Goal: Task Accomplishment & Management: Manage account settings

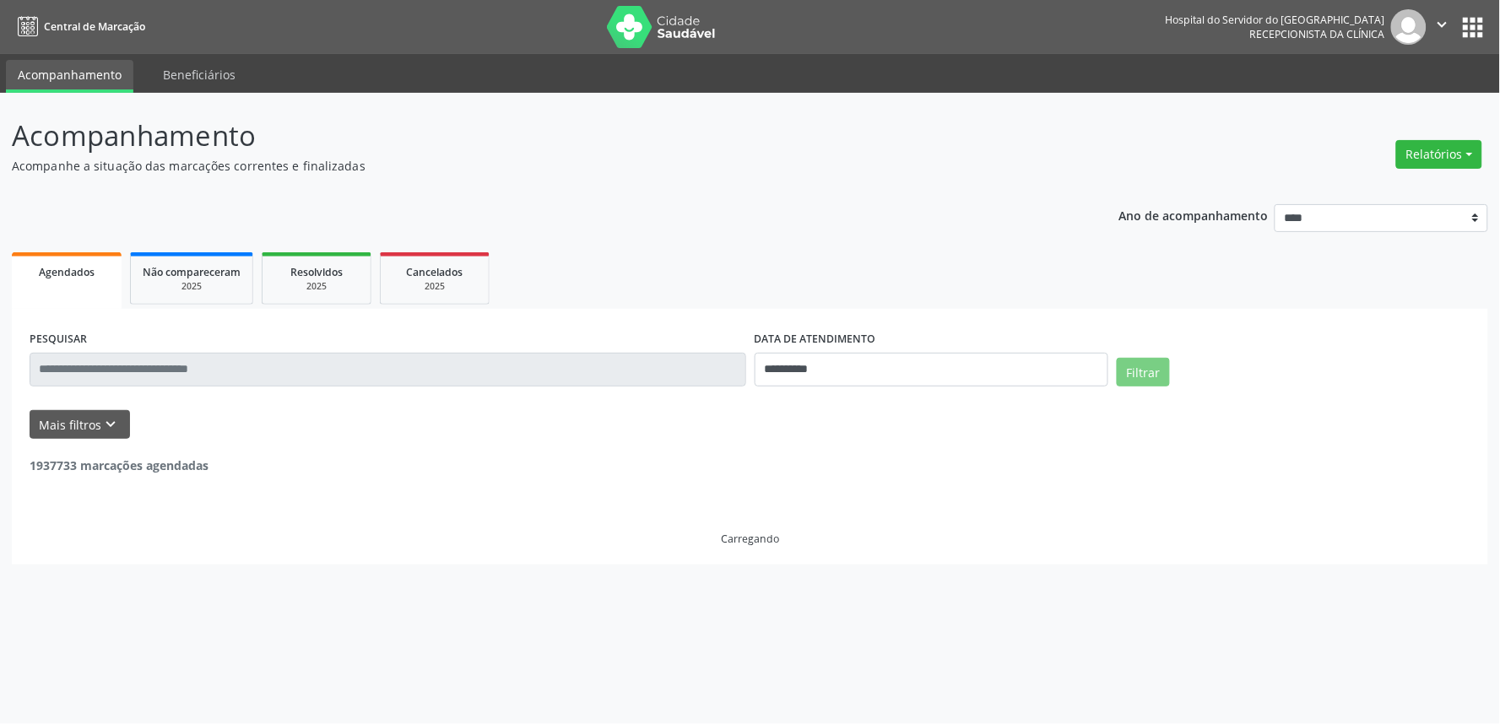
drag, startPoint x: 1408, startPoint y: 149, endPoint x: 1416, endPoint y: 173, distance: 24.8
click at [1410, 149] on button "Relatórios" at bounding box center [1439, 154] width 86 height 29
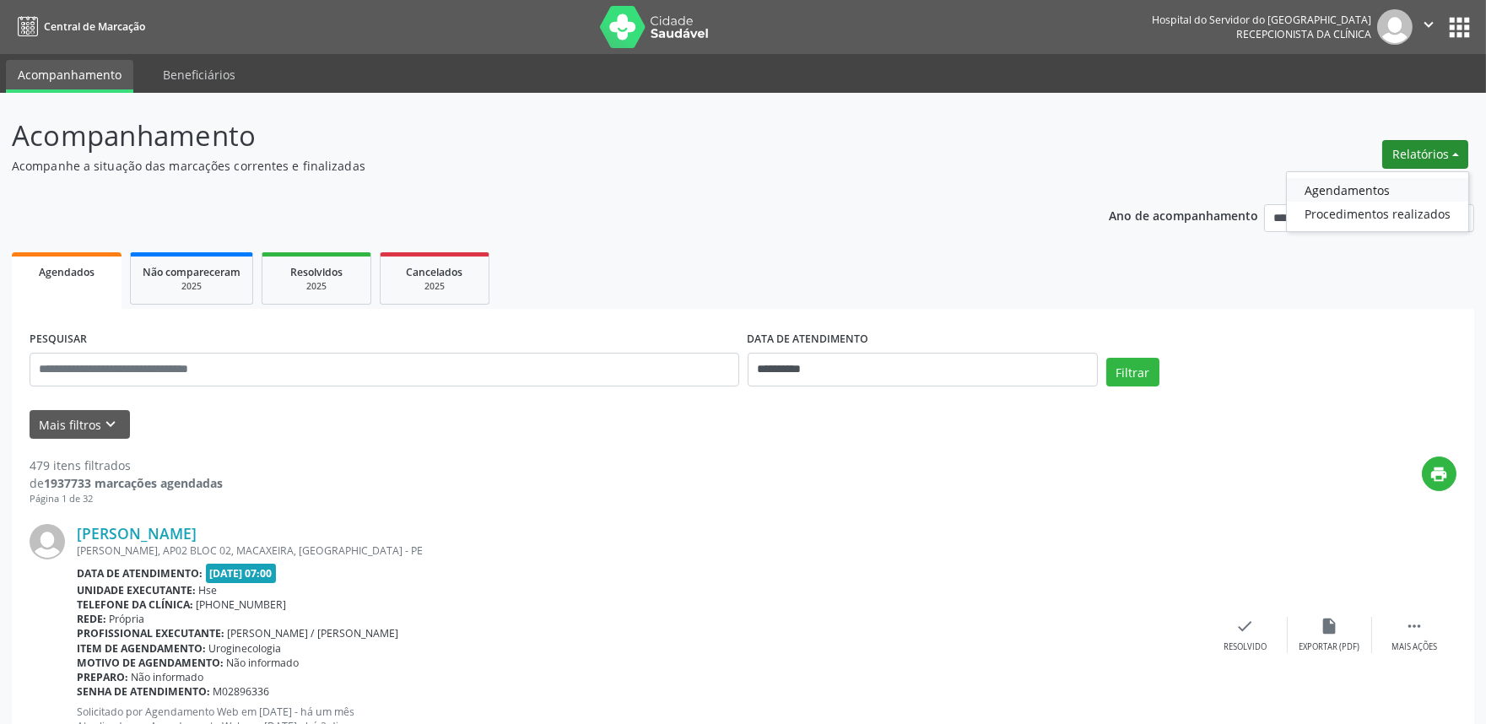
click at [1416, 178] on link "Agendamentos" at bounding box center [1377, 190] width 181 height 24
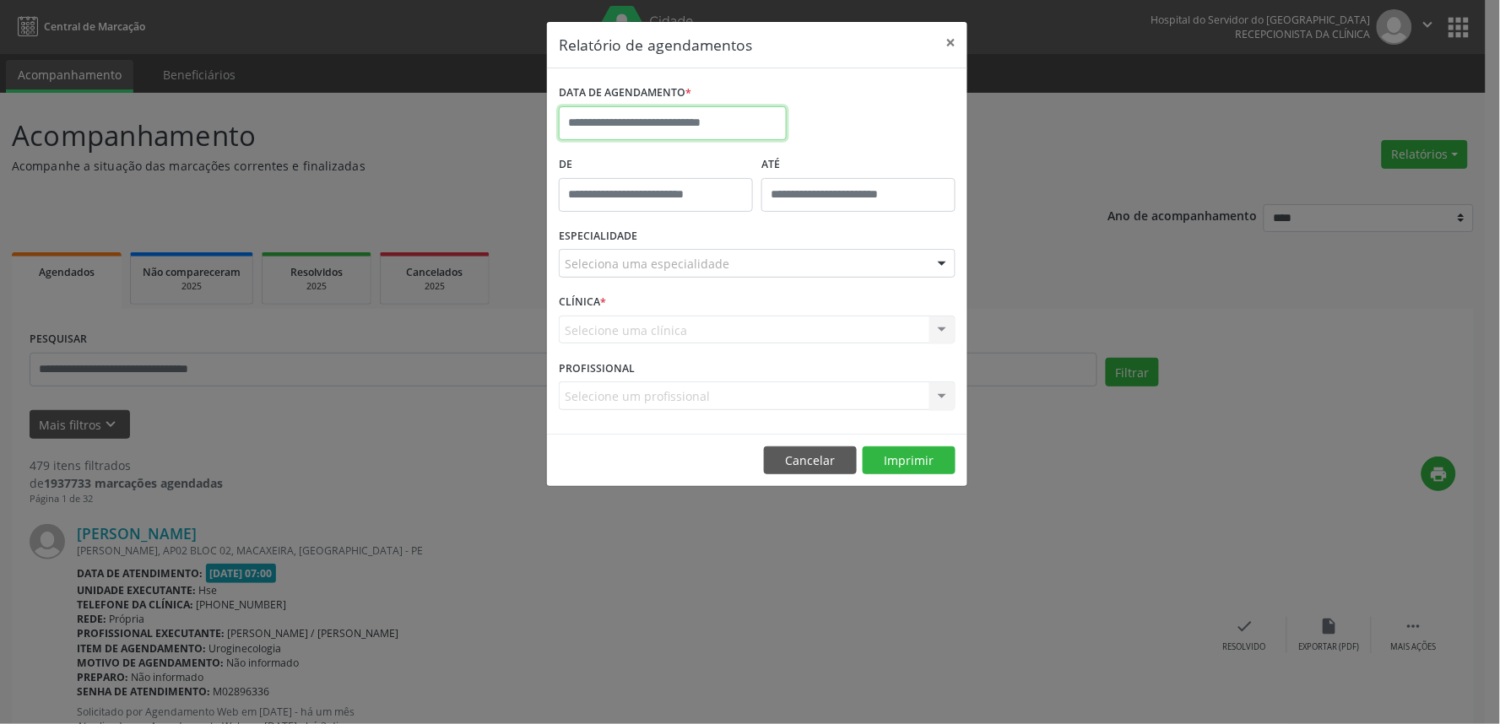
click at [656, 113] on input "text" at bounding box center [673, 123] width 228 height 34
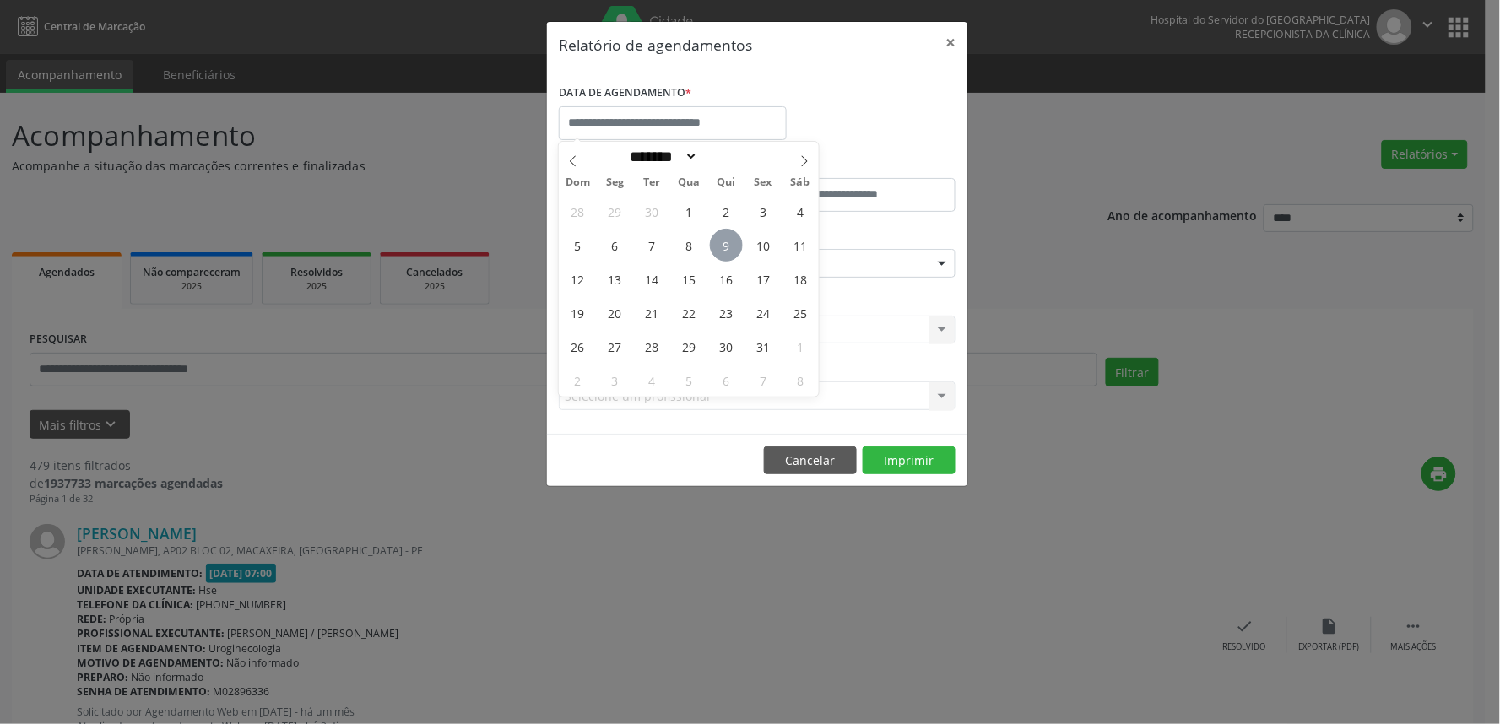
click at [726, 253] on span "9" at bounding box center [726, 245] width 33 height 33
type input "**********"
click at [726, 253] on span "9" at bounding box center [726, 245] width 33 height 33
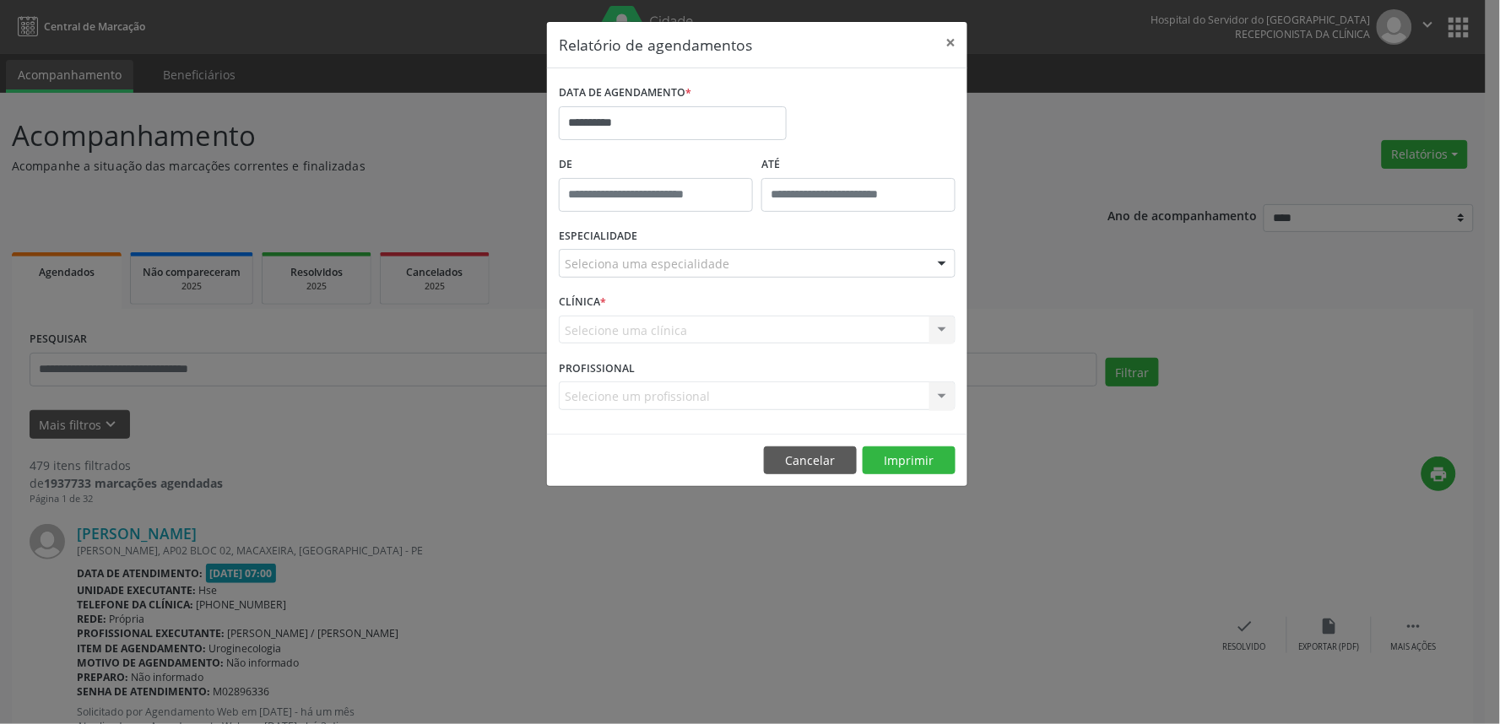
click at [726, 258] on div "Seleciona uma especialidade" at bounding box center [757, 263] width 397 height 29
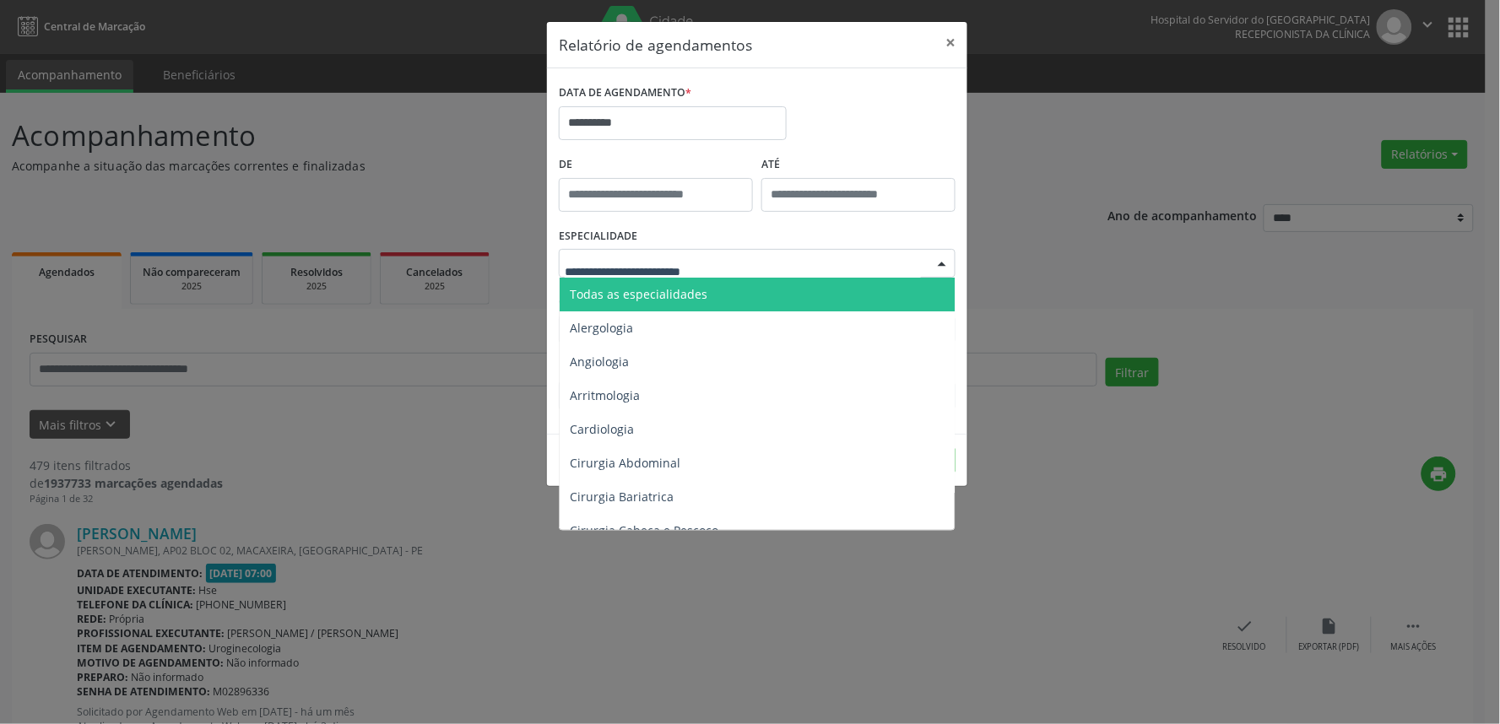
click at [718, 290] on span "Todas as especialidades" at bounding box center [759, 295] width 398 height 34
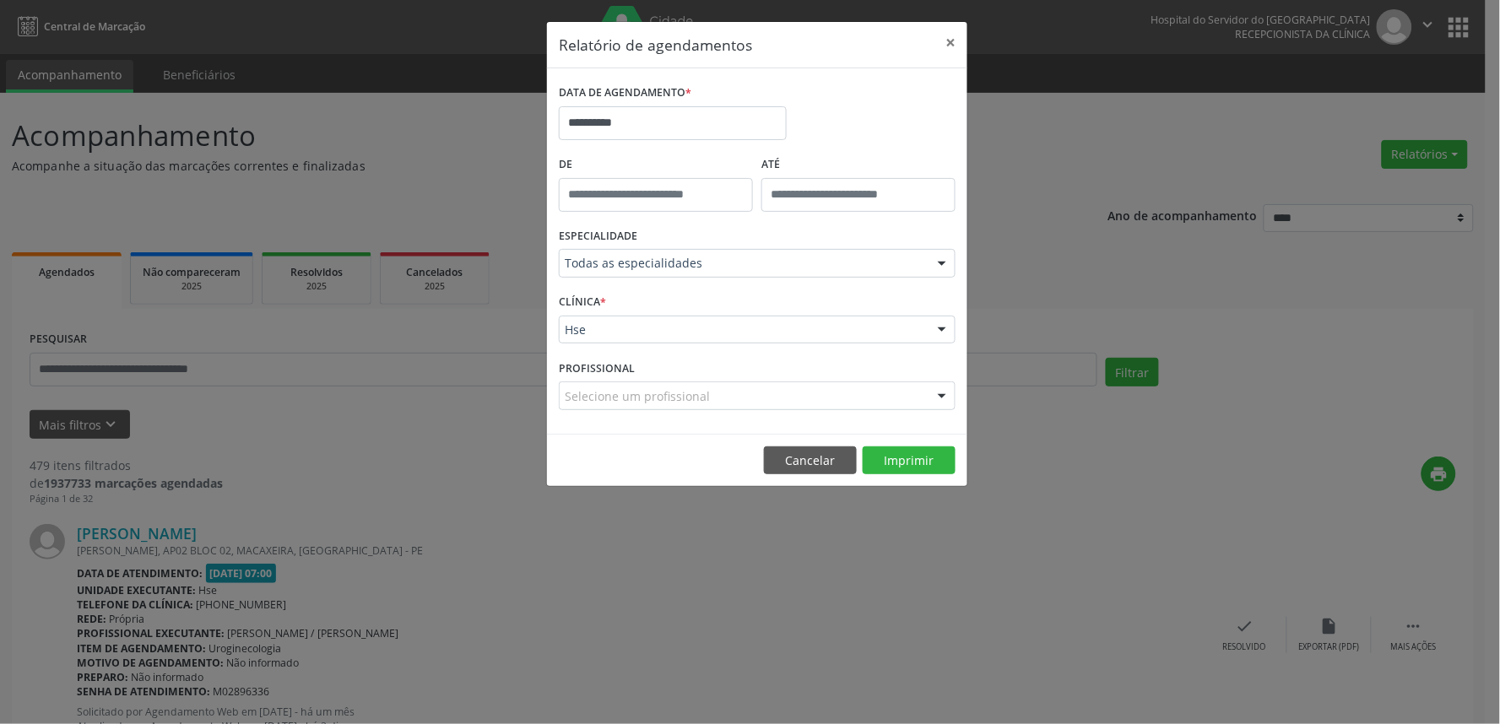
click at [695, 339] on div "Hse" at bounding box center [757, 330] width 397 height 29
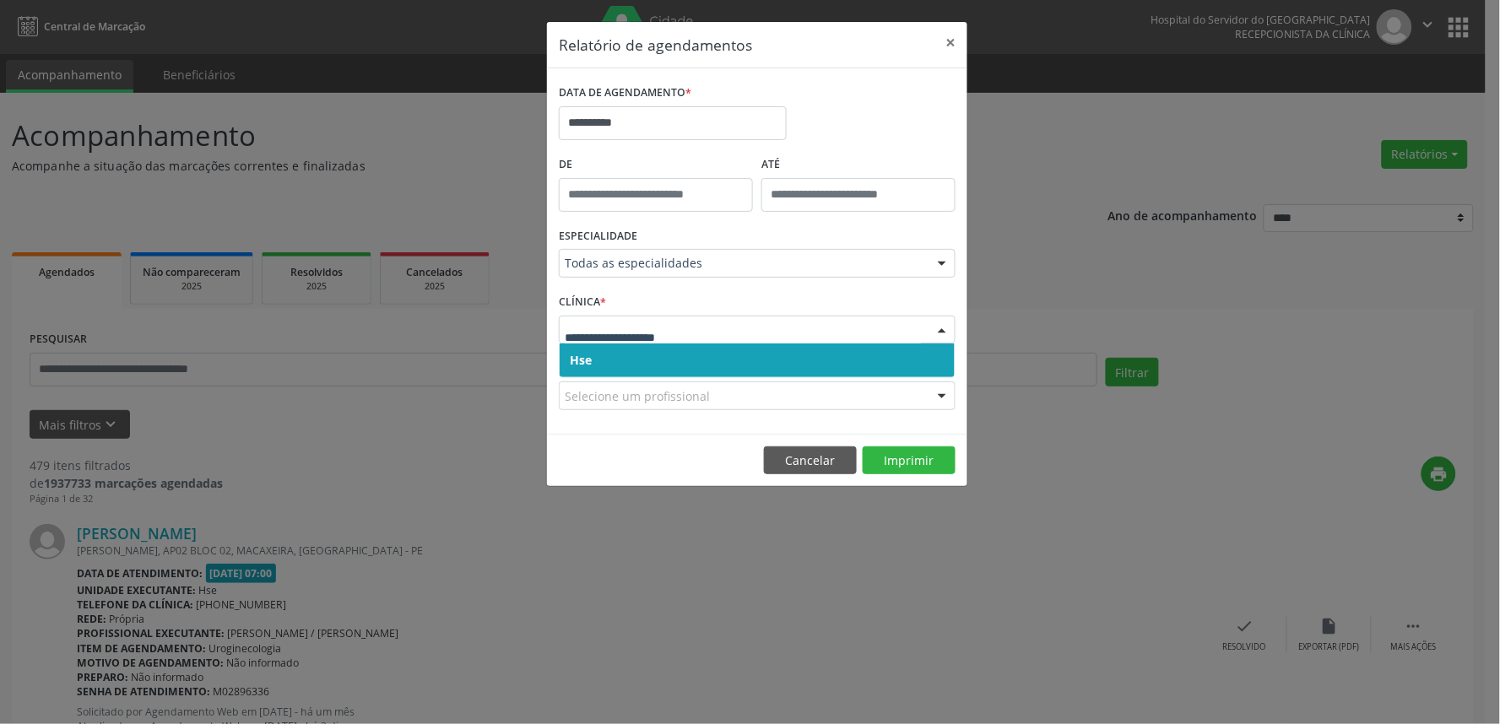
click at [690, 350] on span "Hse" at bounding box center [757, 361] width 395 height 34
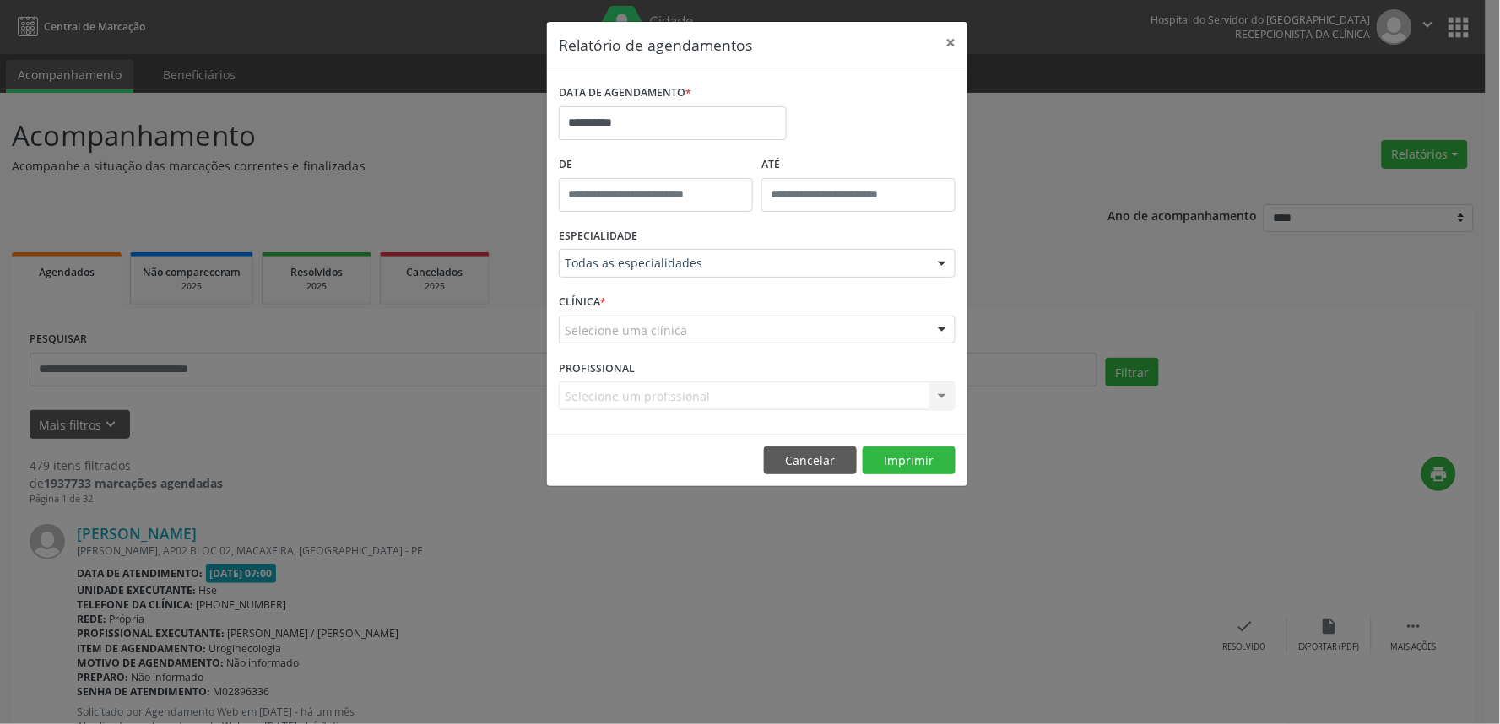
click at [687, 333] on div "Selecione uma clínica" at bounding box center [757, 330] width 397 height 29
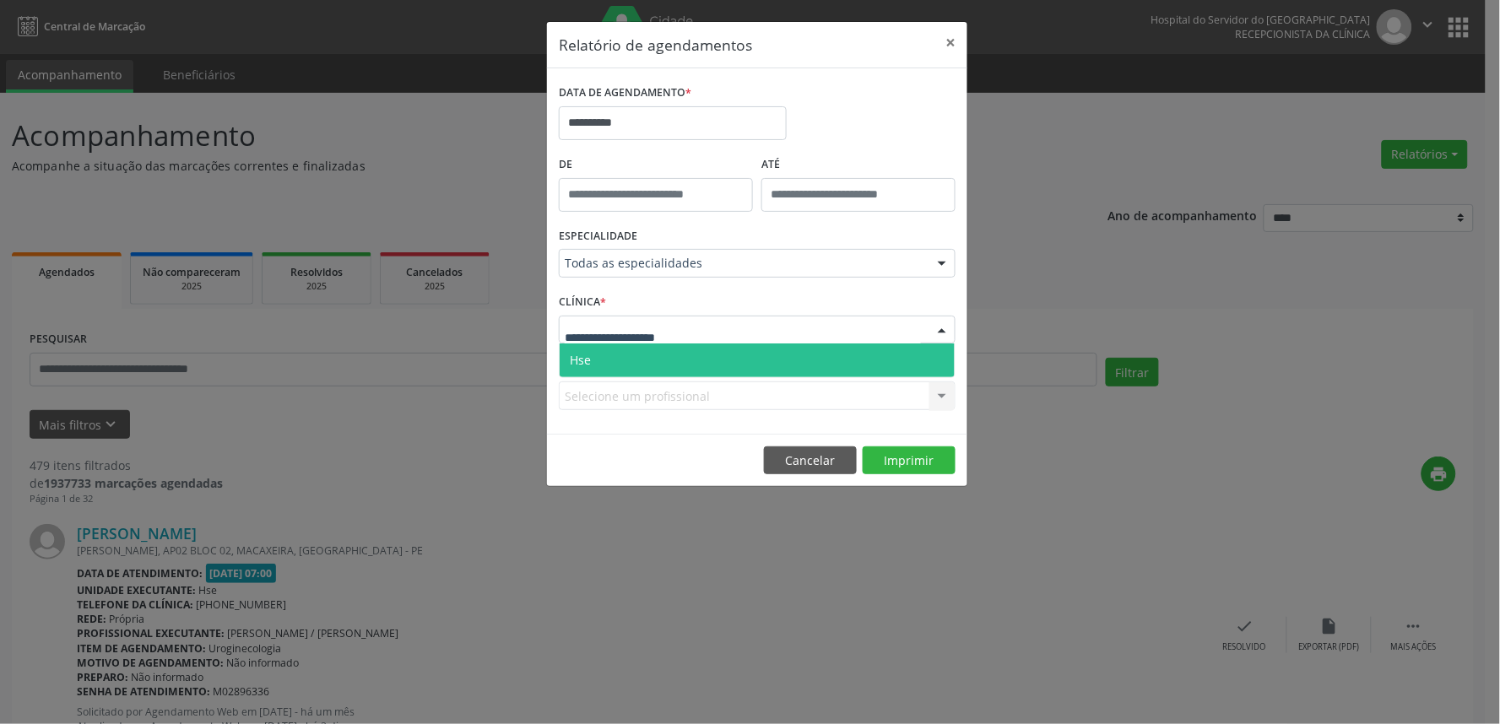
click at [686, 344] on span "Hse" at bounding box center [757, 361] width 395 height 34
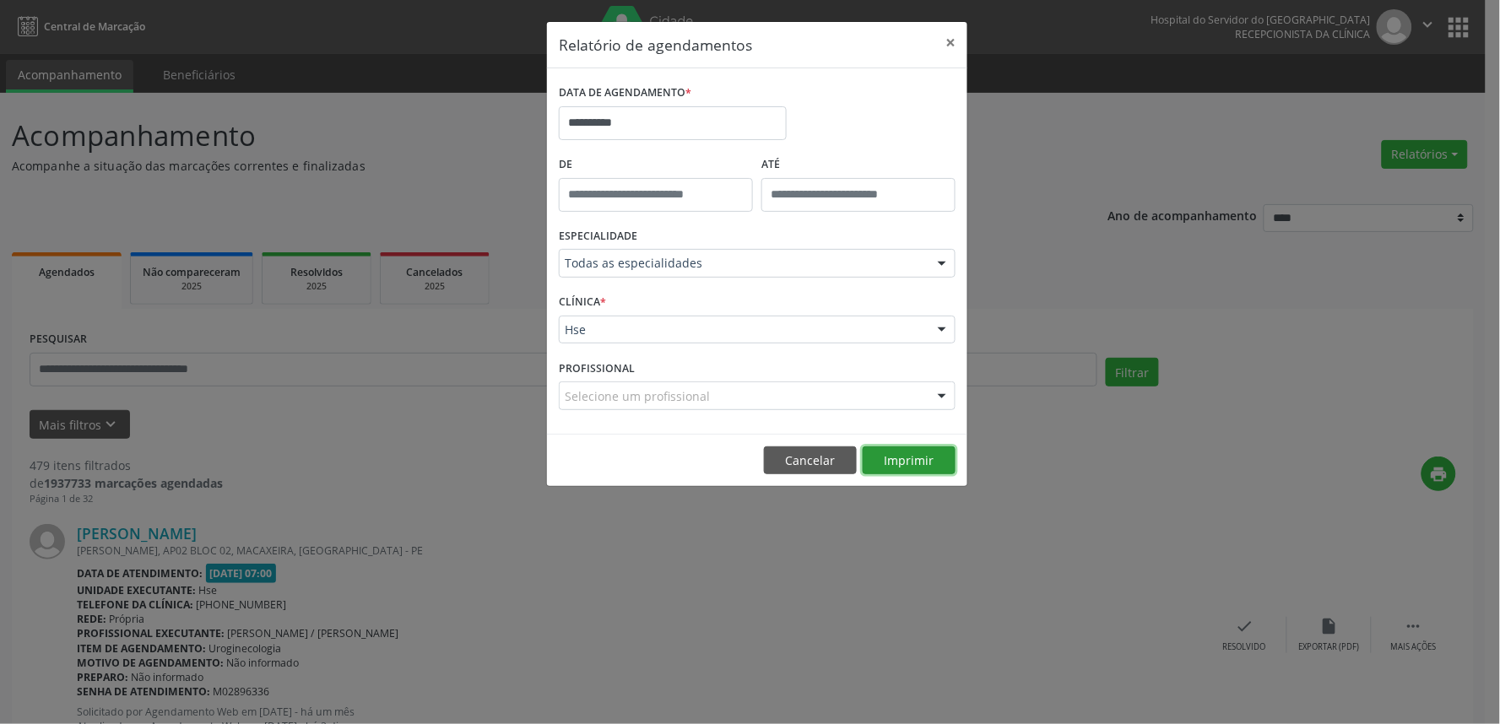
click at [880, 463] on button "Imprimir" at bounding box center [909, 461] width 93 height 29
drag, startPoint x: 799, startPoint y: 452, endPoint x: 333, endPoint y: 424, distance: 466.8
click at [800, 452] on button "Cancelar" at bounding box center [810, 461] width 93 height 29
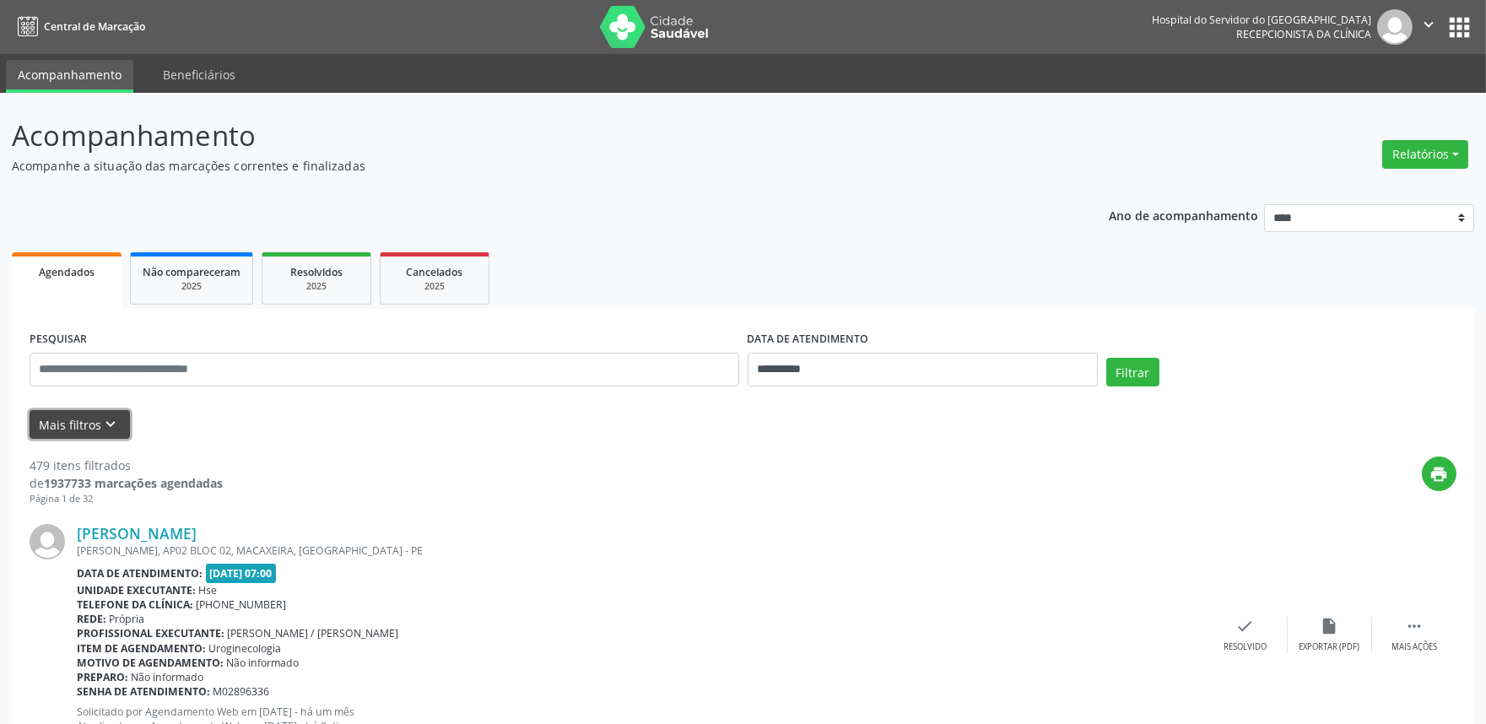
click at [78, 423] on button "Mais filtros keyboard_arrow_down" at bounding box center [80, 425] width 100 height 30
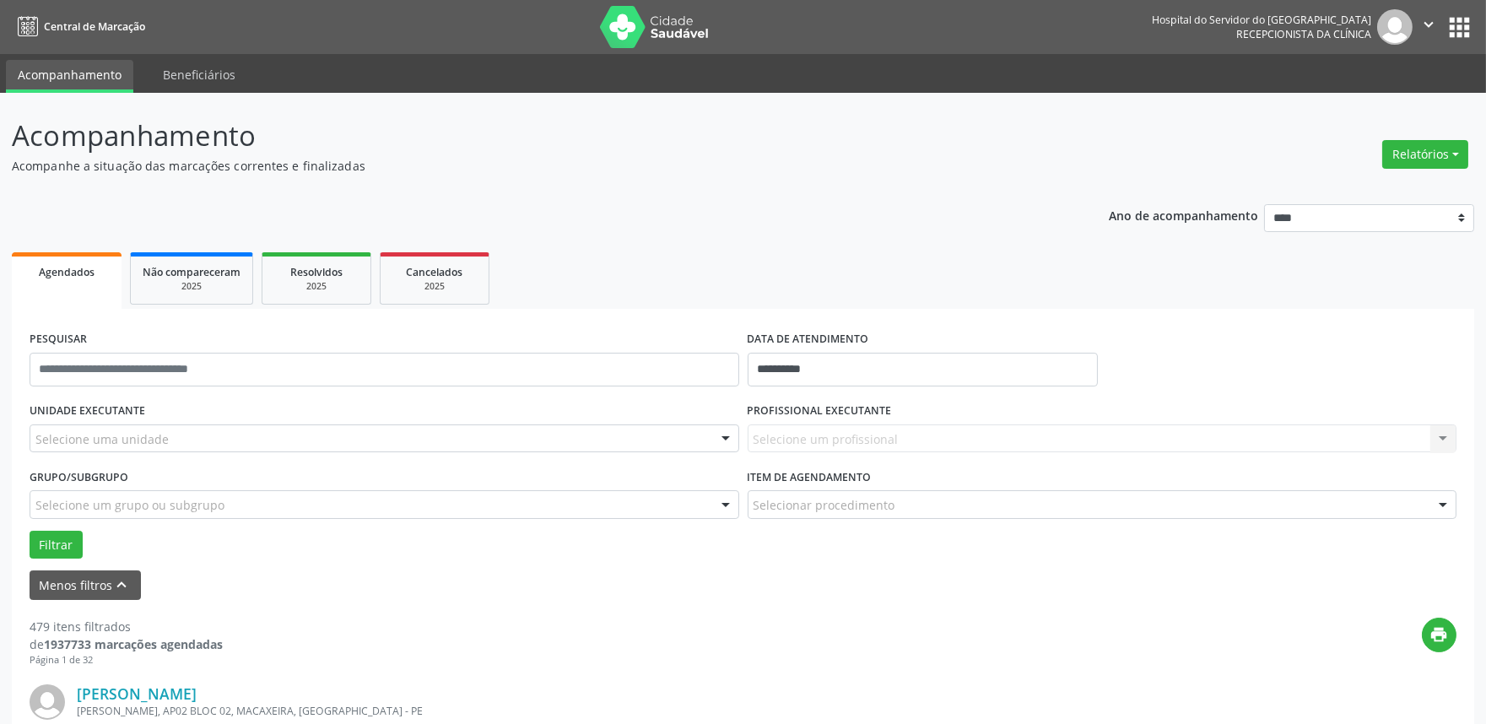
click at [179, 441] on div "Selecione uma unidade" at bounding box center [385, 439] width 710 height 29
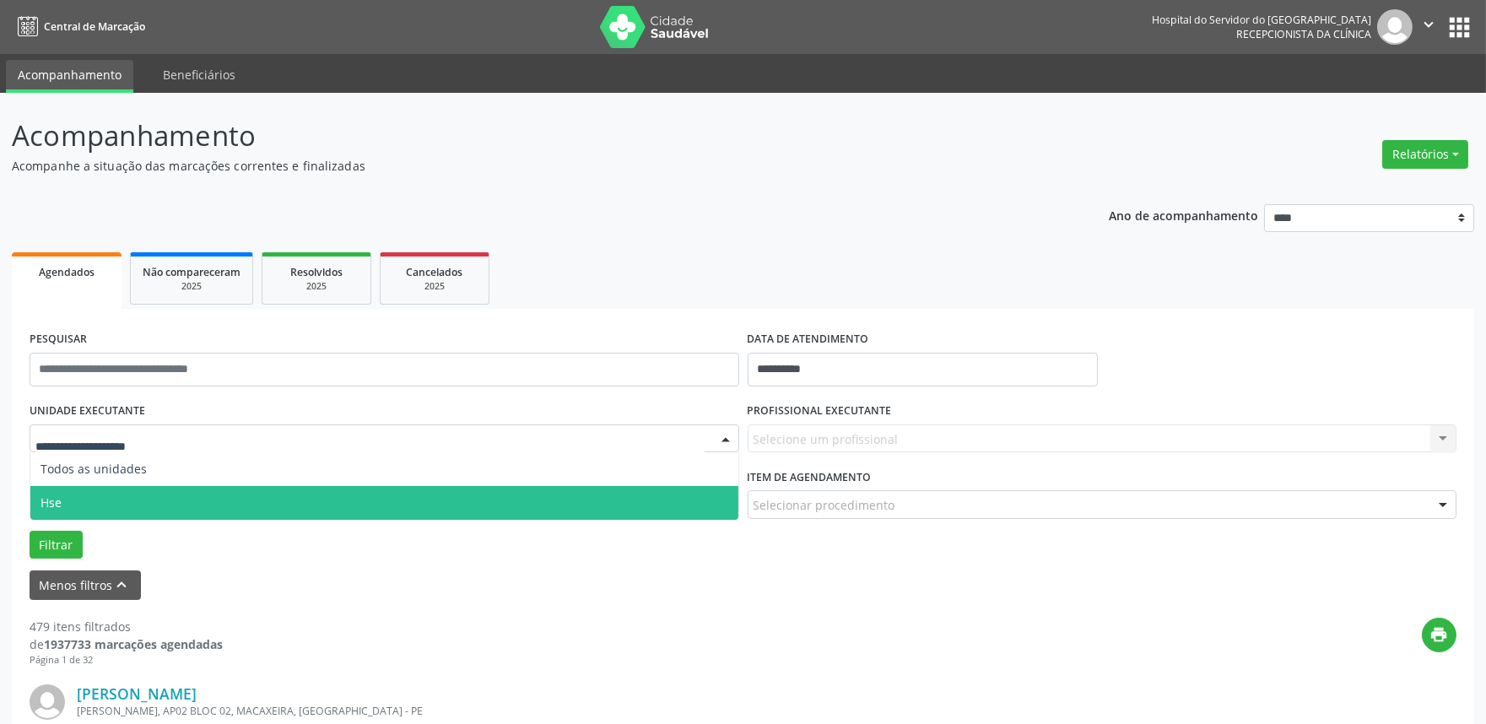
click at [154, 492] on span "Hse" at bounding box center [384, 503] width 708 height 34
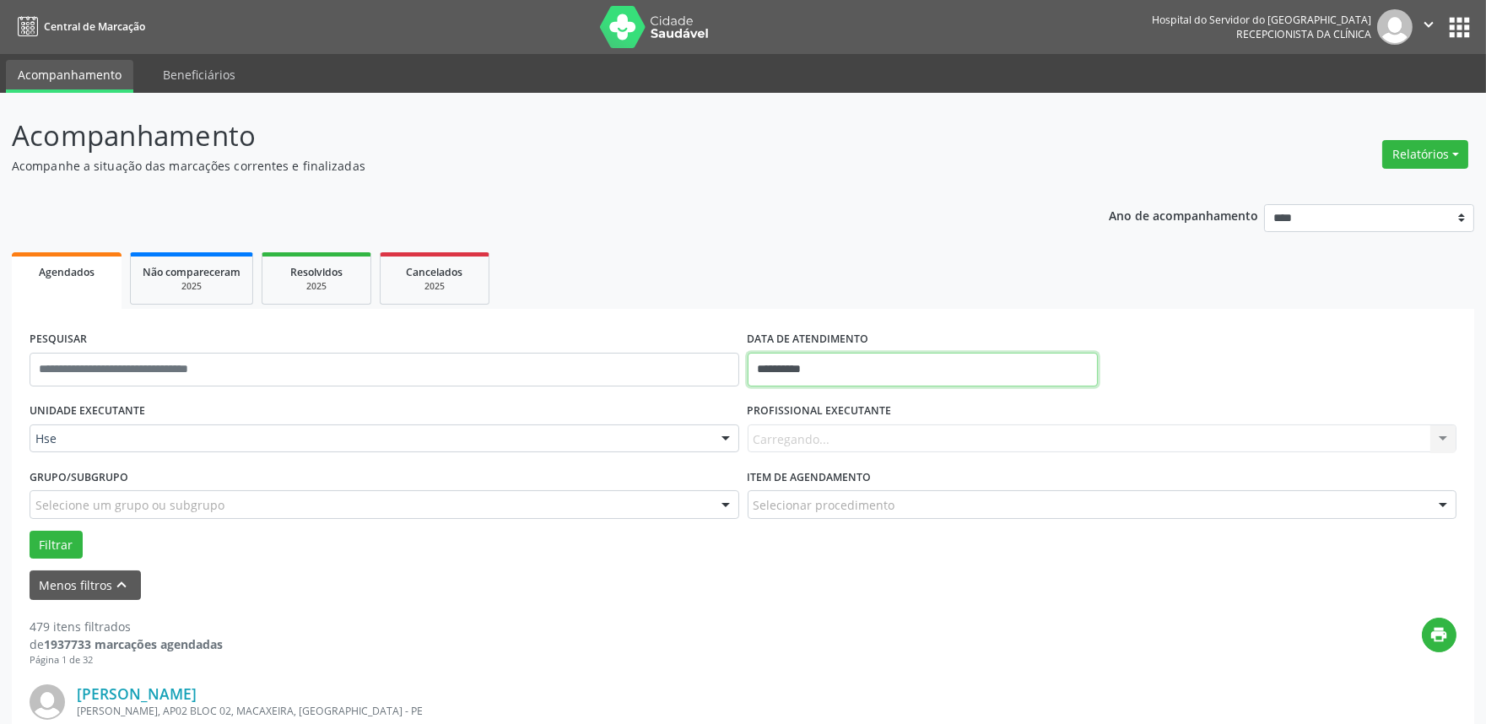
click at [789, 376] on input "**********" at bounding box center [923, 370] width 350 height 34
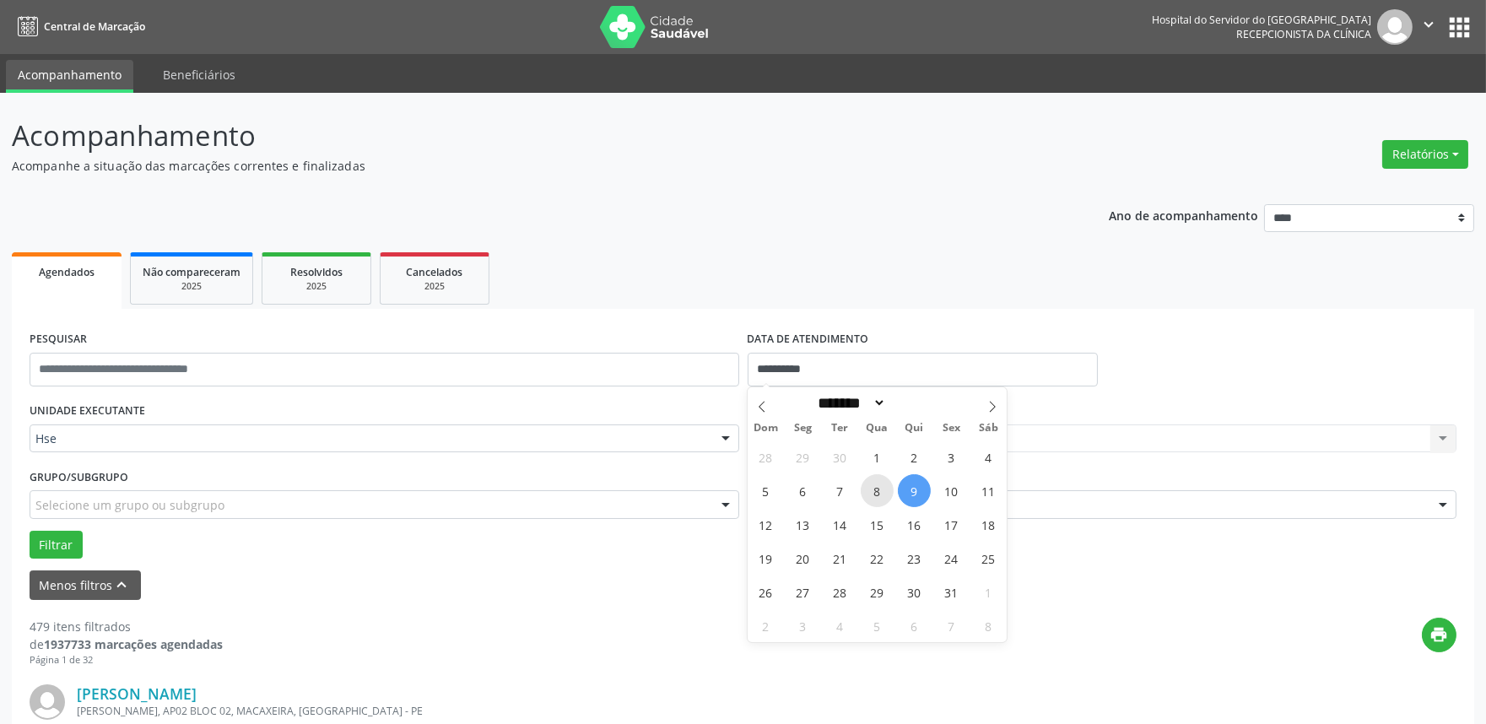
click at [880, 491] on span "8" at bounding box center [877, 490] width 33 height 33
type input "**********"
click at [878, 491] on span "8" at bounding box center [877, 490] width 33 height 33
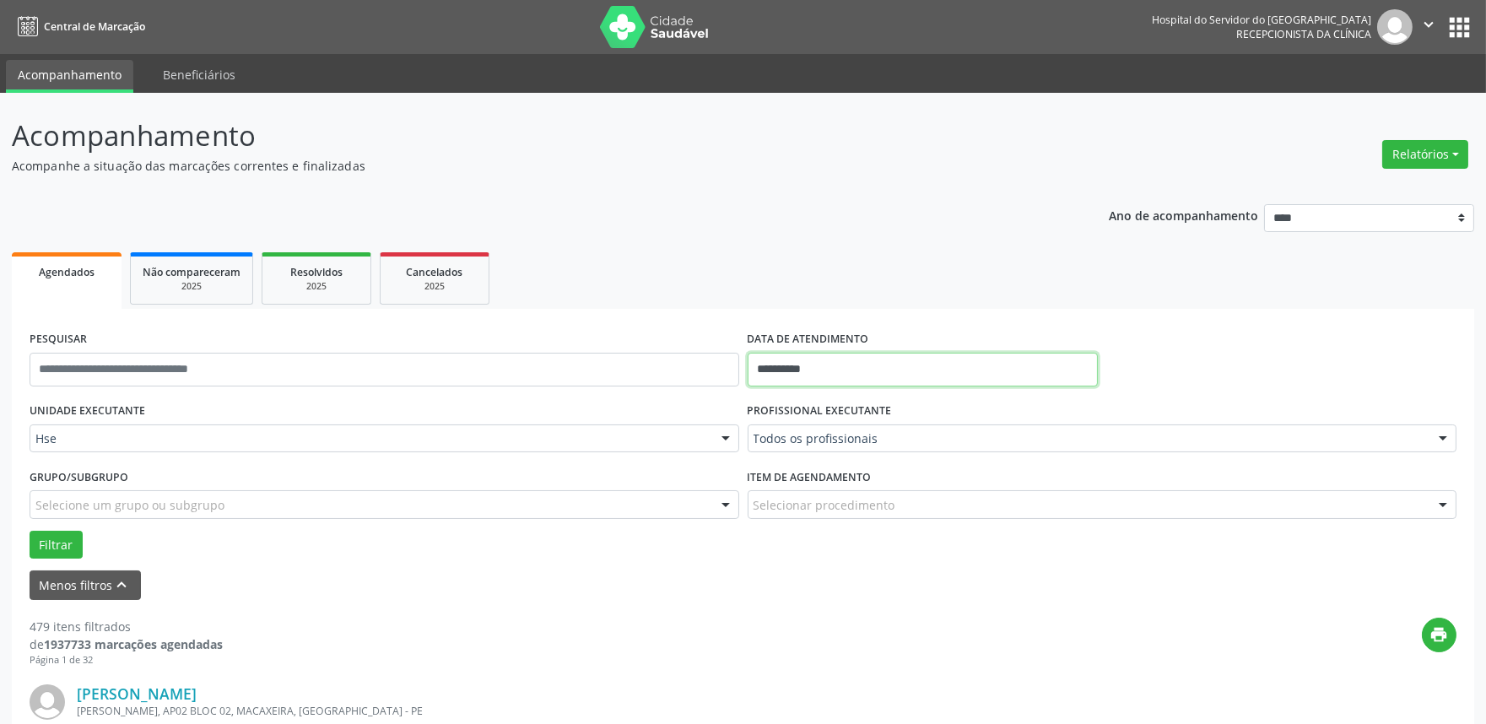
click at [844, 375] on input "**********" at bounding box center [923, 370] width 350 height 34
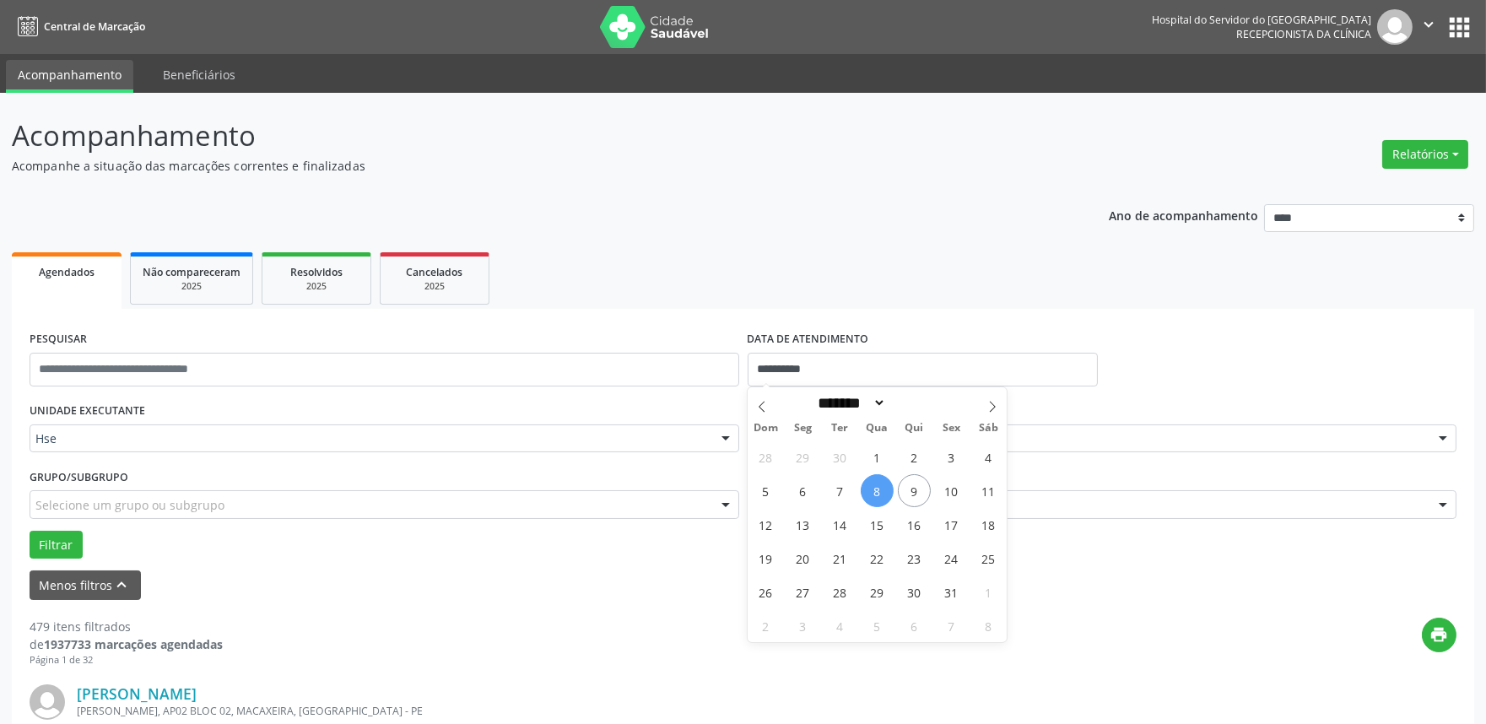
click at [1169, 364] on div "**********" at bounding box center [743, 363] width 1436 height 72
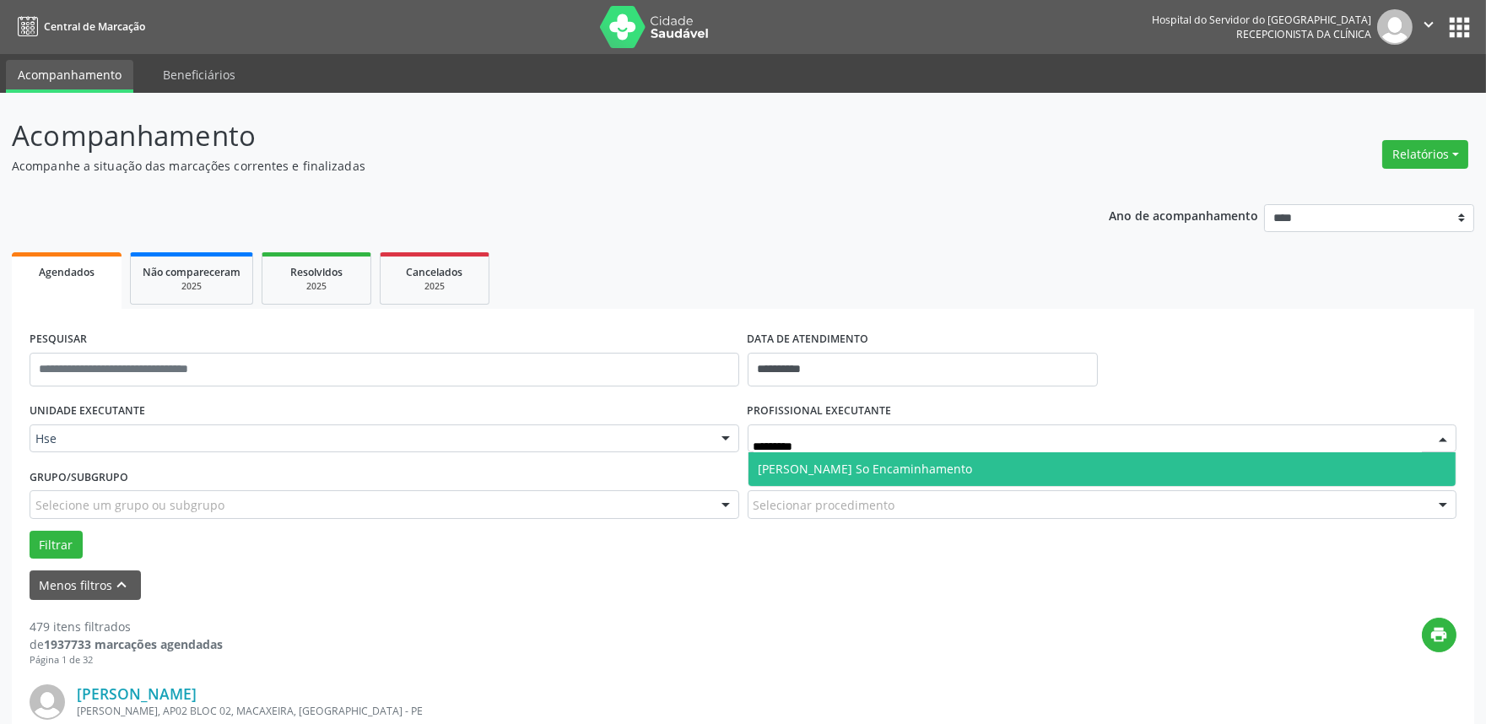
type input "**********"
click at [1059, 481] on span "[PERSON_NAME] So Encaminhamento" at bounding box center [1103, 469] width 708 height 34
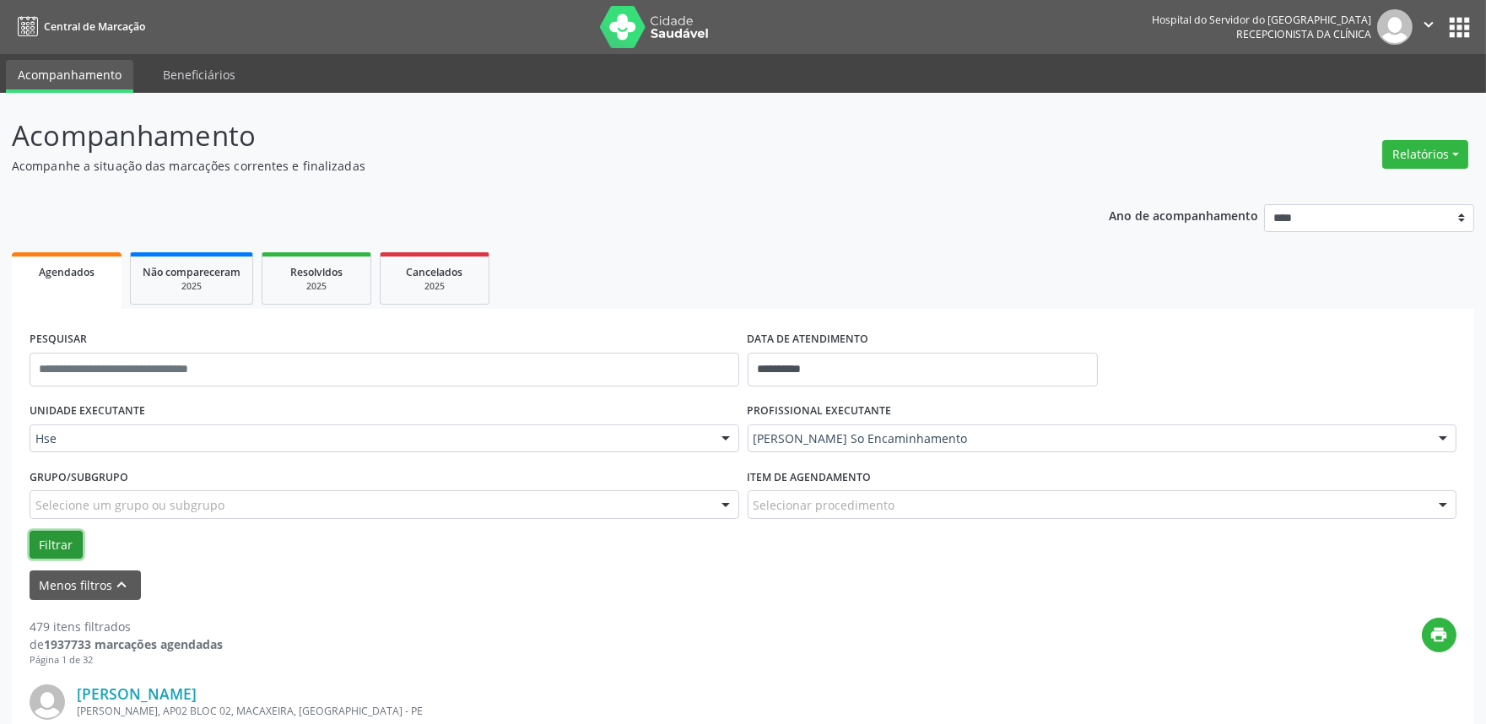
click at [51, 553] on button "Filtrar" at bounding box center [56, 545] width 53 height 29
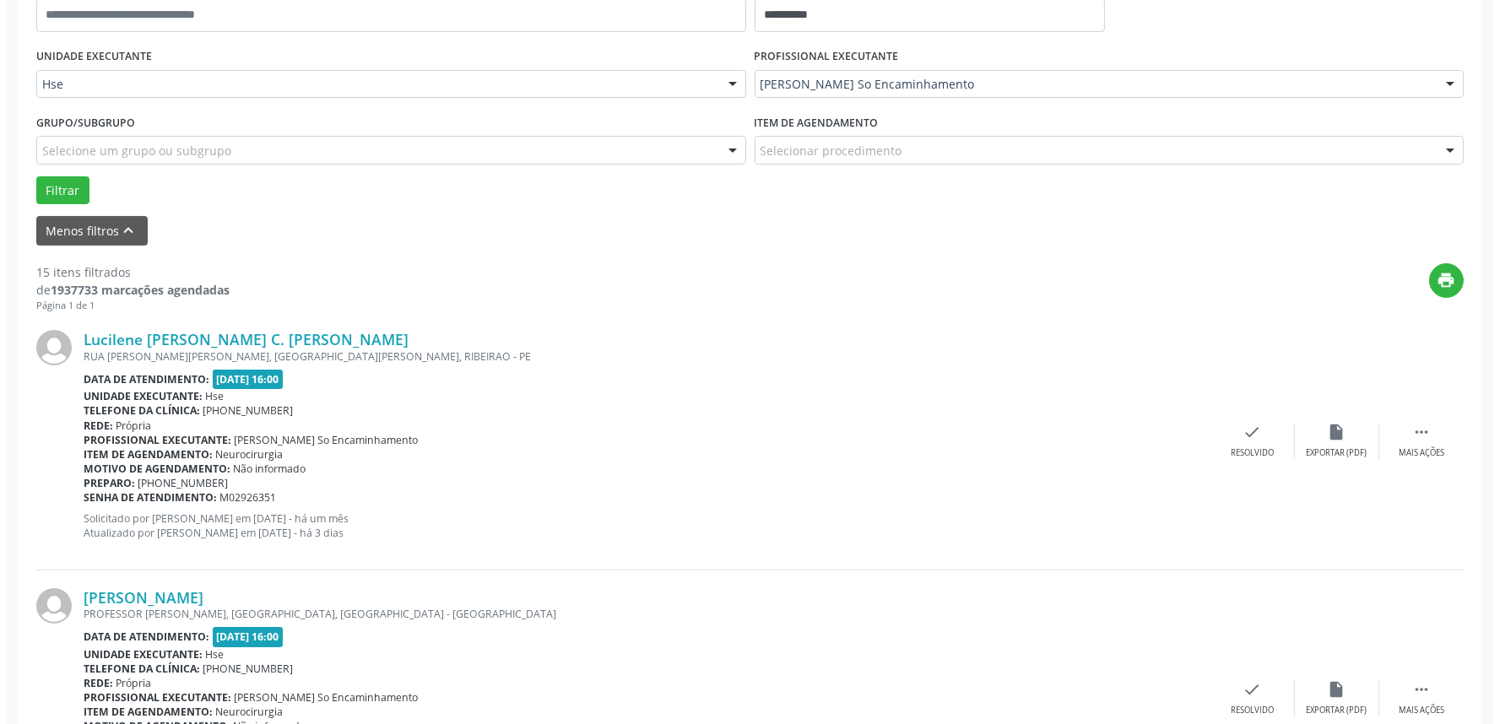
scroll to position [386, 0]
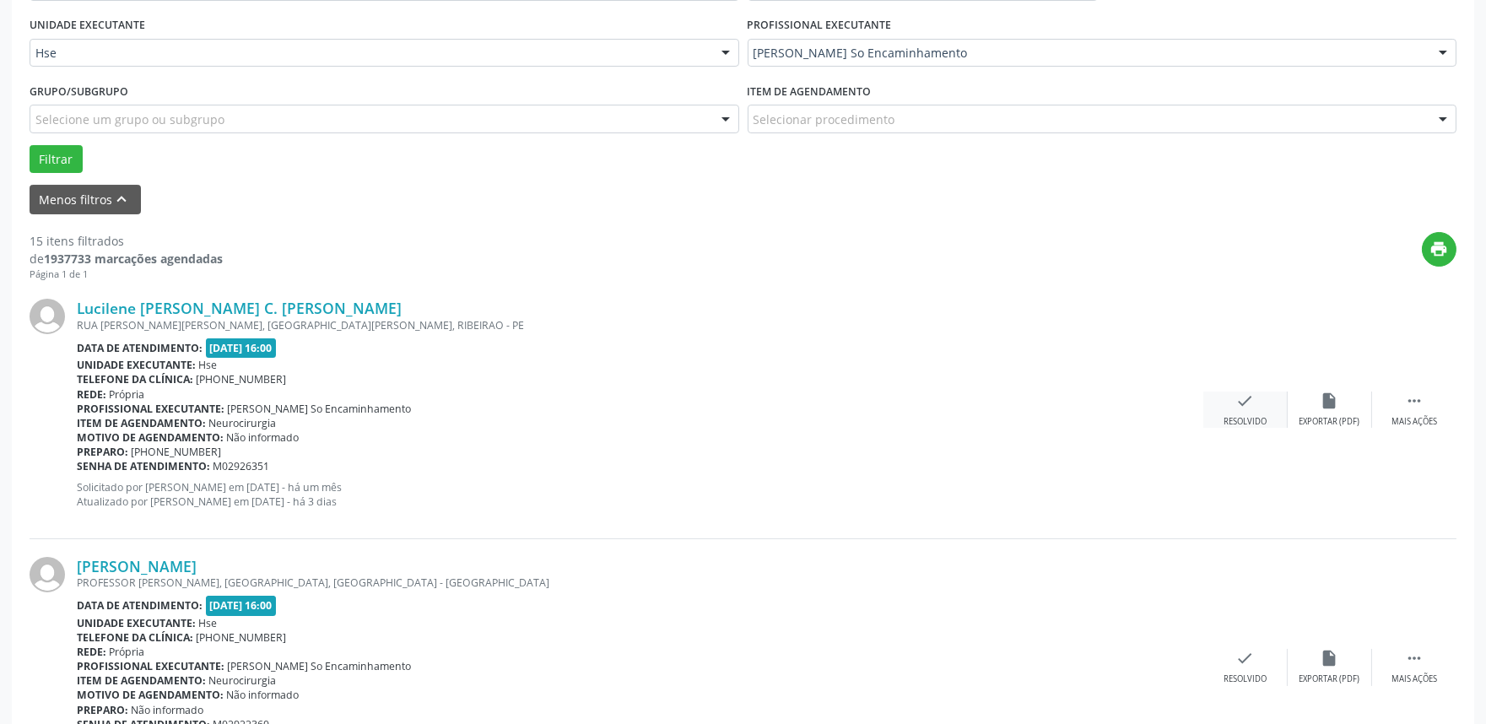
click at [1254, 397] on icon "check" at bounding box center [1246, 401] width 19 height 19
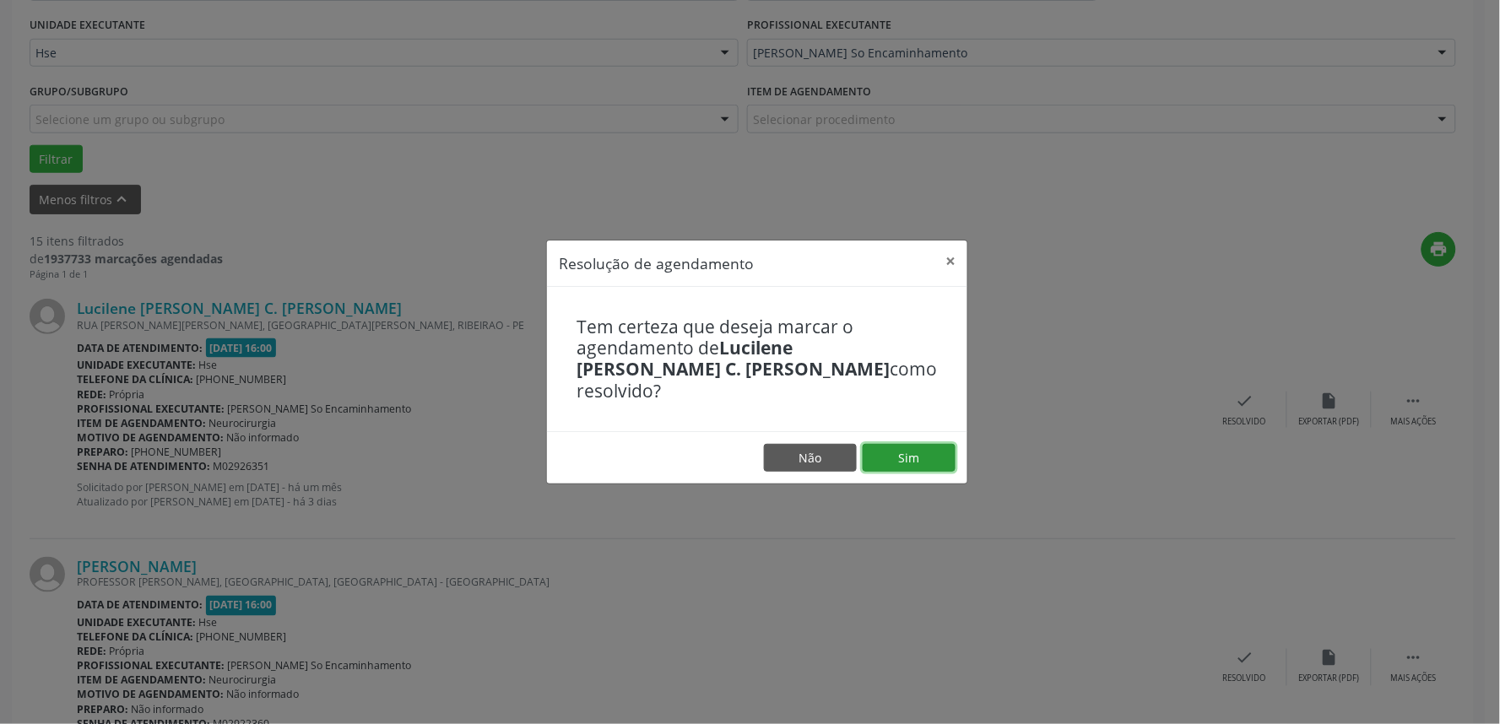
click at [926, 448] on button "Sim" at bounding box center [909, 458] width 93 height 29
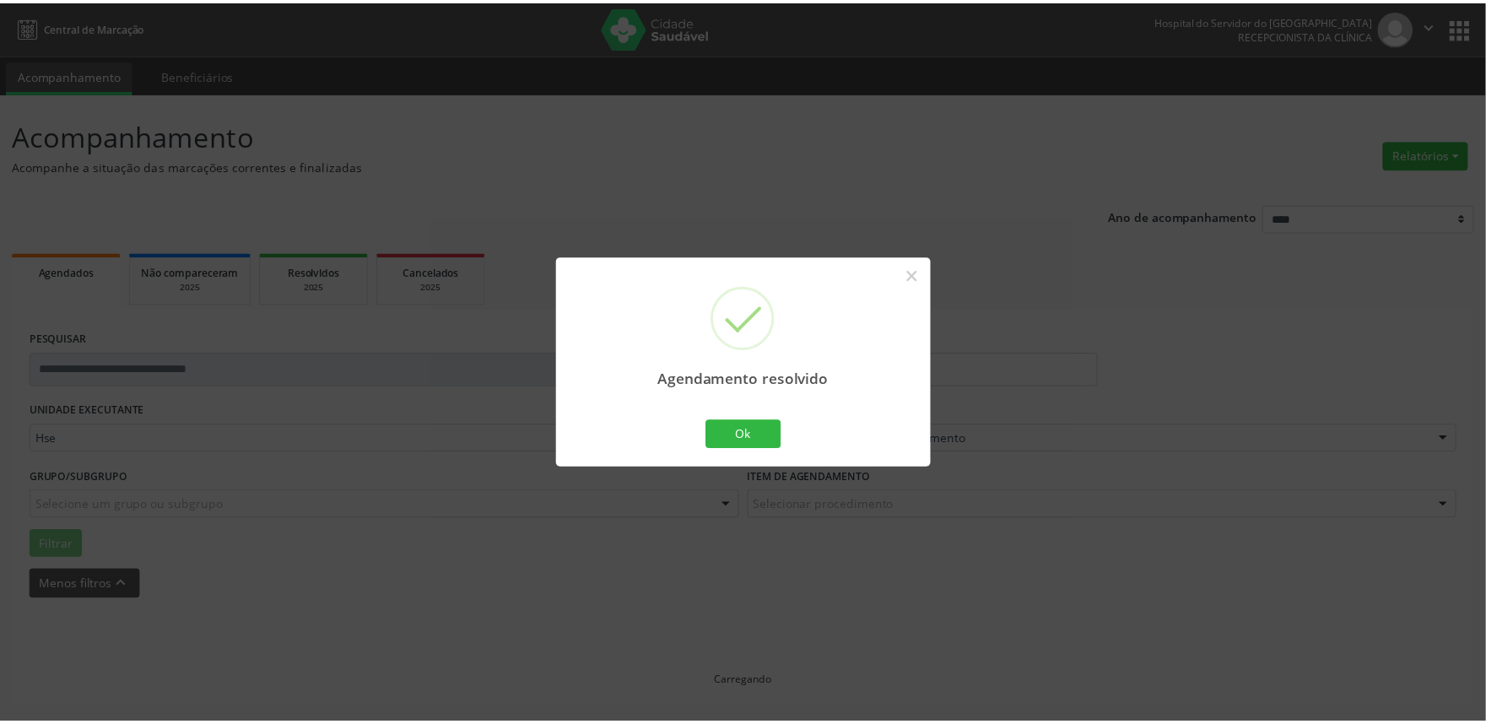
scroll to position [0, 0]
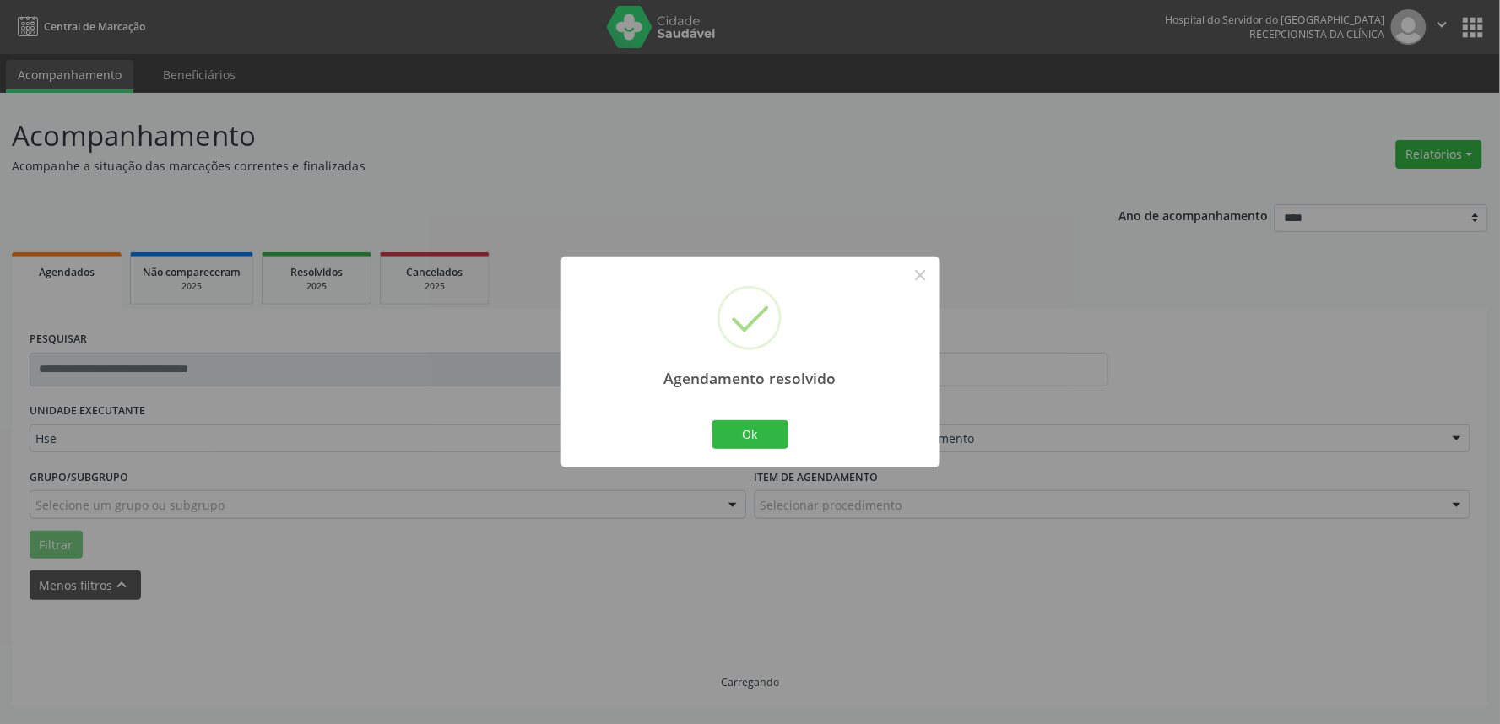
click at [736, 419] on div "Ok Cancel" at bounding box center [750, 434] width 84 height 35
click at [754, 441] on button "Ok" at bounding box center [750, 434] width 76 height 29
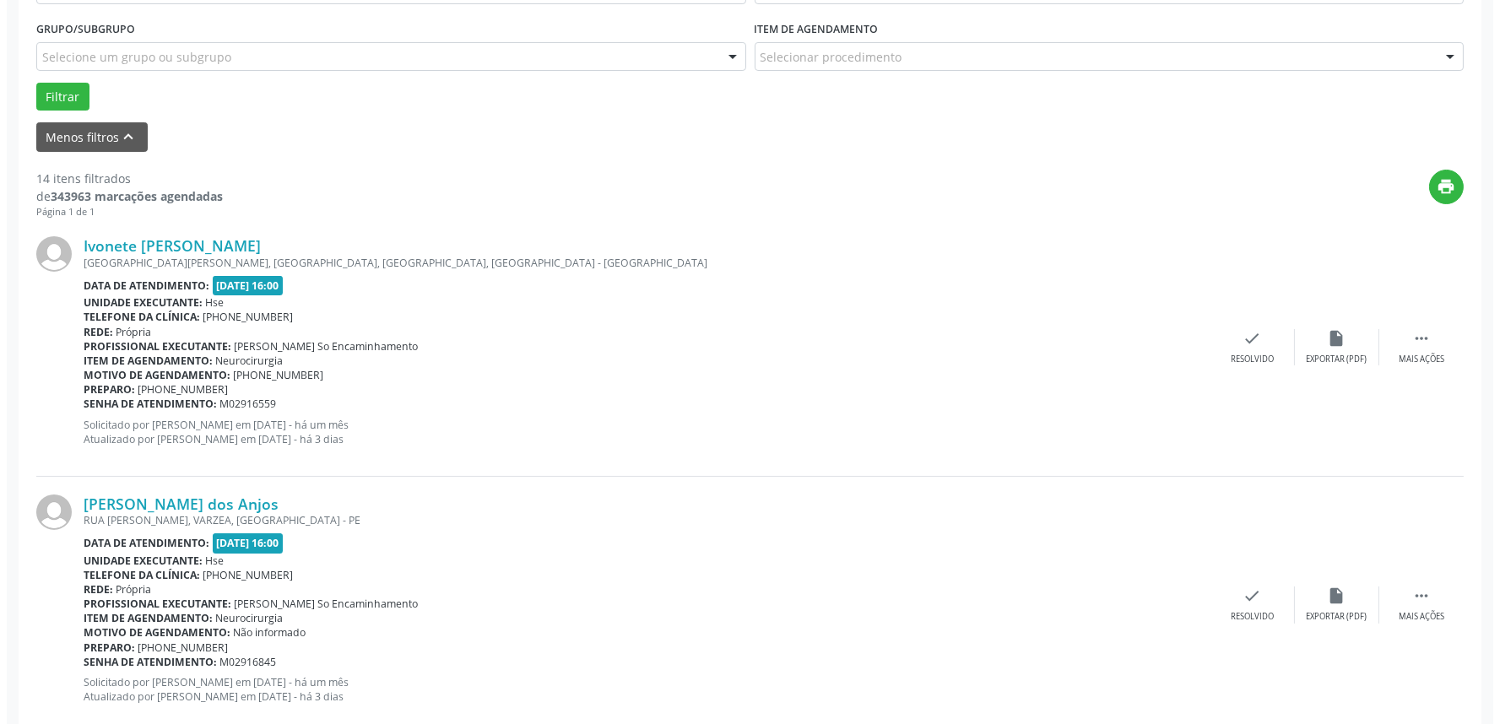
scroll to position [562, 0]
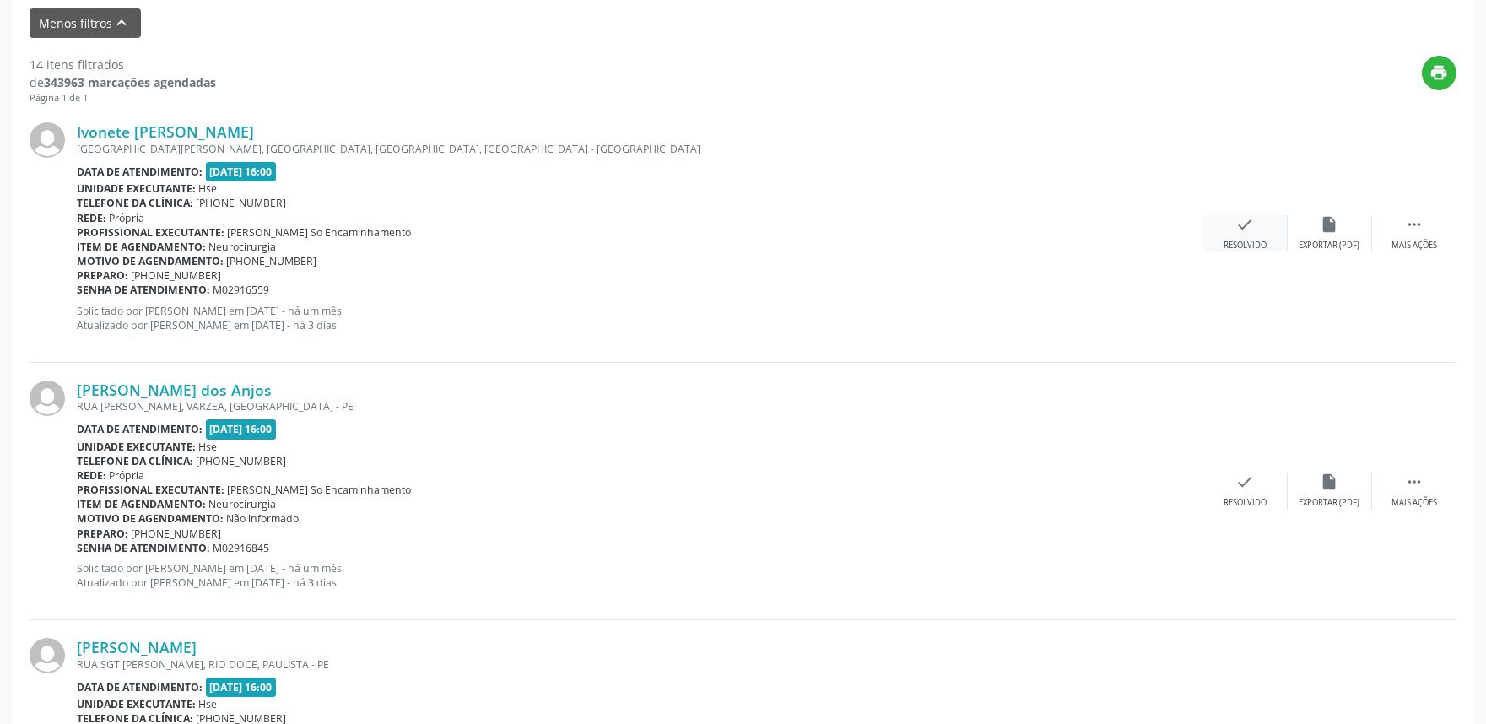
click at [1237, 221] on icon "check" at bounding box center [1246, 224] width 19 height 19
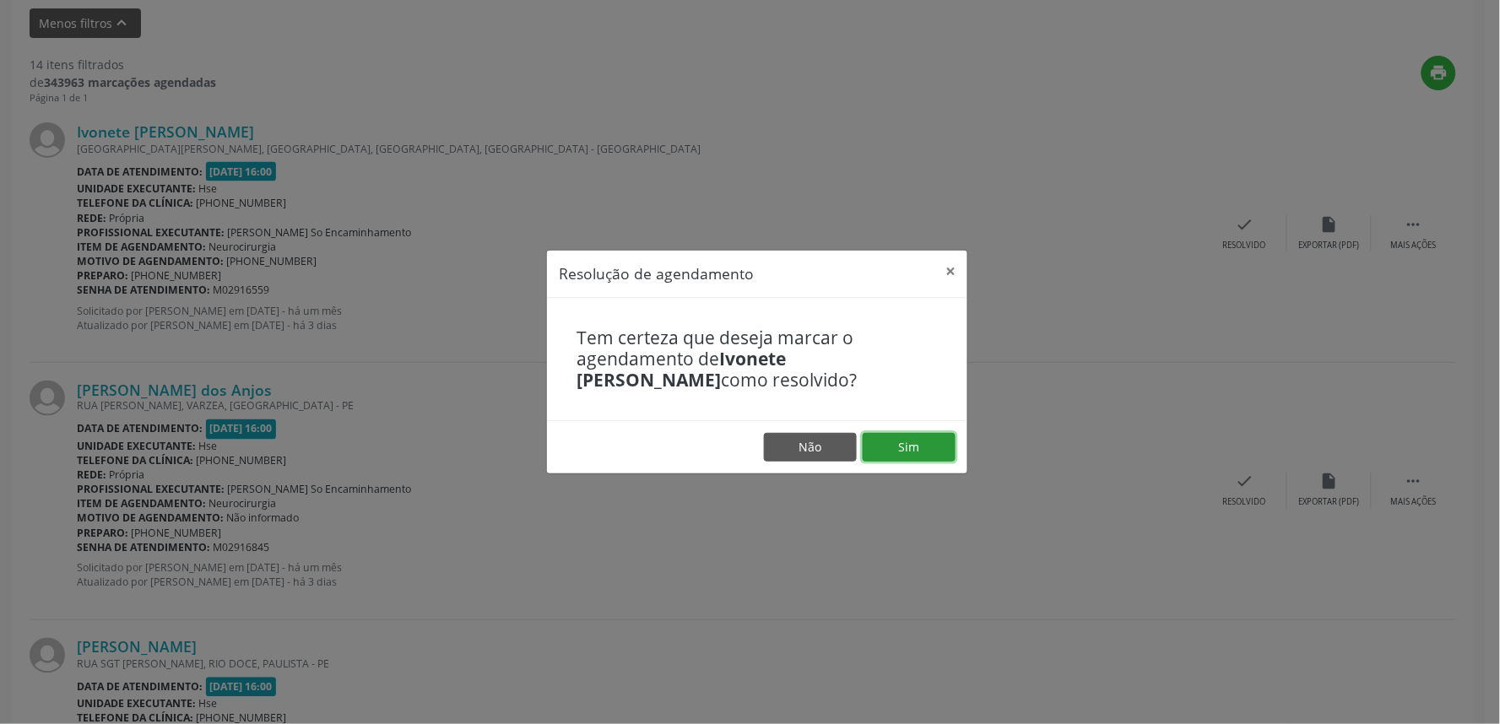
click at [934, 441] on button "Sim" at bounding box center [909, 447] width 93 height 29
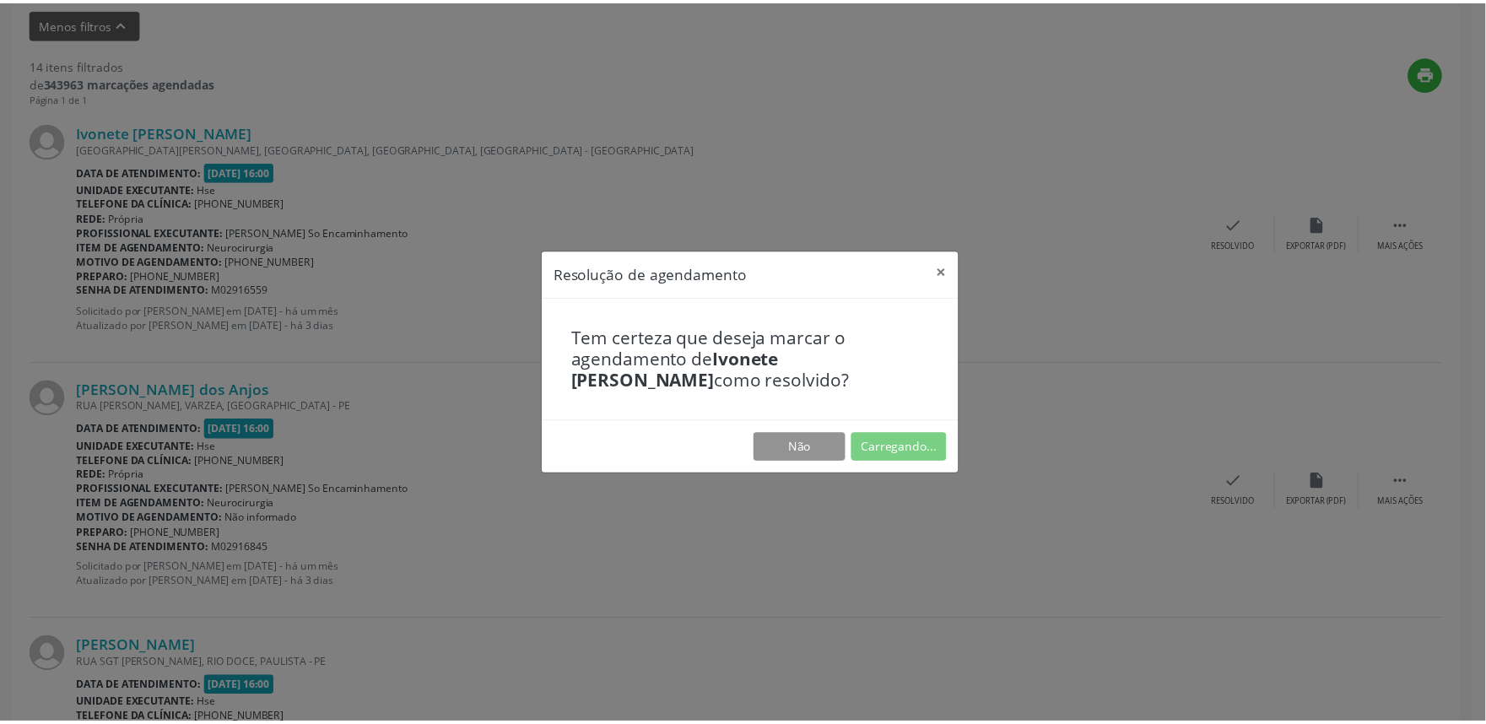
scroll to position [0, 0]
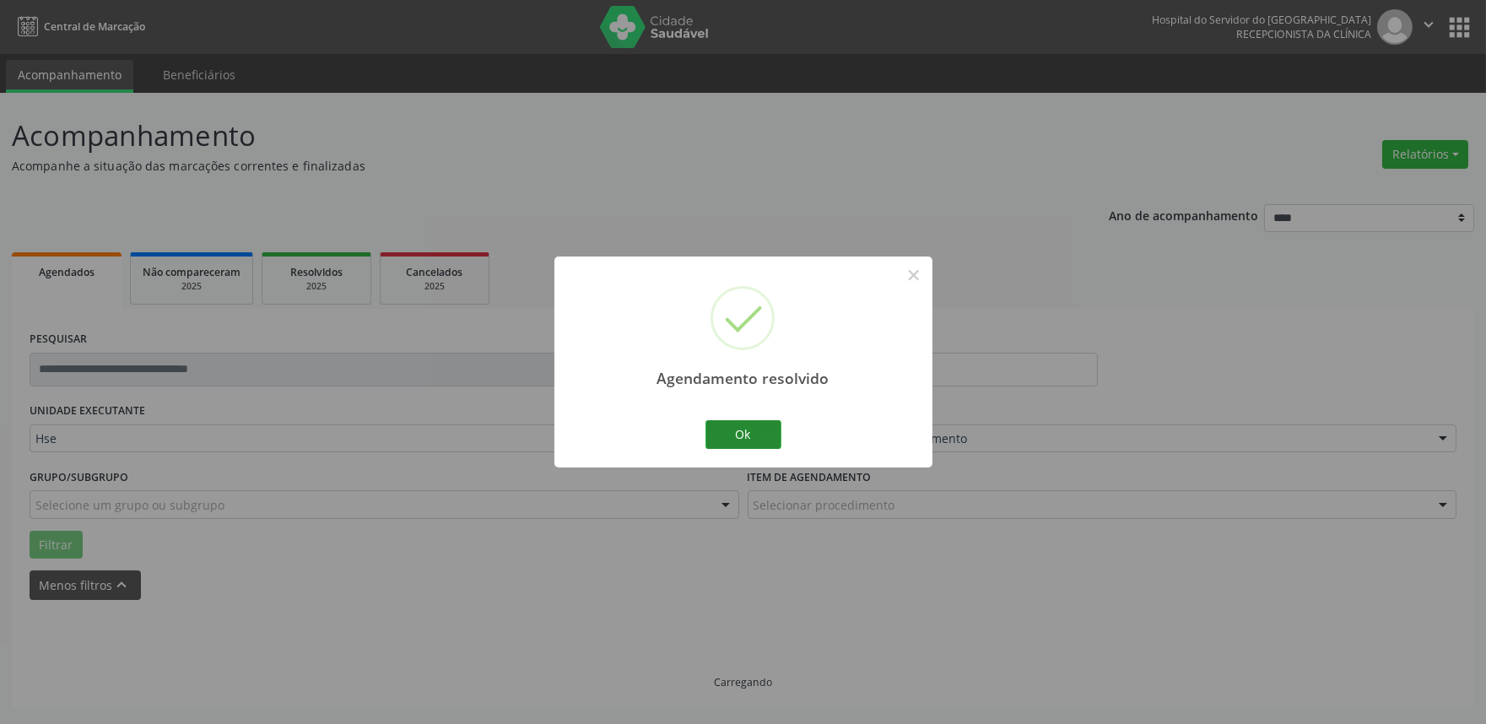
click at [755, 418] on div "Ok Cancel" at bounding box center [743, 434] width 84 height 35
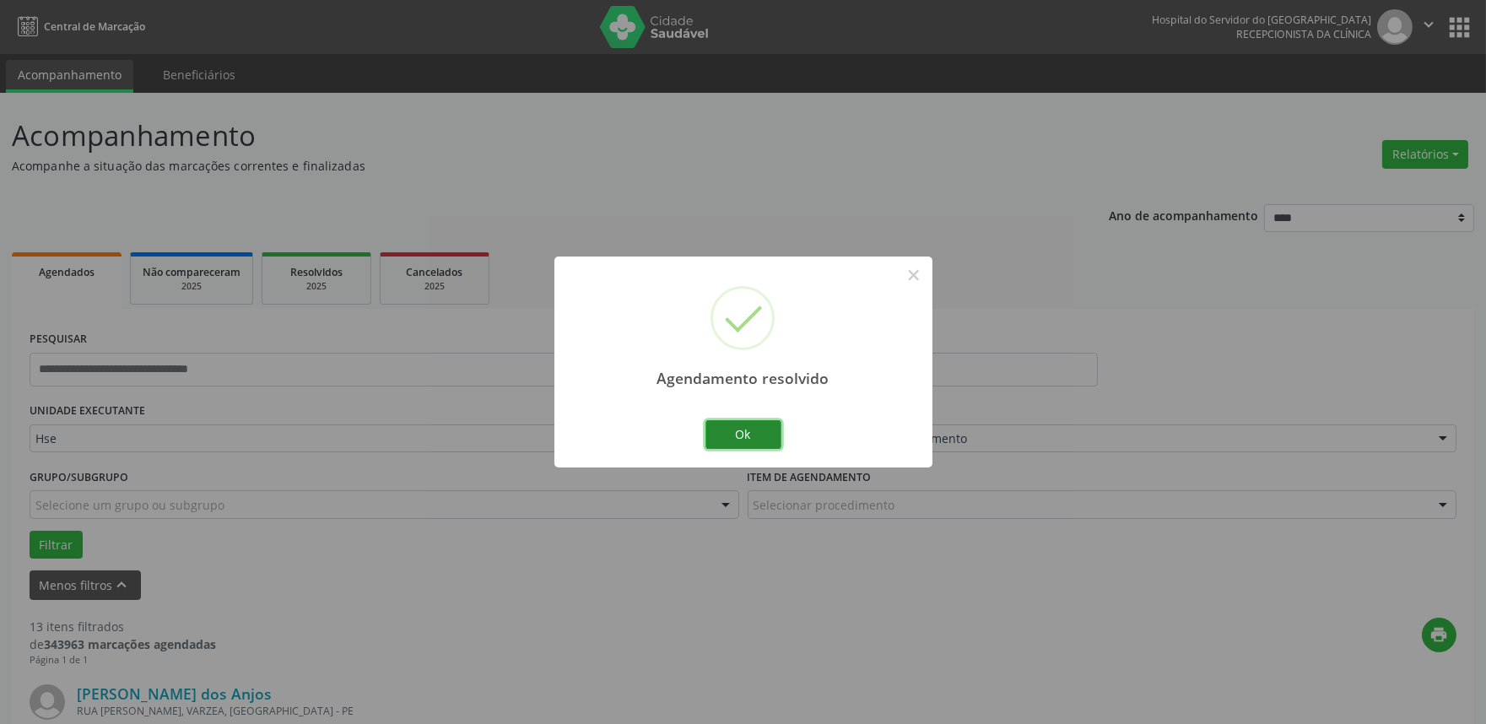
click at [756, 433] on button "Ok" at bounding box center [744, 434] width 76 height 29
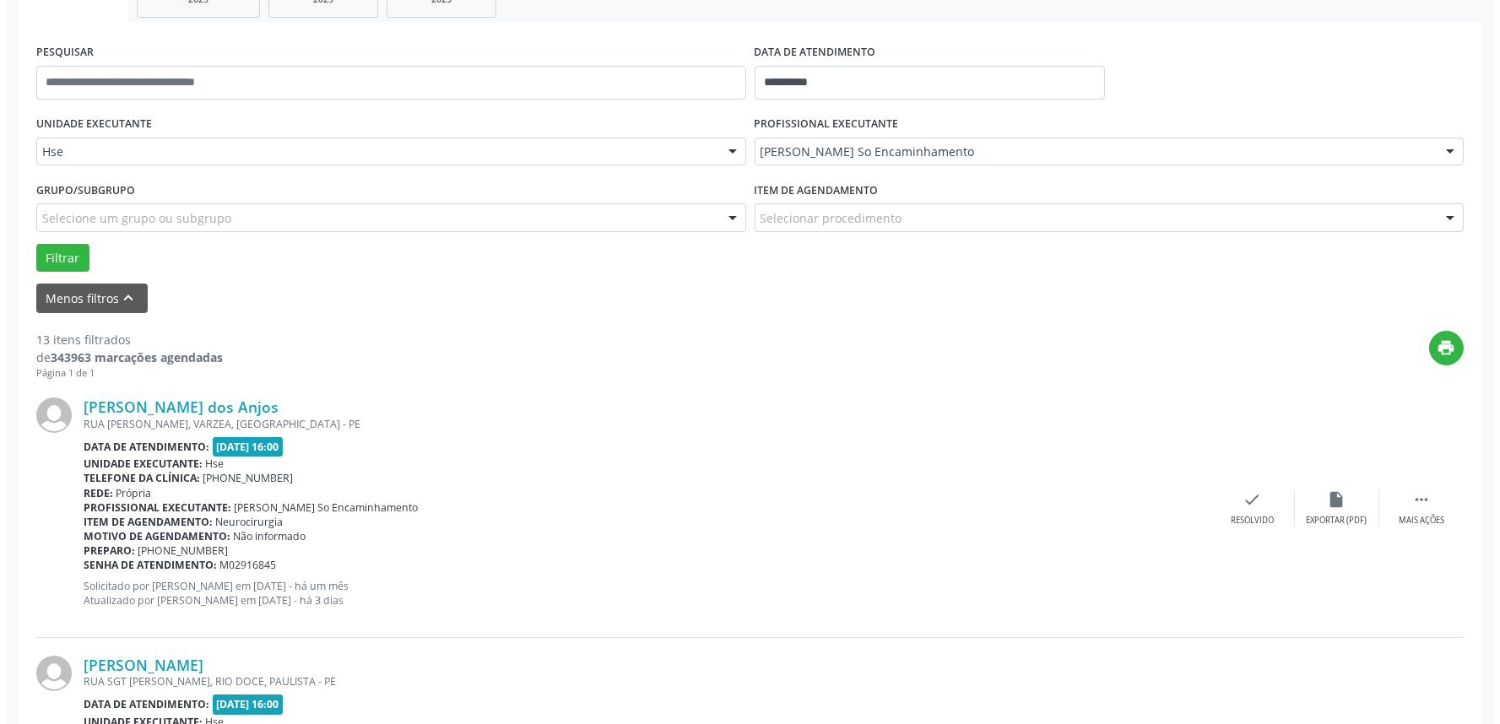
scroll to position [468, 0]
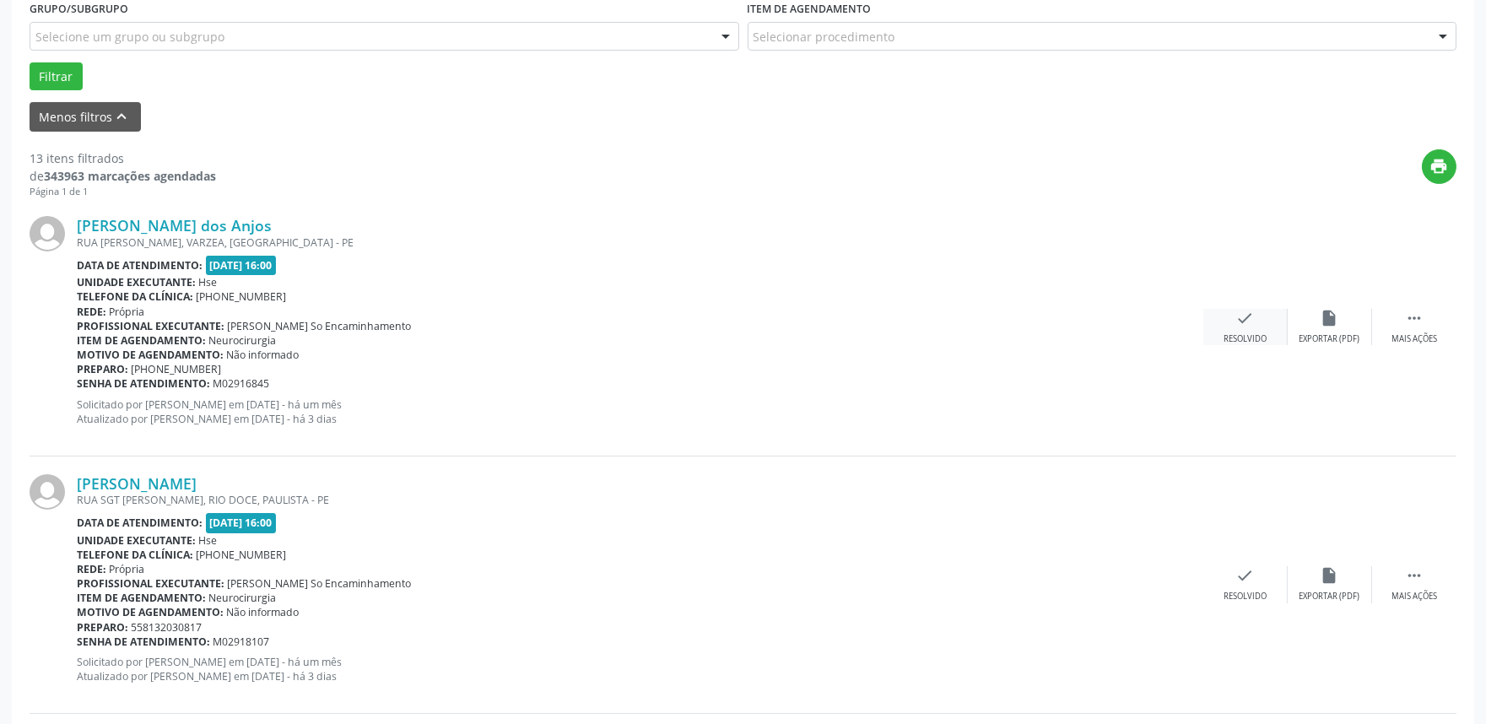
click at [1247, 317] on icon "check" at bounding box center [1246, 318] width 19 height 19
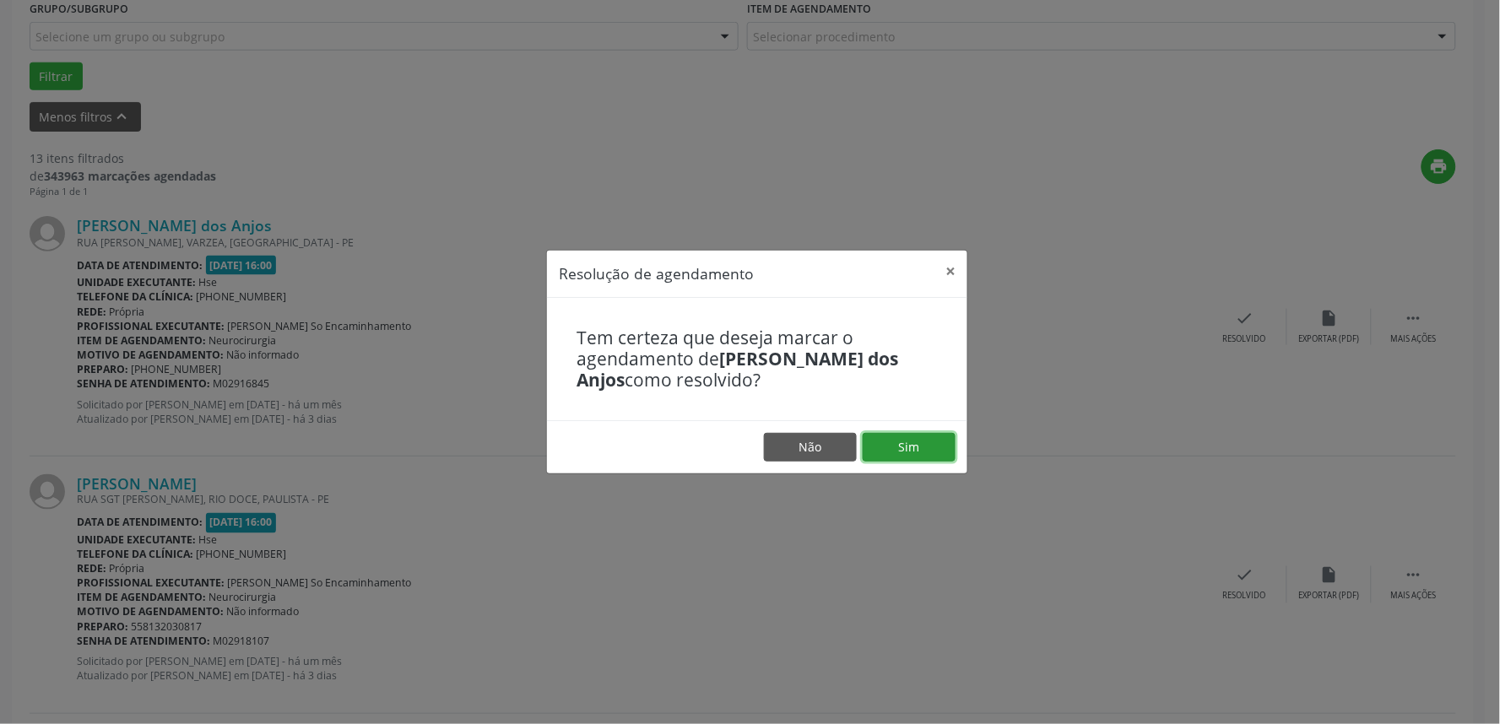
click at [933, 446] on button "Sim" at bounding box center [909, 447] width 93 height 29
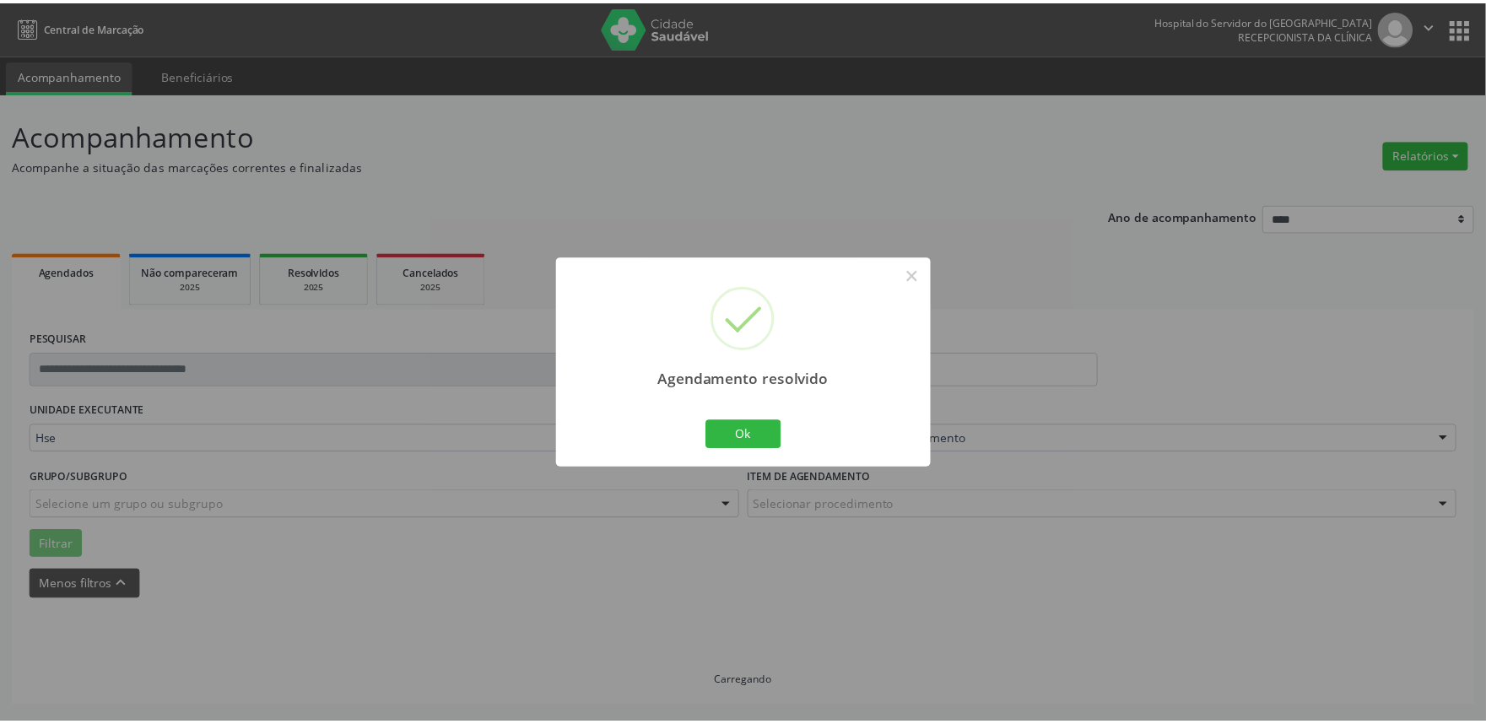
scroll to position [0, 0]
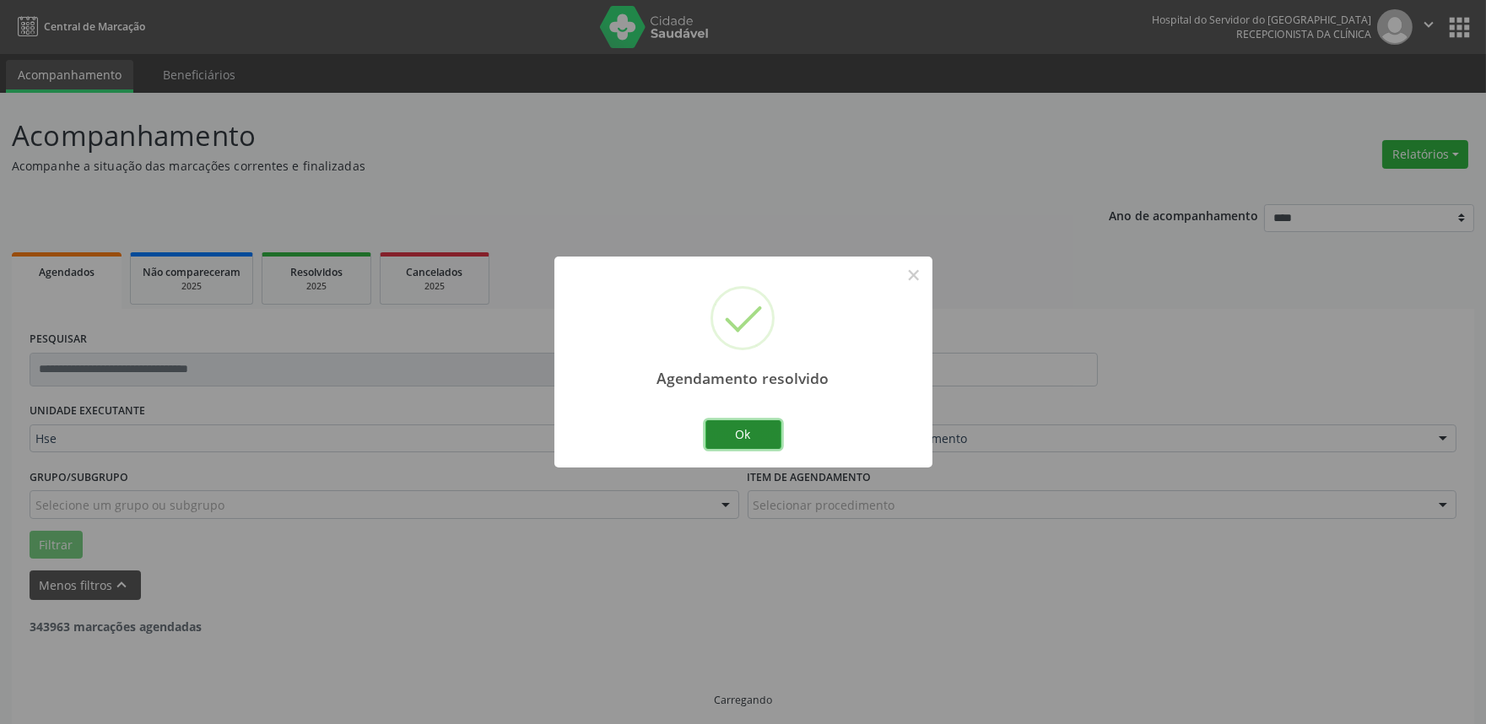
click at [766, 434] on button "Ok" at bounding box center [744, 434] width 76 height 29
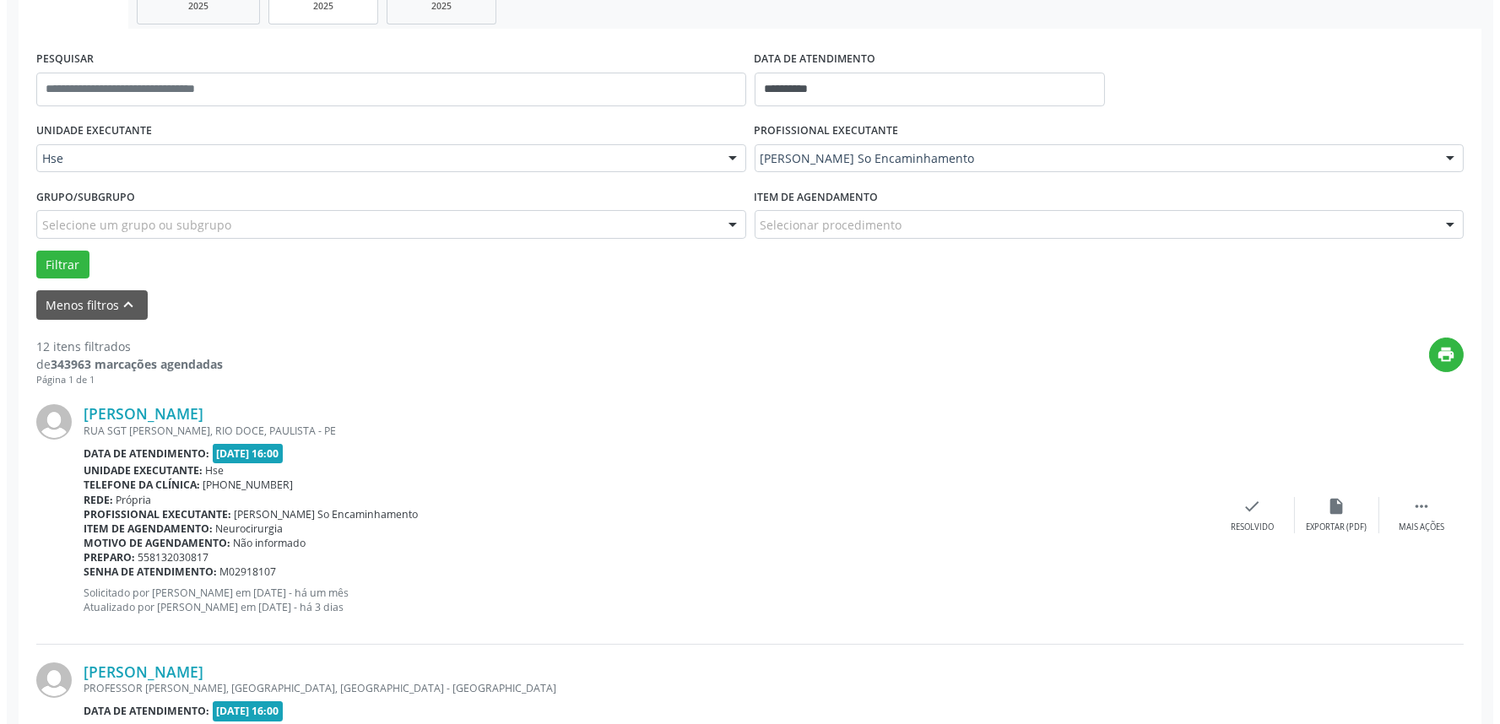
scroll to position [281, 0]
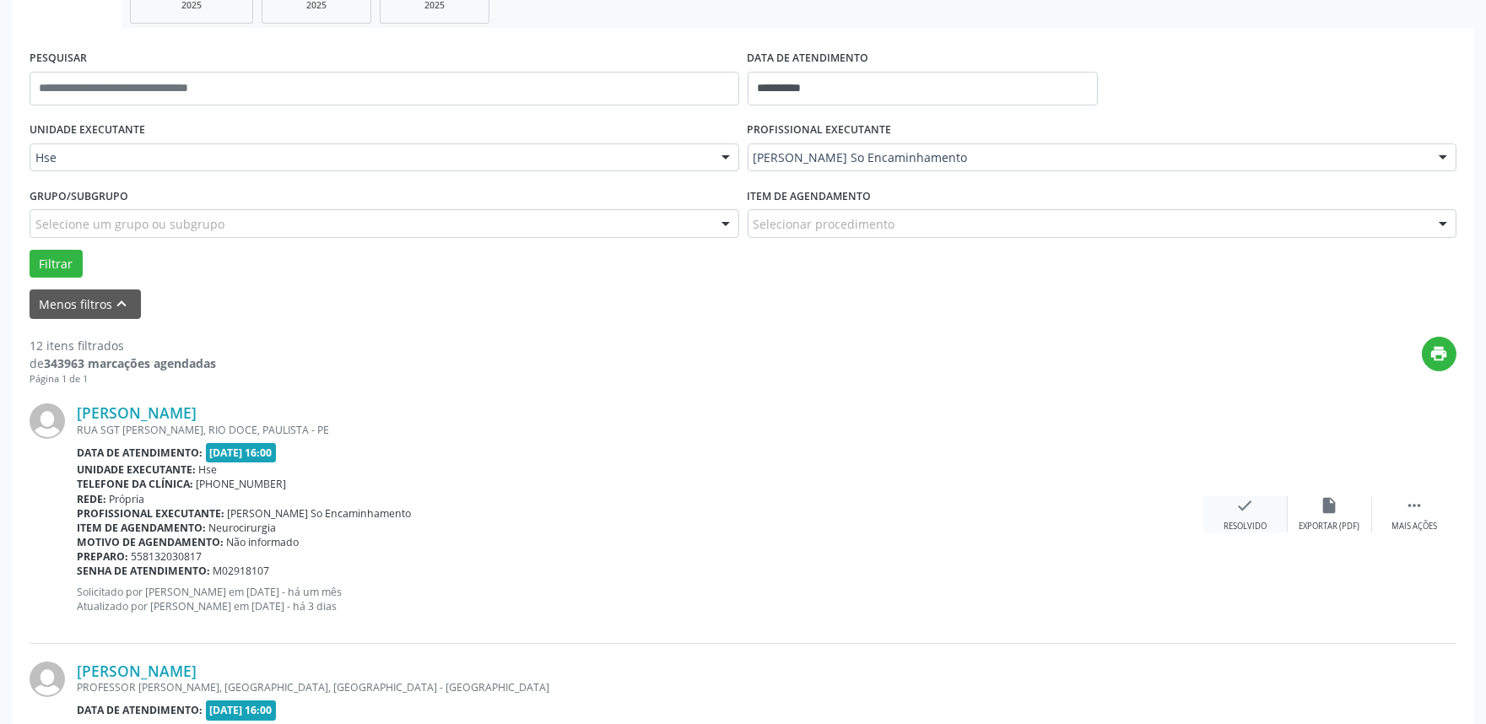
click at [1243, 532] on div "Resolvido" at bounding box center [1245, 527] width 43 height 12
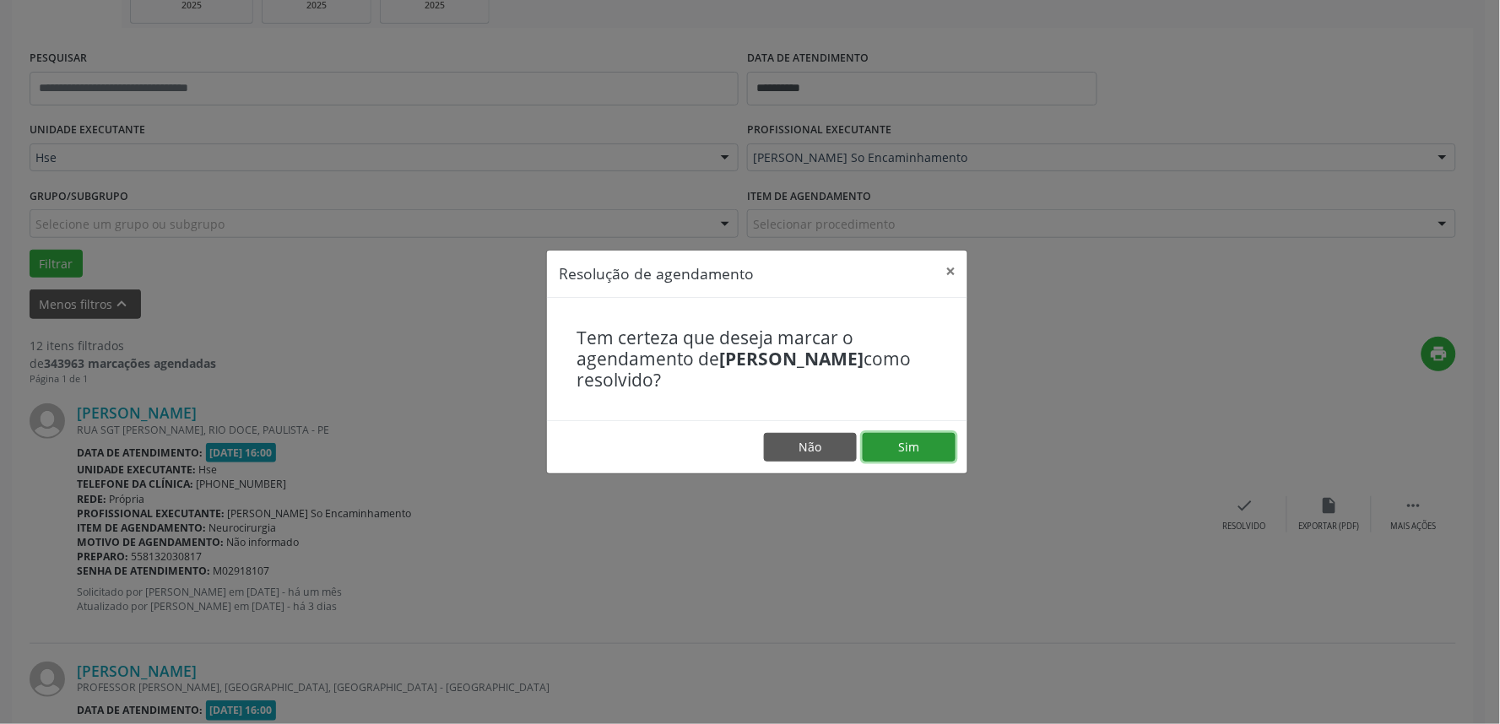
click at [886, 440] on button "Sim" at bounding box center [909, 447] width 93 height 29
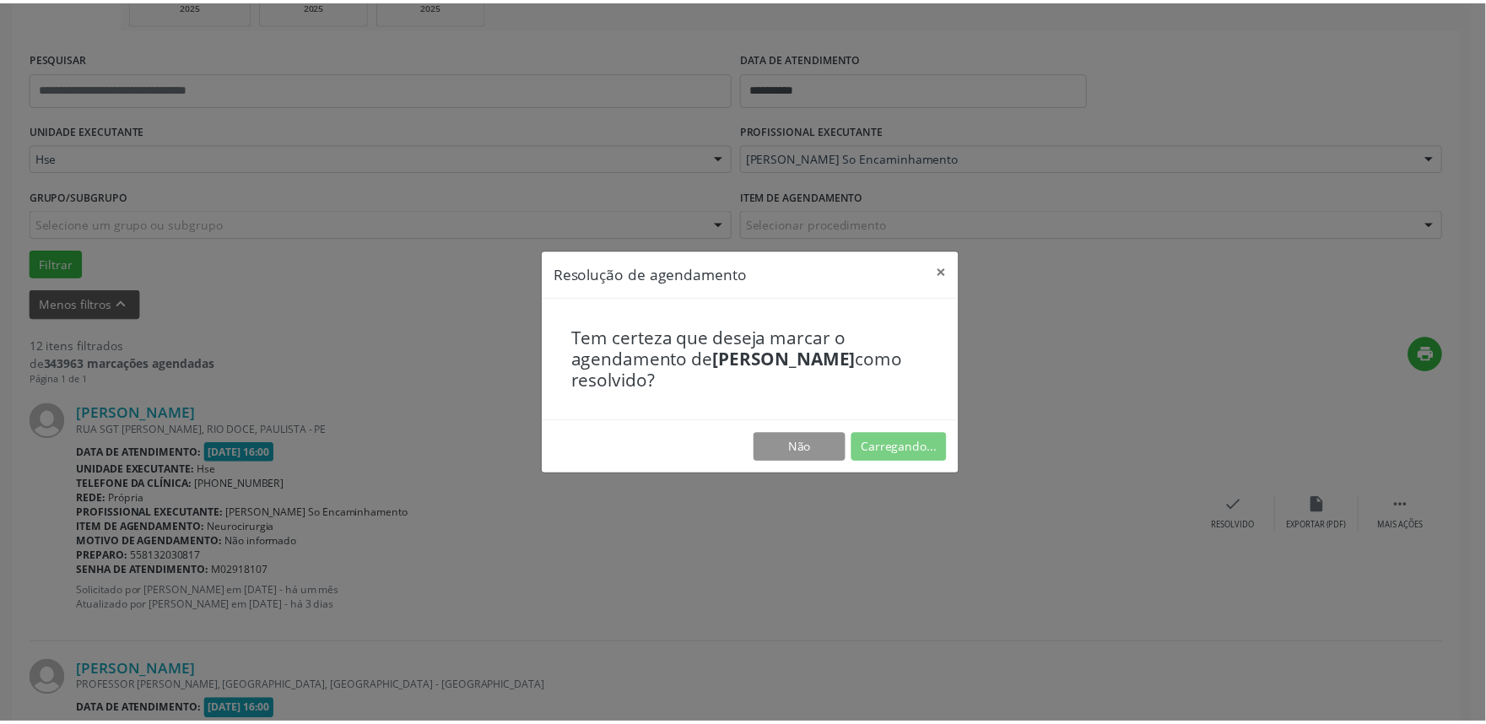
scroll to position [0, 0]
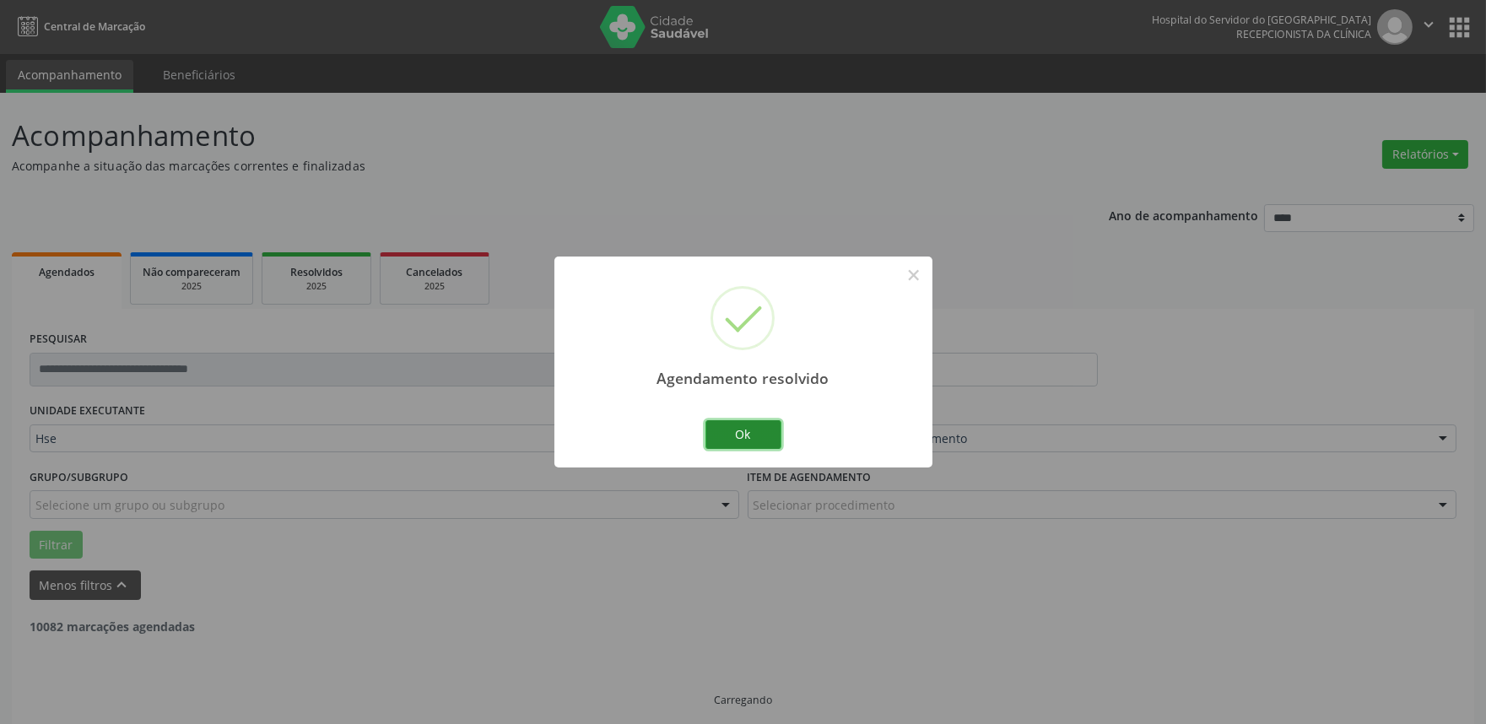
click at [719, 437] on button "Ok" at bounding box center [744, 434] width 76 height 29
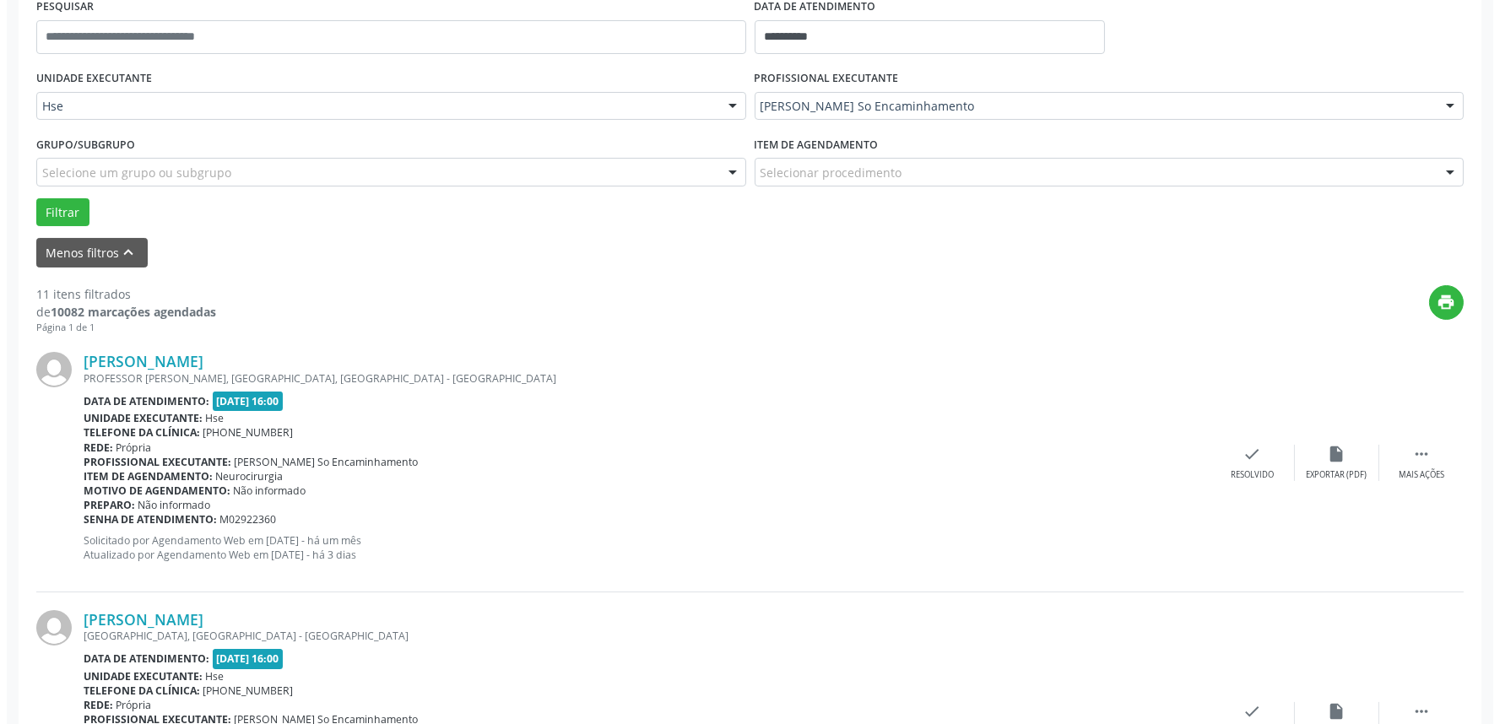
scroll to position [386, 0]
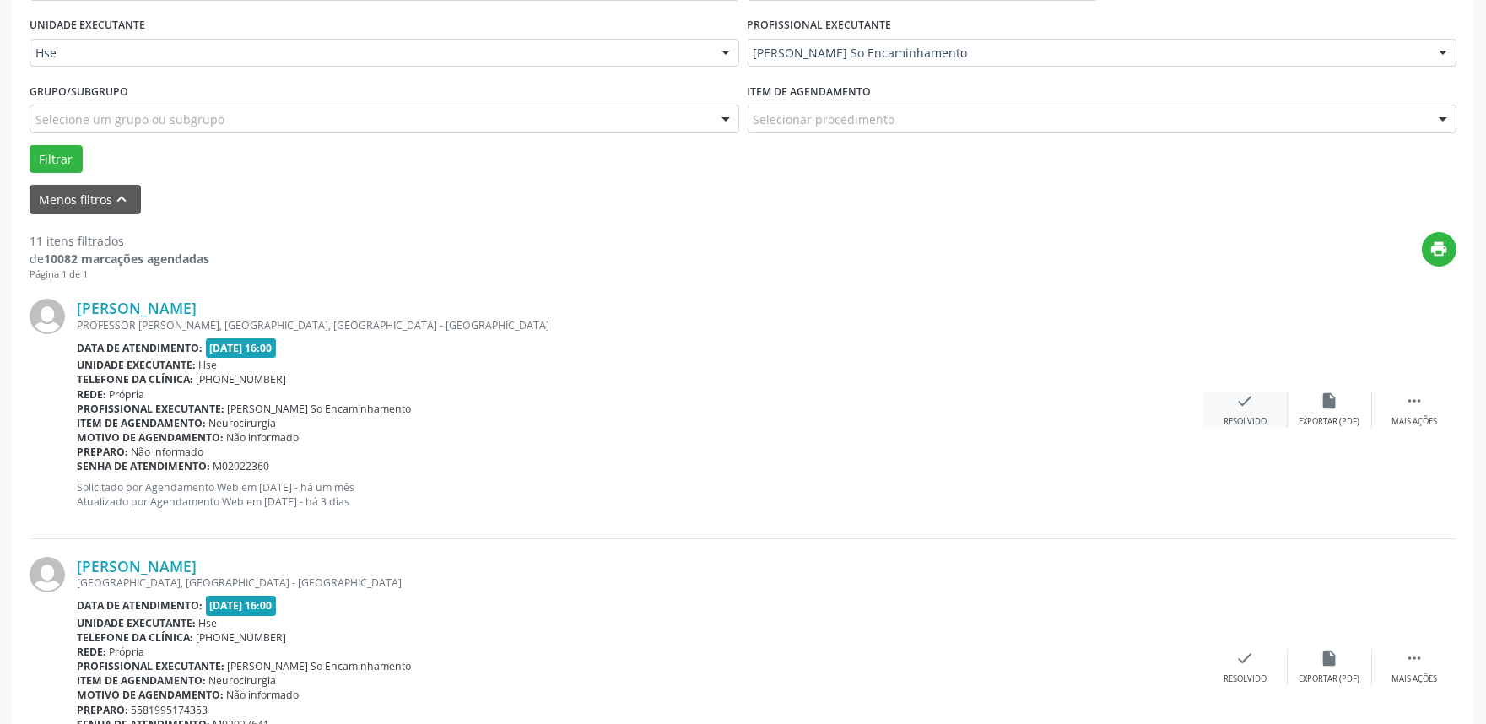
click at [1259, 400] on div "check Resolvido" at bounding box center [1246, 410] width 84 height 36
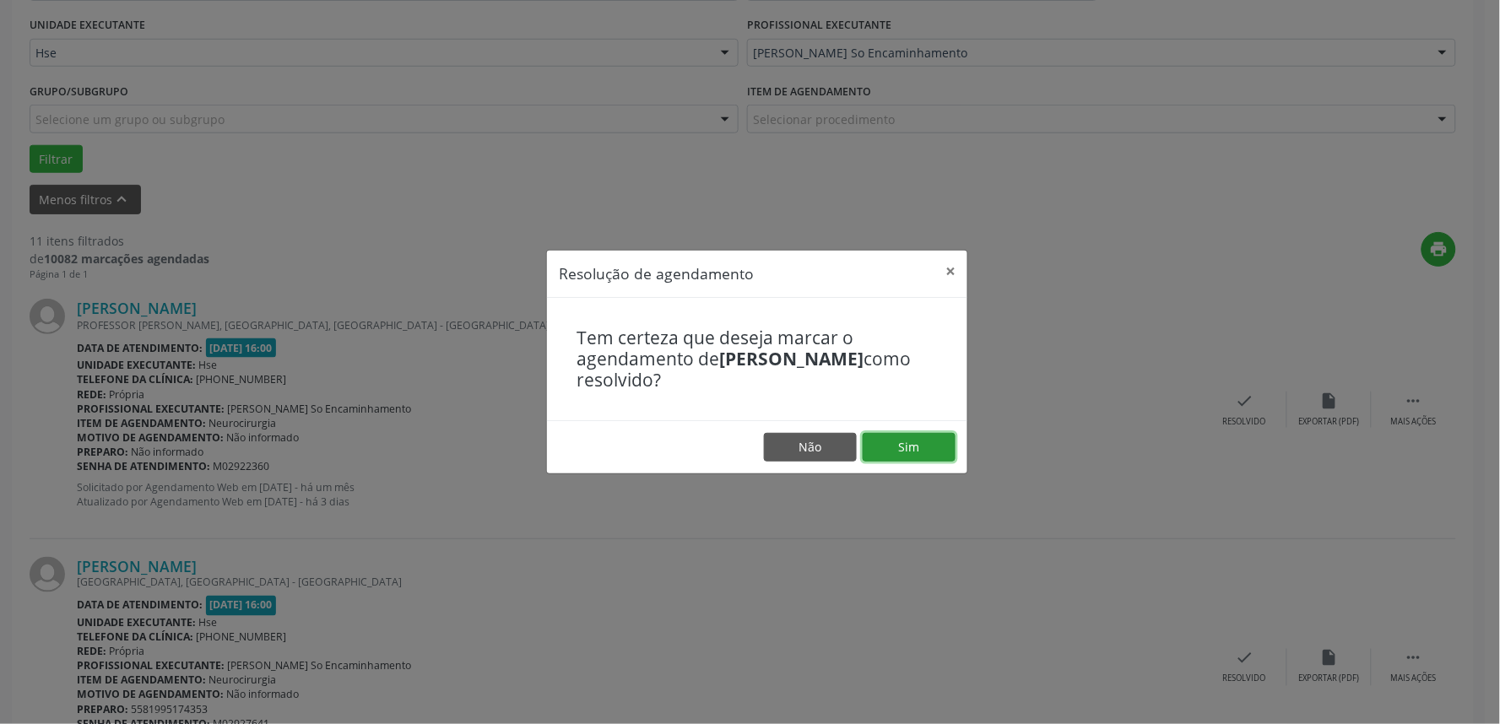
click at [920, 448] on button "Sim" at bounding box center [909, 447] width 93 height 29
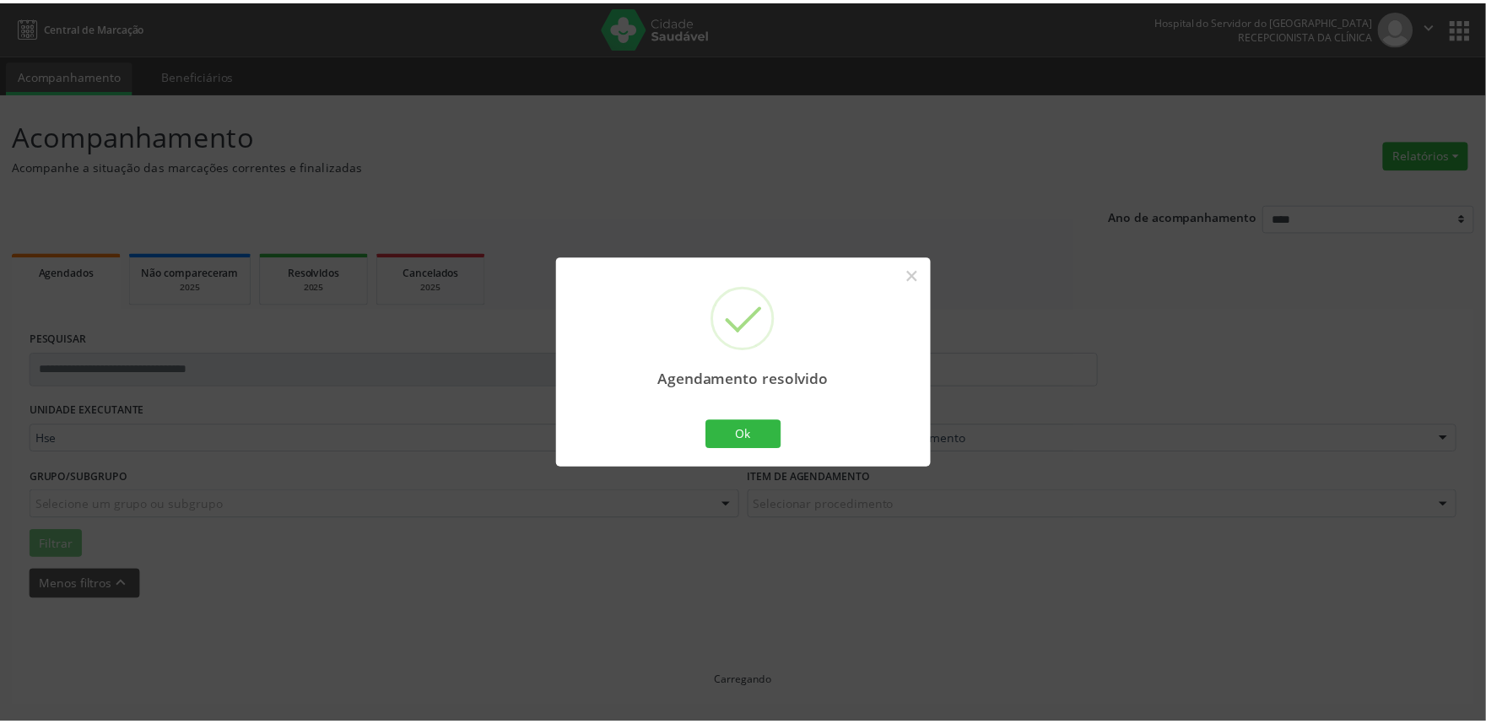
scroll to position [0, 0]
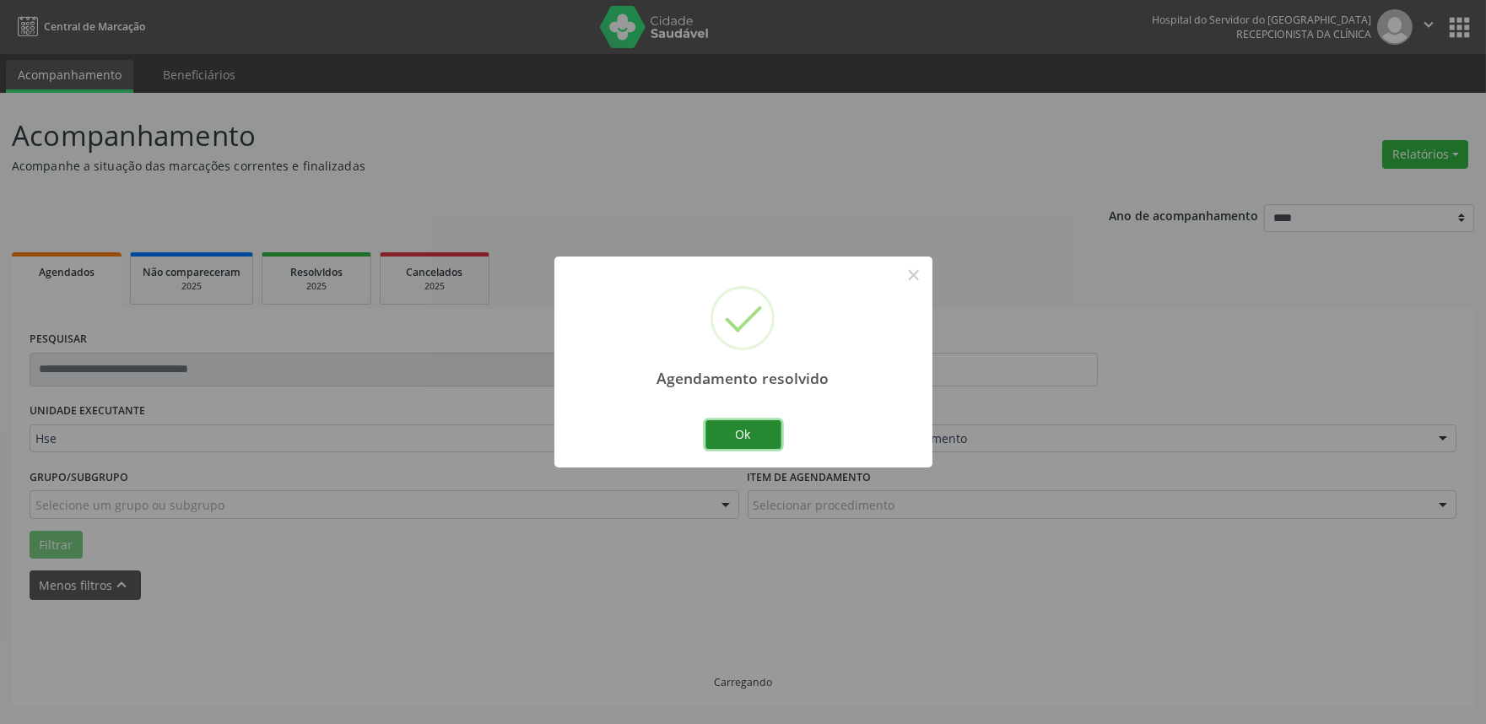
click at [766, 429] on button "Ok" at bounding box center [744, 434] width 76 height 29
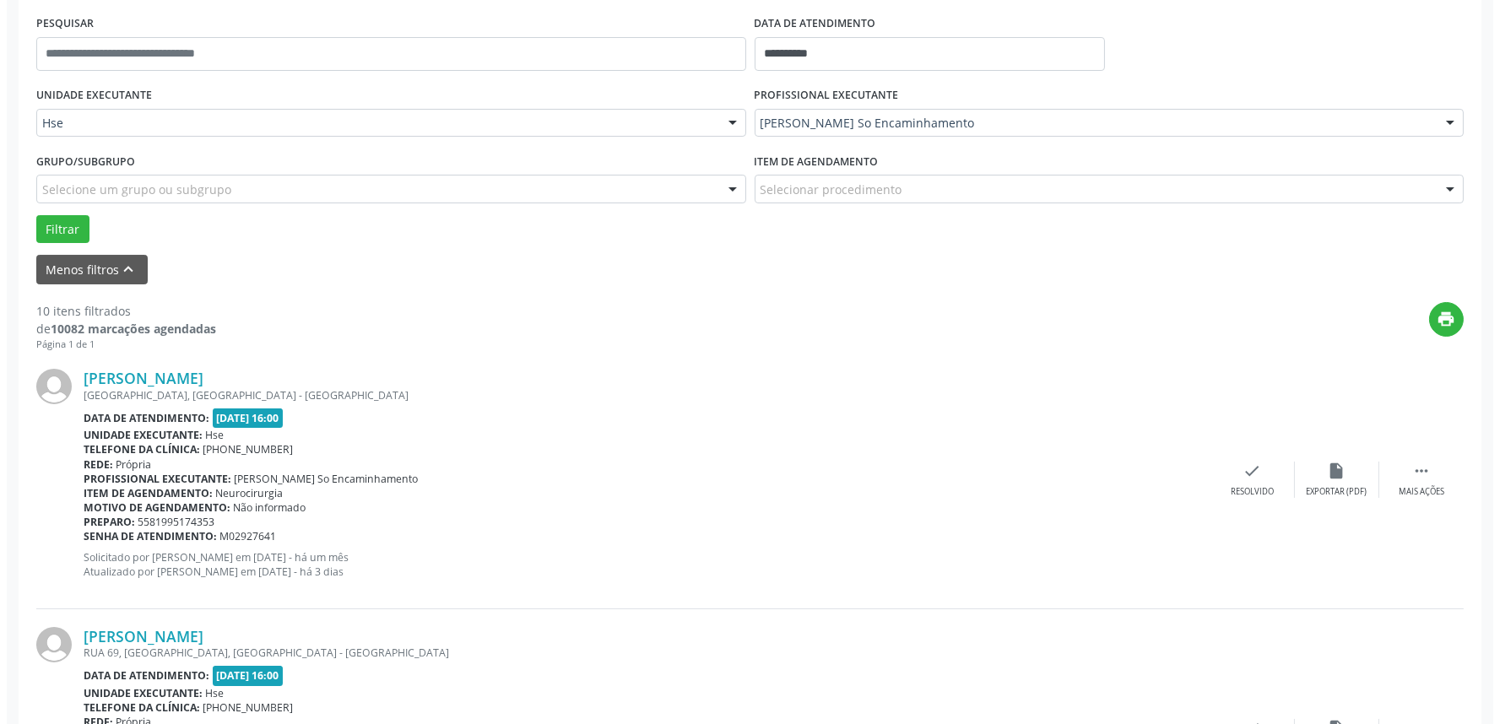
scroll to position [574, 0]
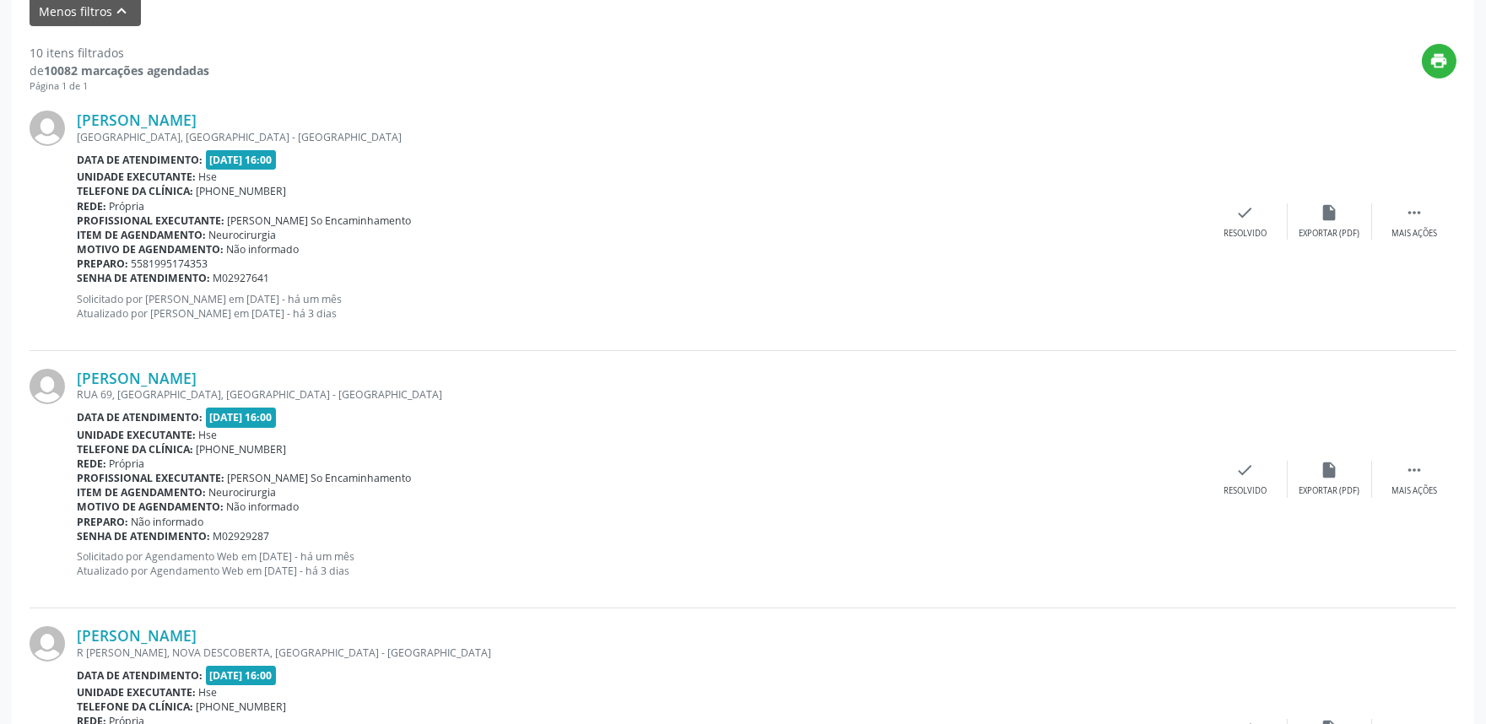
click at [1249, 242] on div "[PERSON_NAME] [GEOGRAPHIC_DATA], [GEOGRAPHIC_DATA], [GEOGRAPHIC_DATA] - [GEOGRA…" at bounding box center [743, 221] width 1427 height 257
click at [1249, 219] on icon "check" at bounding box center [1246, 212] width 19 height 19
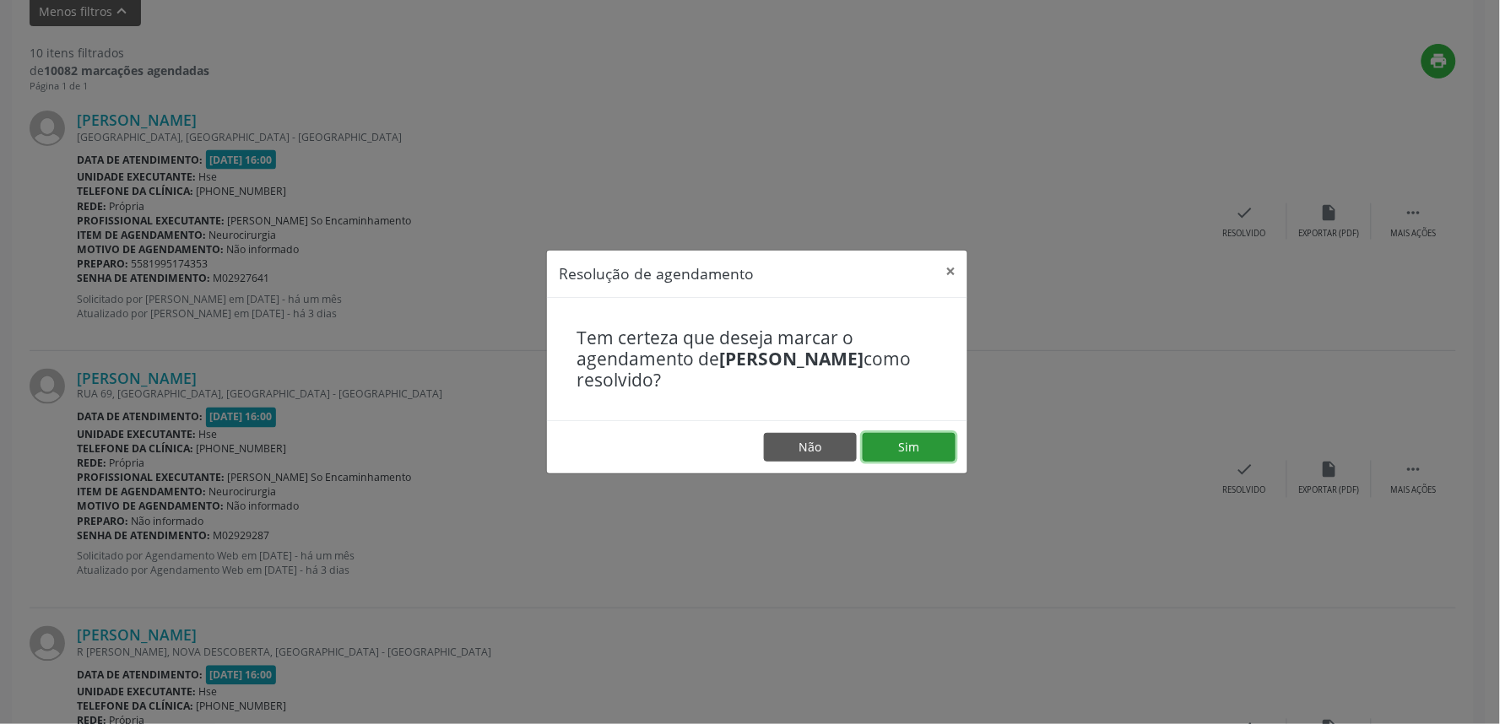
click at [918, 453] on button "Sim" at bounding box center [909, 447] width 93 height 29
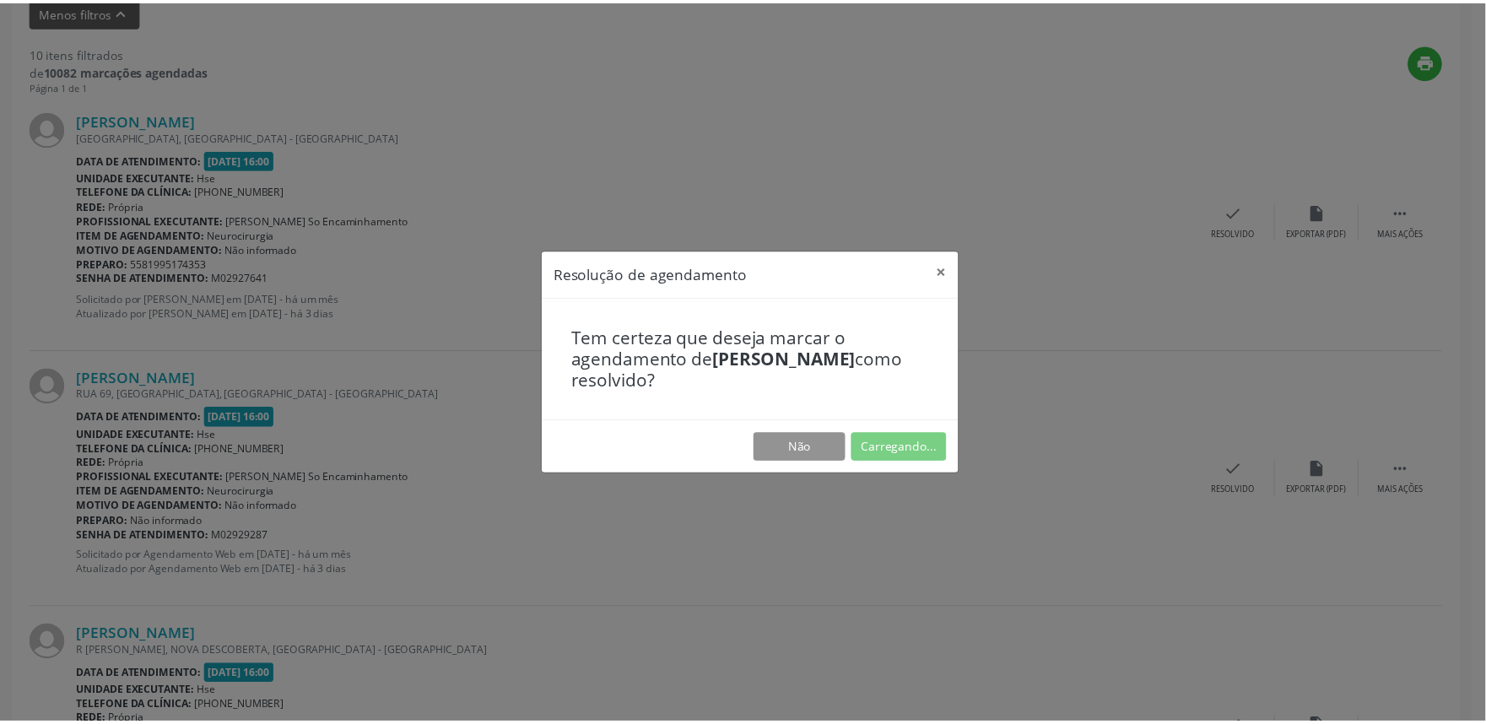
scroll to position [0, 0]
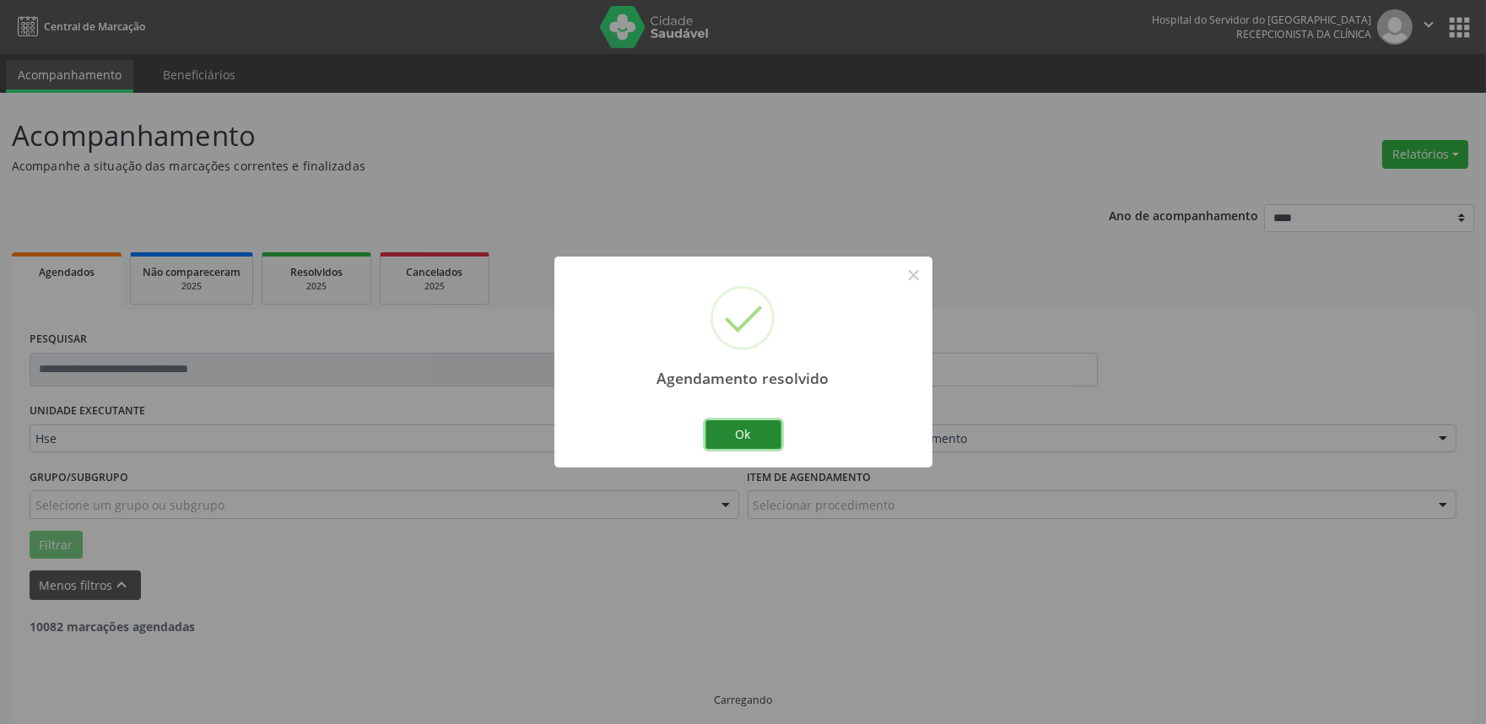
click at [714, 436] on button "Ok" at bounding box center [744, 434] width 76 height 29
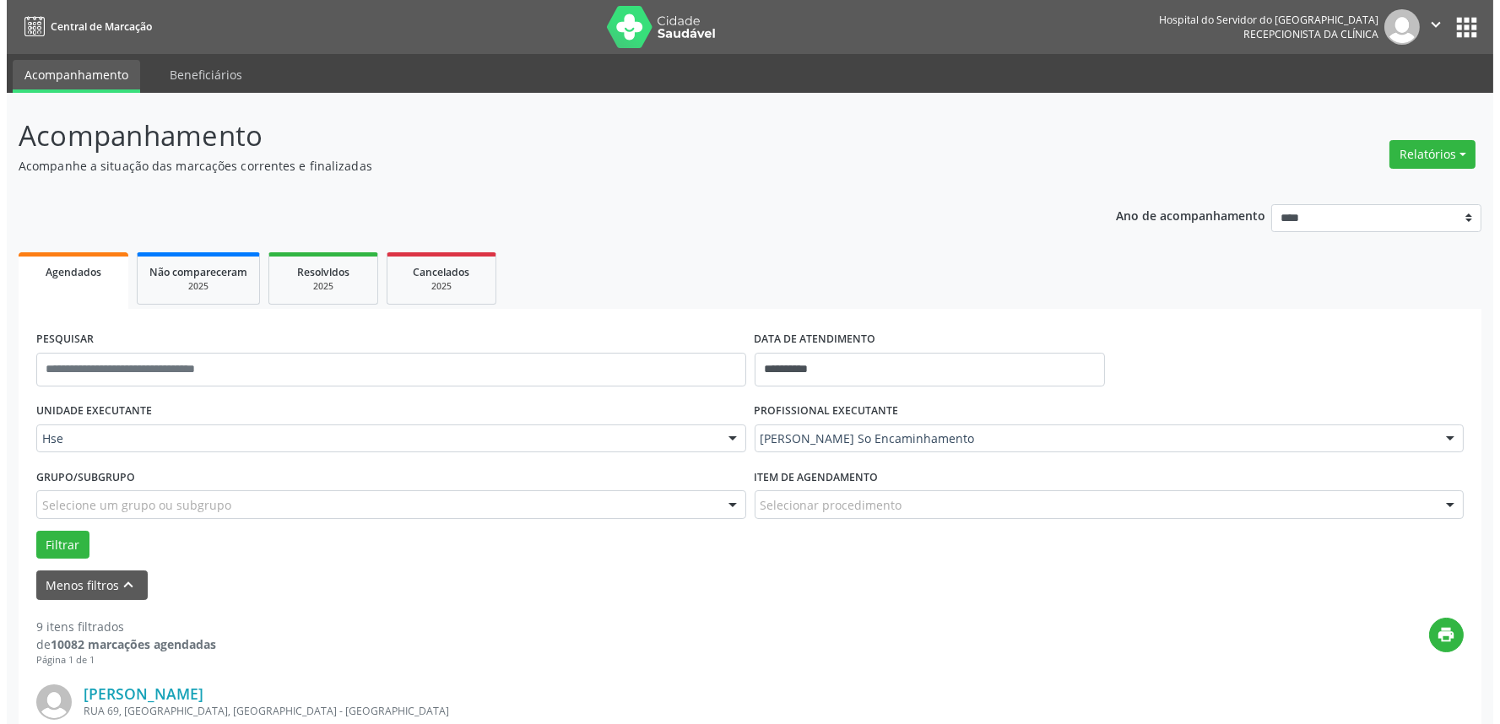
scroll to position [562, 0]
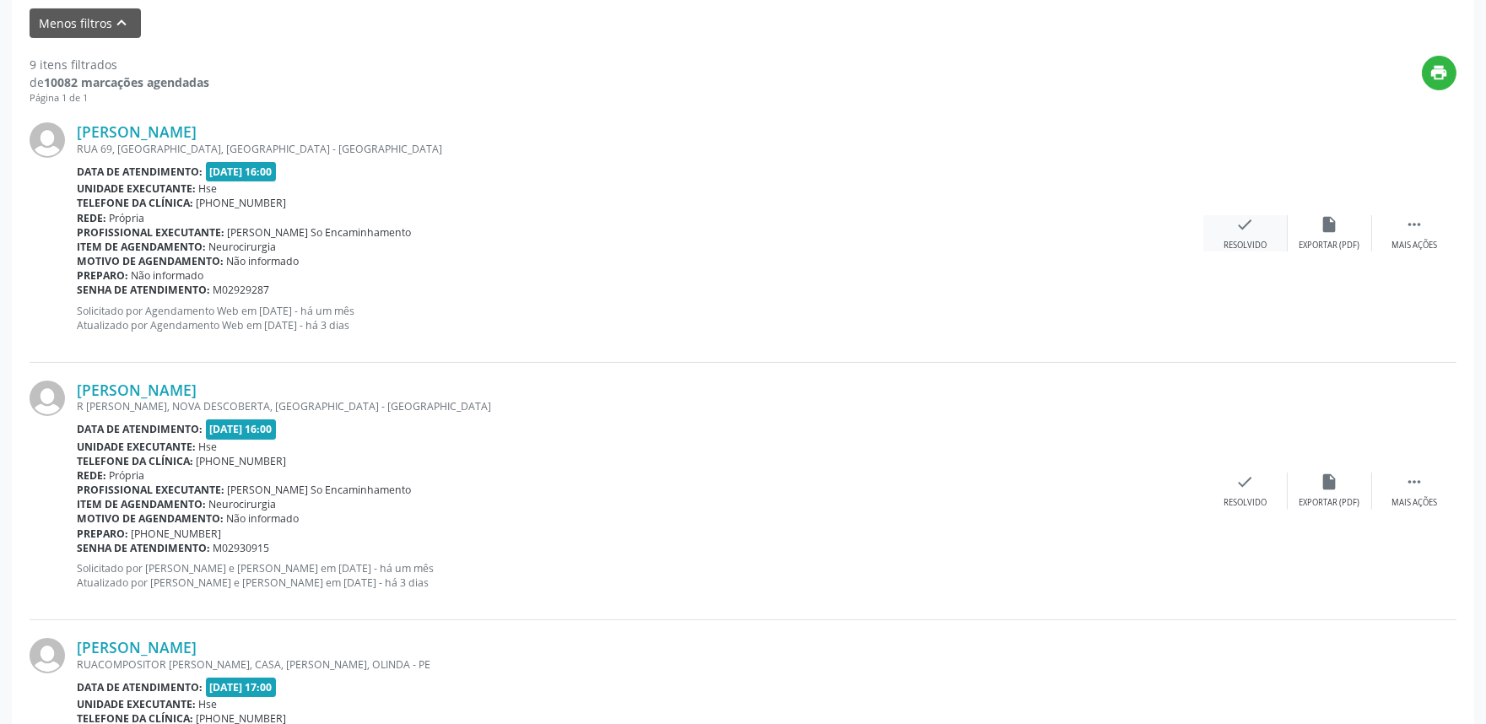
click at [1264, 228] on div "check Resolvido" at bounding box center [1246, 233] width 84 height 36
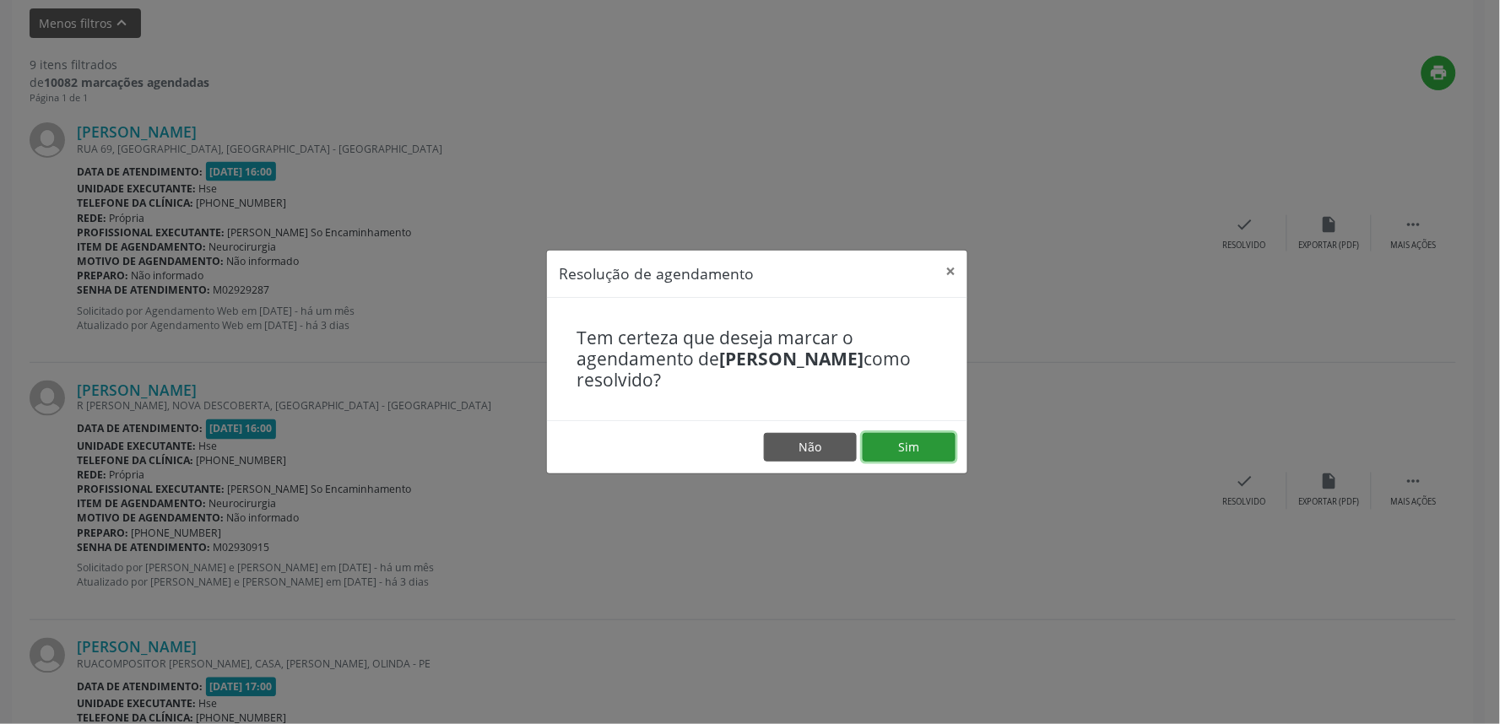
click at [913, 454] on button "Sim" at bounding box center [909, 447] width 93 height 29
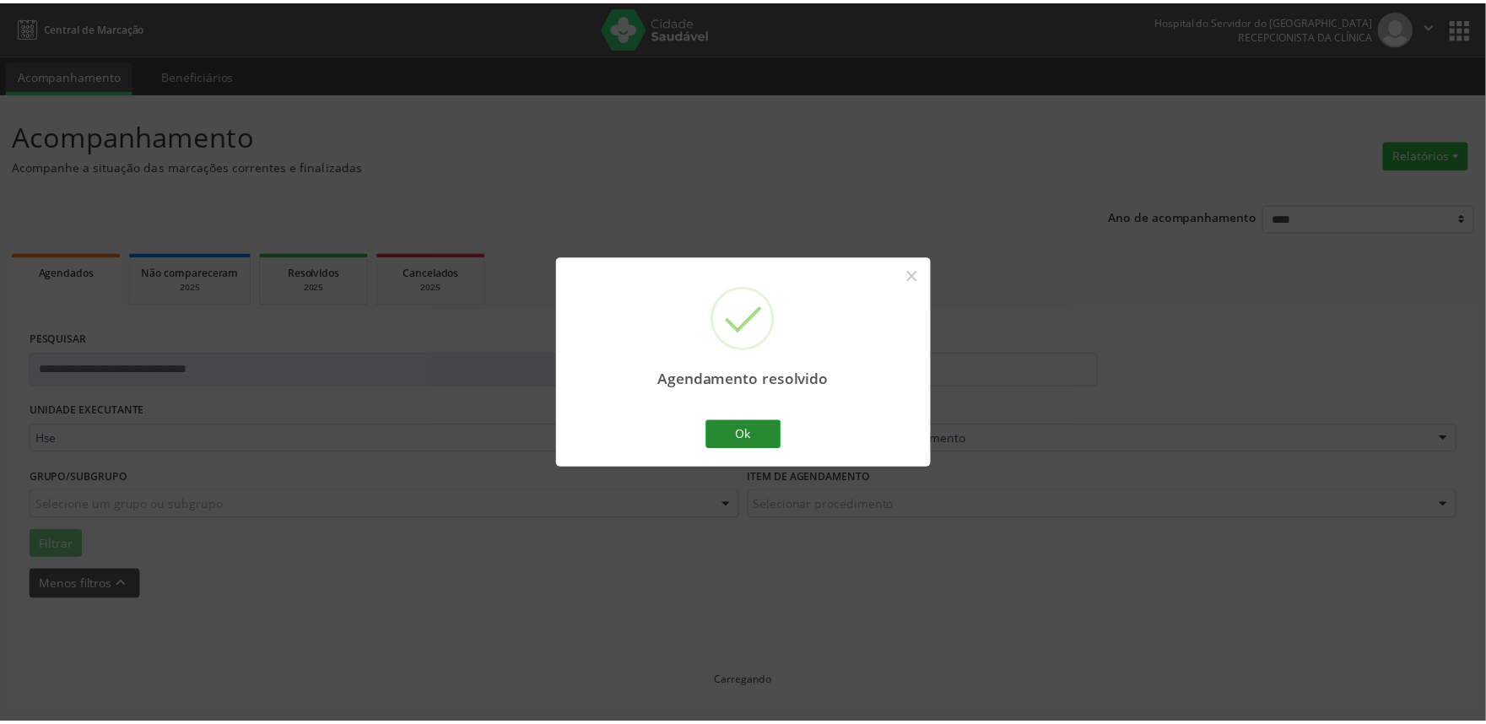
scroll to position [0, 0]
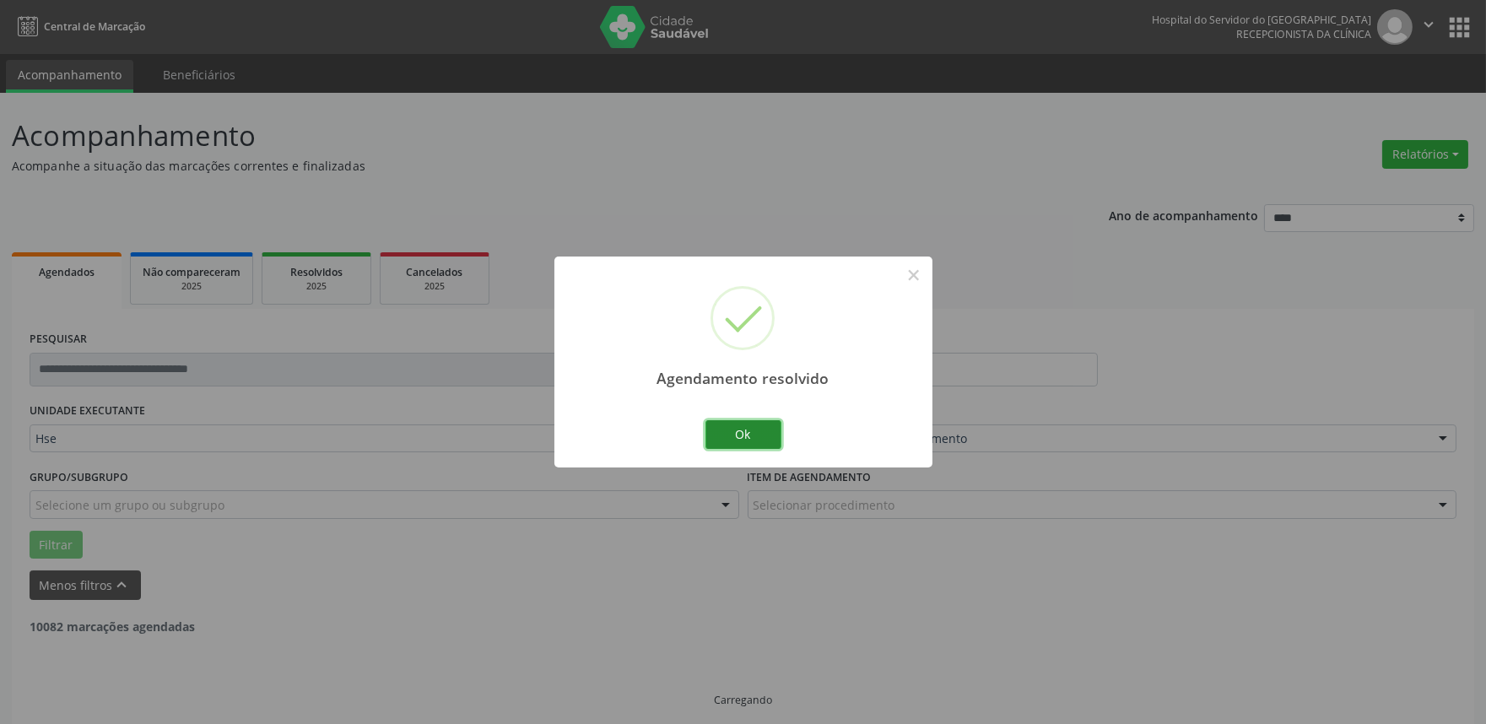
click at [769, 430] on button "Ok" at bounding box center [744, 434] width 76 height 29
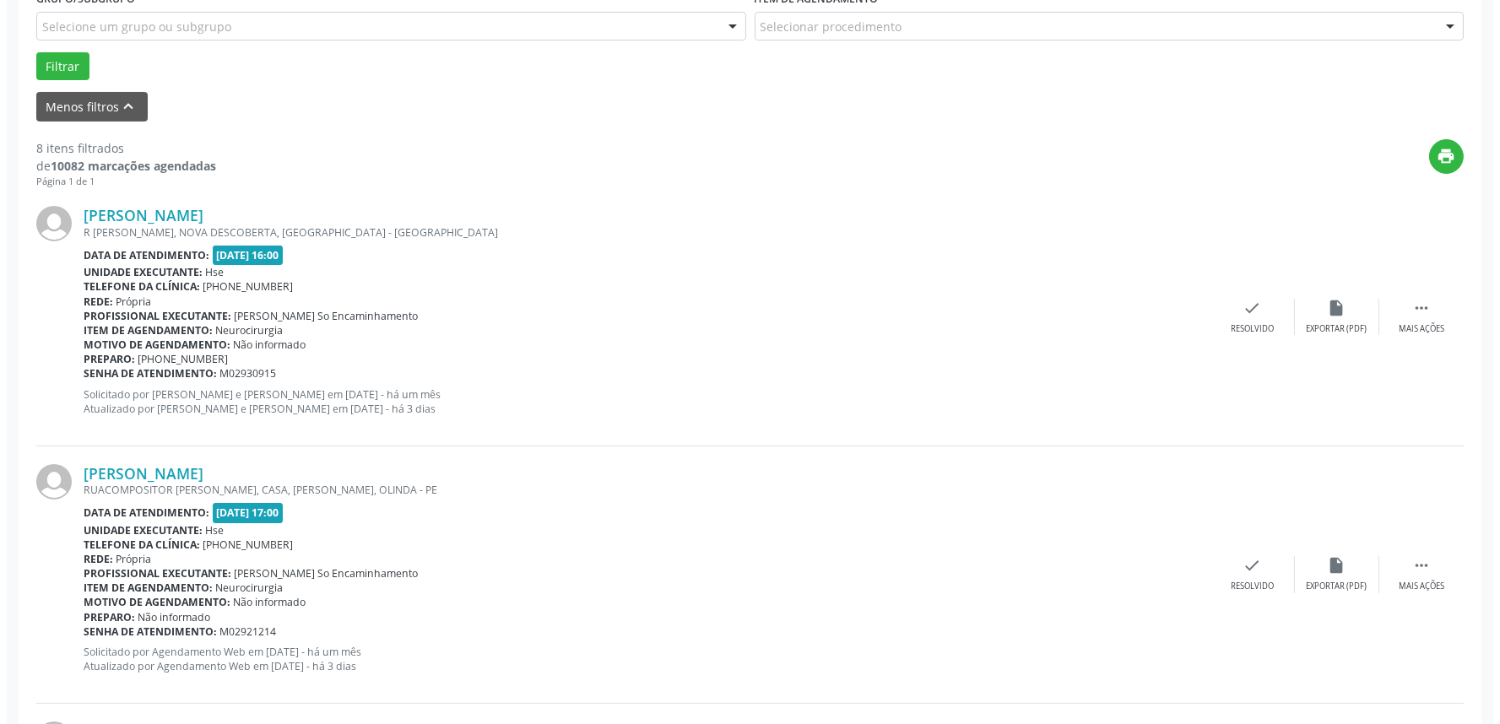
scroll to position [479, 0]
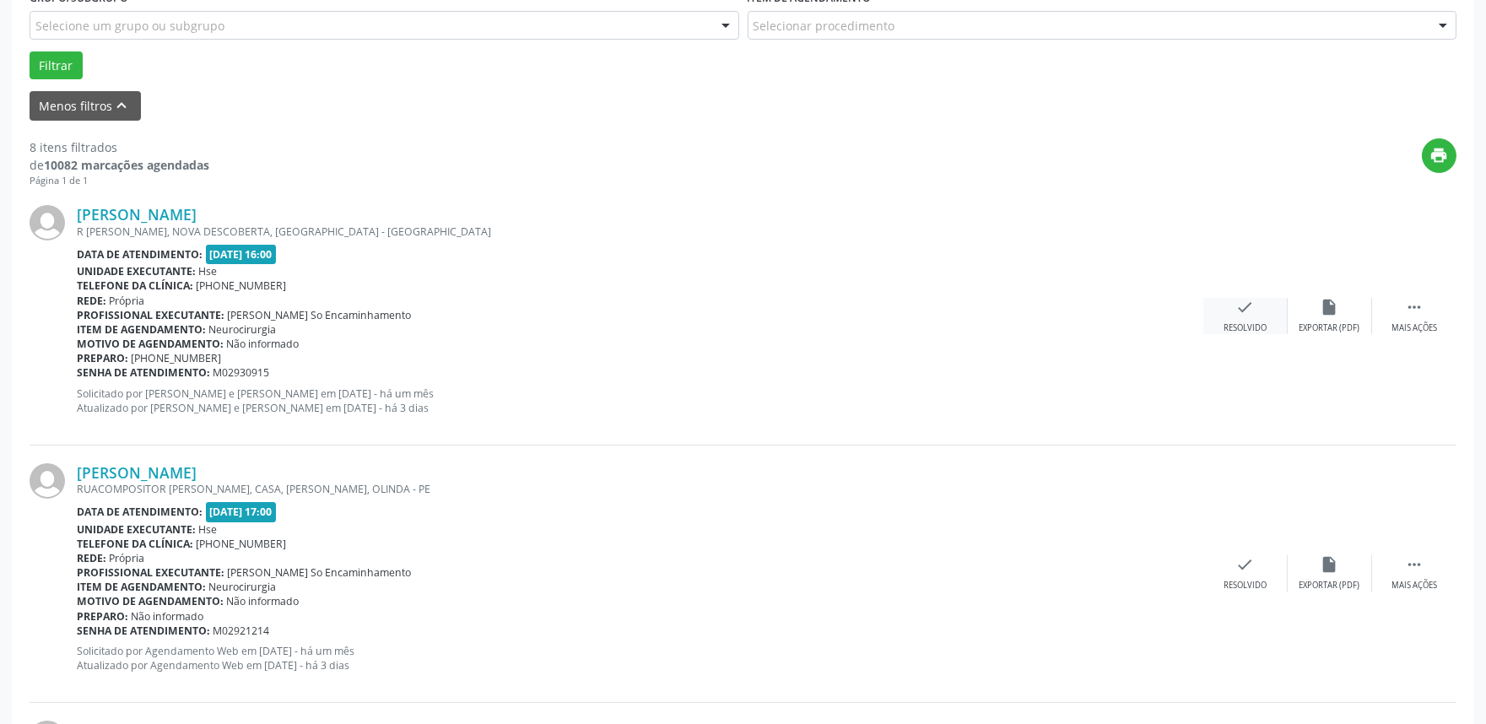
click at [1243, 322] on div "Resolvido" at bounding box center [1245, 328] width 43 height 12
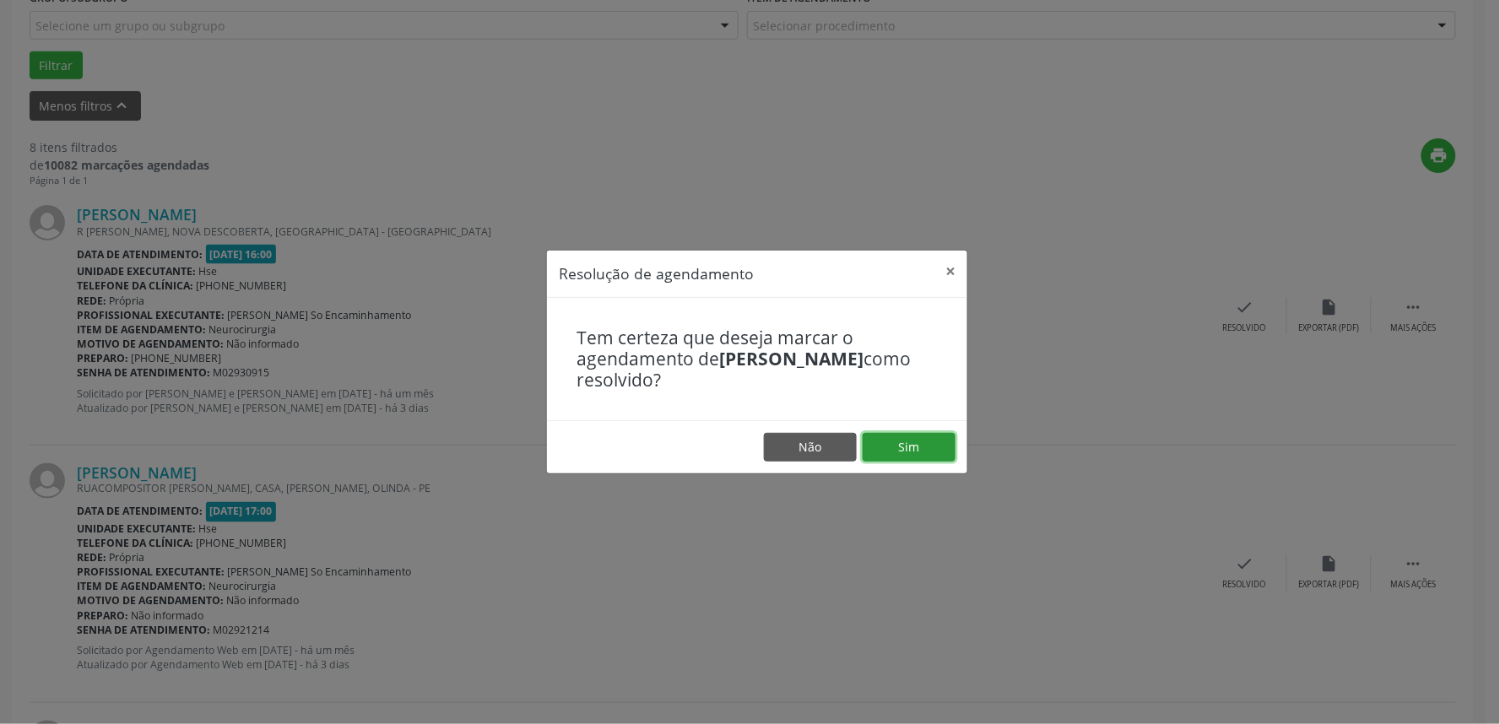
click at [888, 459] on button "Sim" at bounding box center [909, 447] width 93 height 29
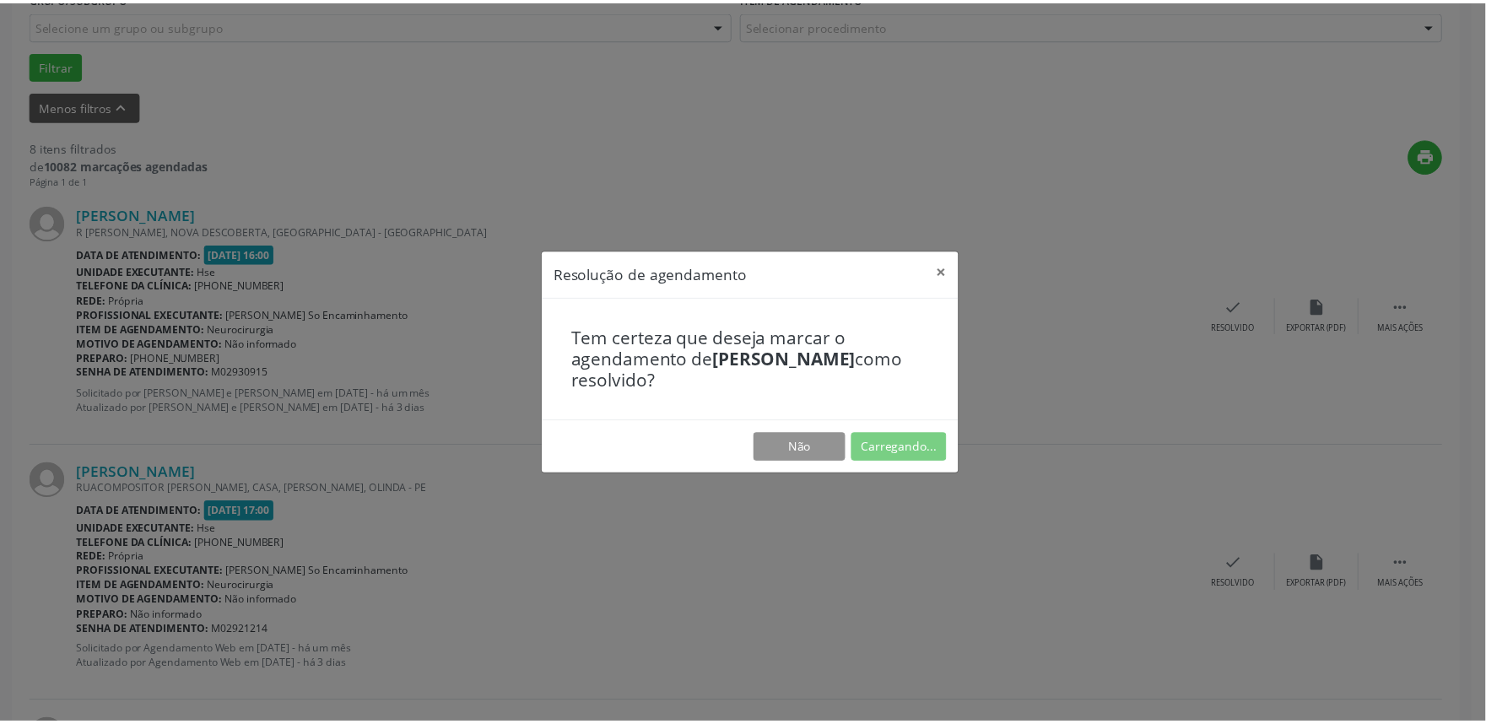
scroll to position [0, 0]
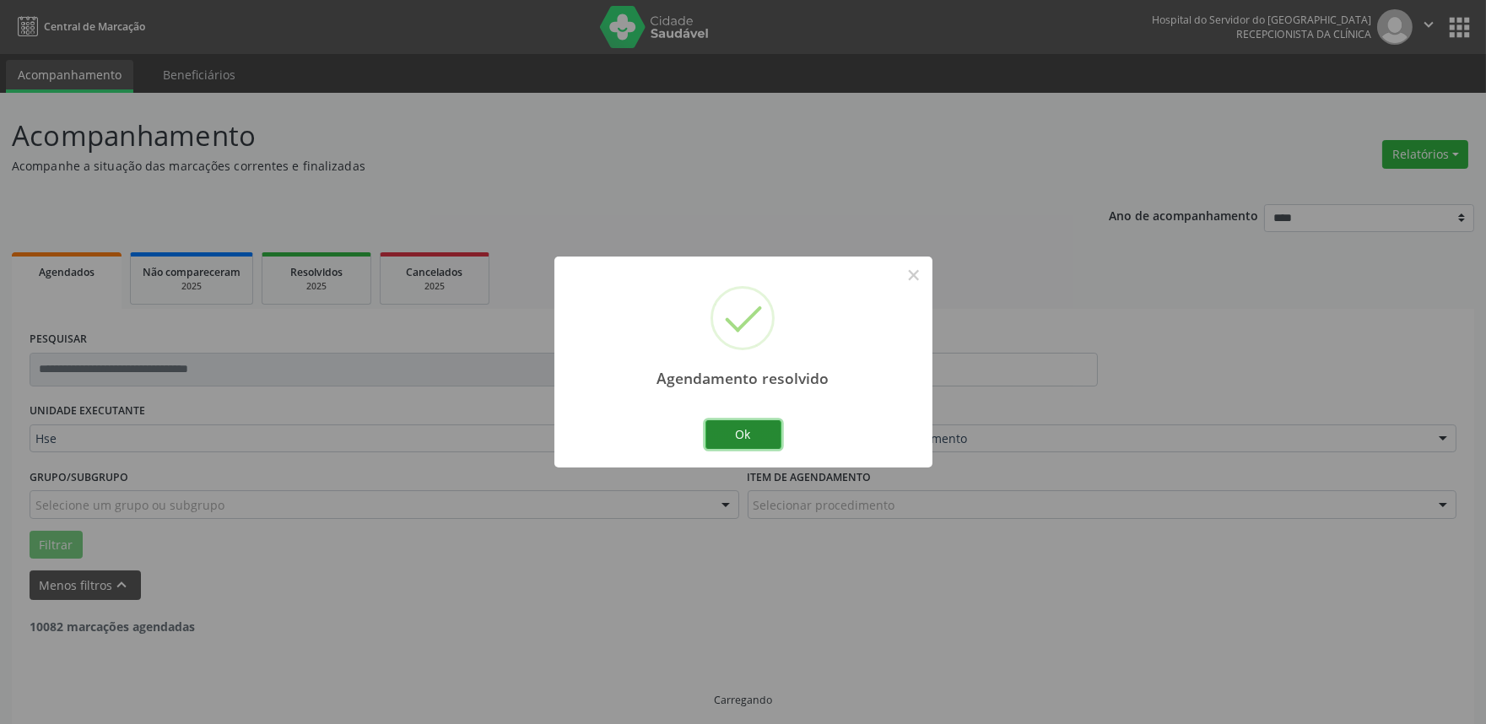
click at [761, 444] on button "Ok" at bounding box center [744, 434] width 76 height 29
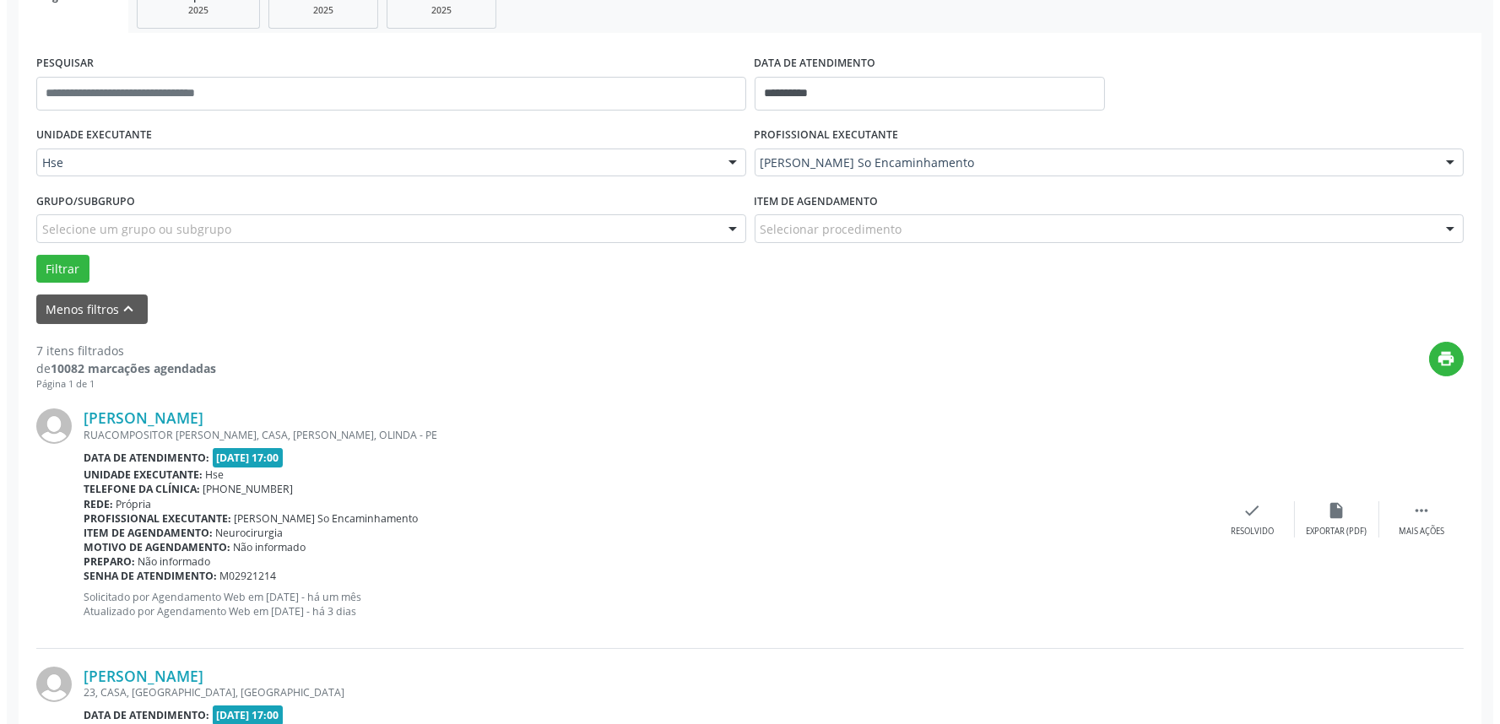
scroll to position [292, 0]
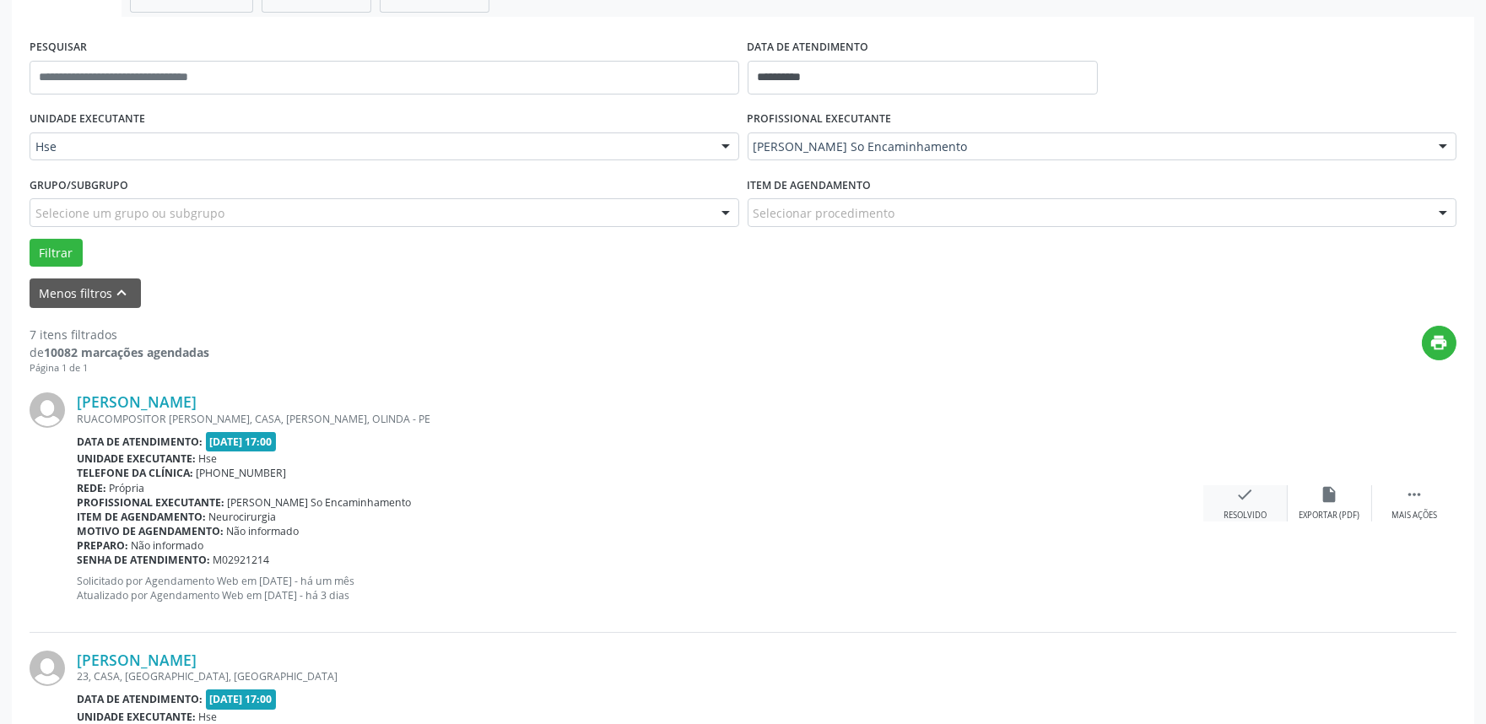
click at [1227, 485] on div "check Resolvido" at bounding box center [1246, 503] width 84 height 36
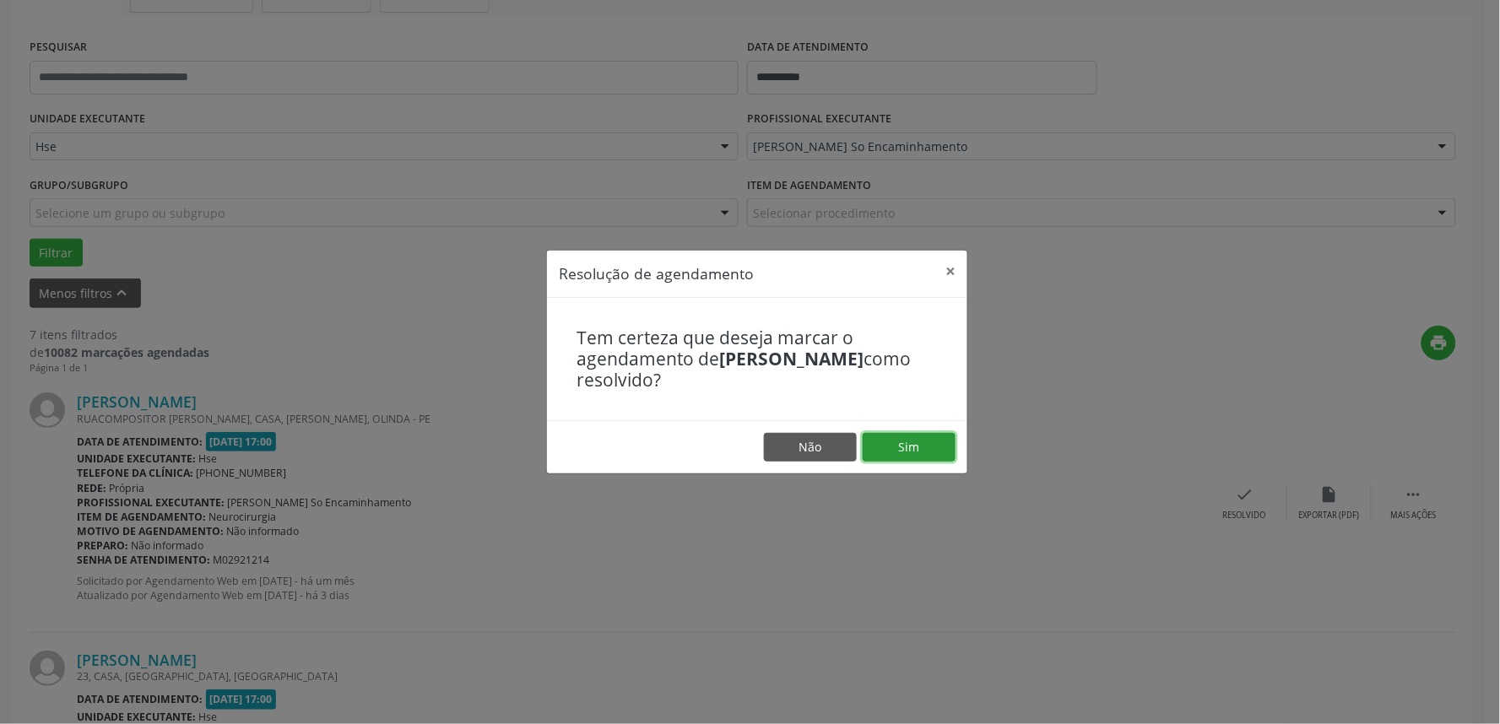
click at [946, 447] on button "Sim" at bounding box center [909, 447] width 93 height 29
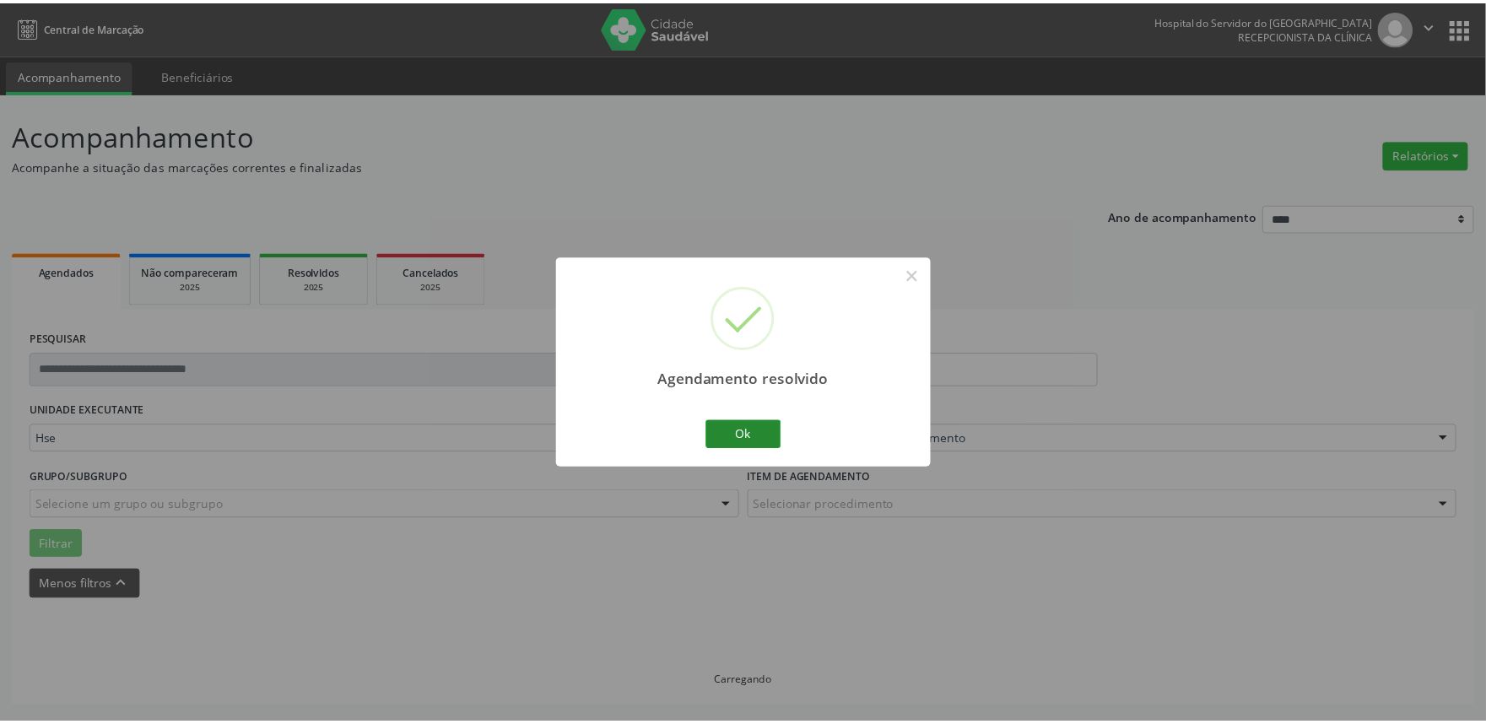
scroll to position [0, 0]
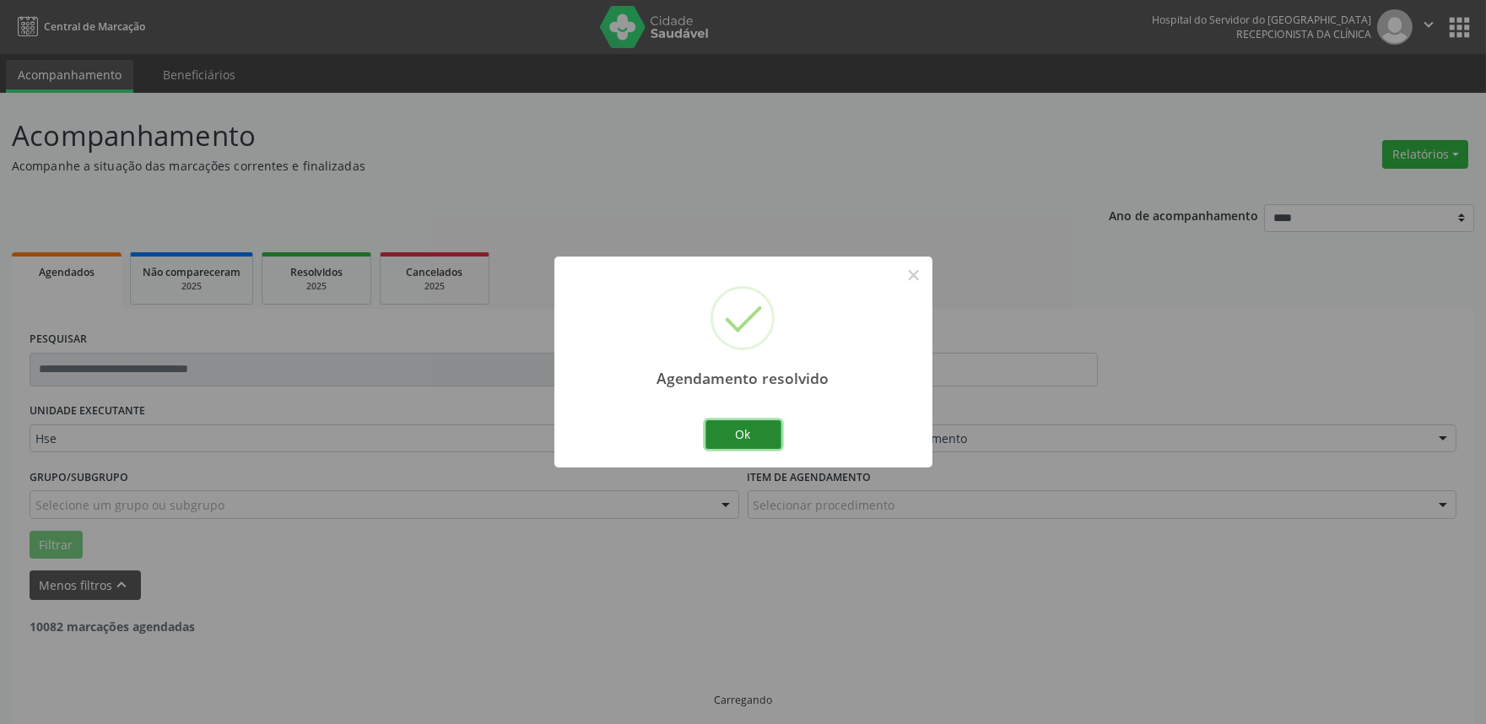
click at [735, 425] on button "Ok" at bounding box center [744, 434] width 76 height 29
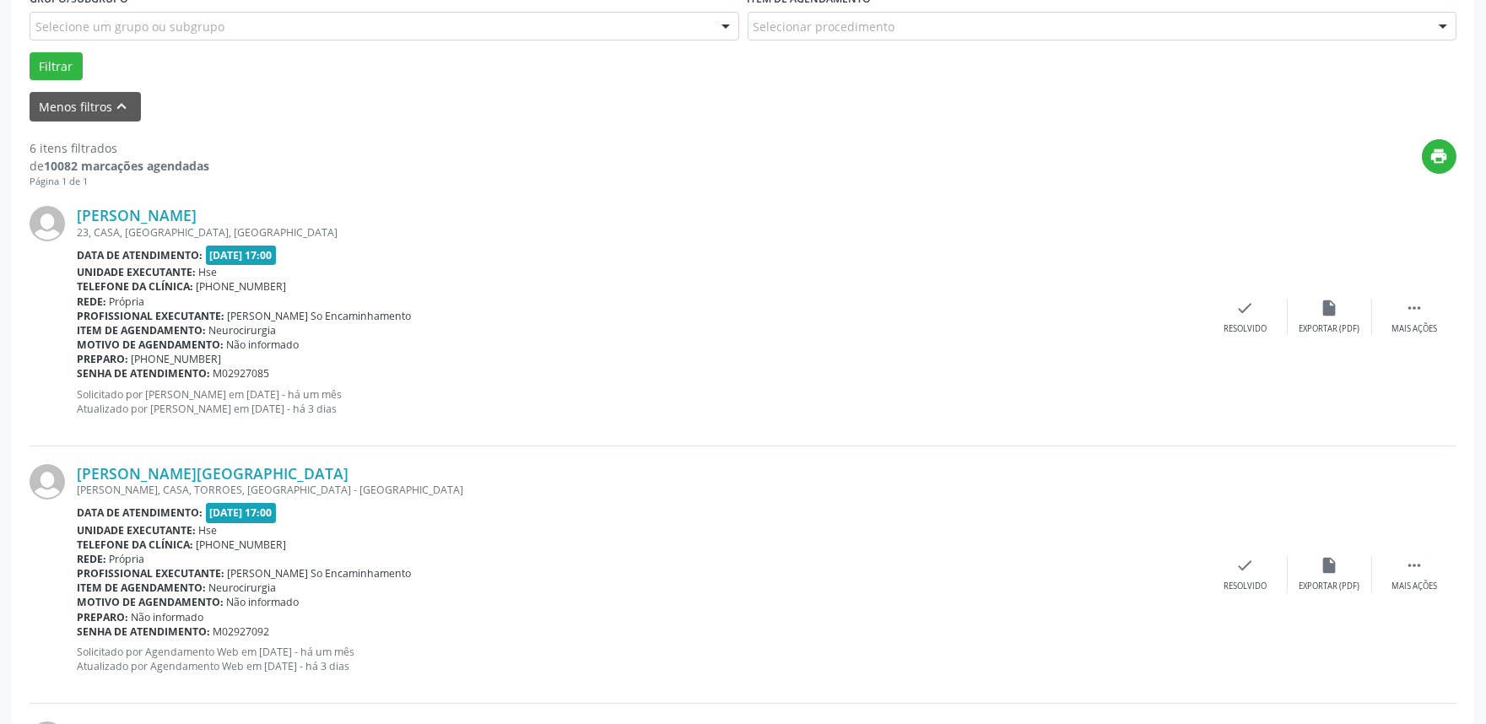
scroll to position [479, 0]
drag, startPoint x: 1421, startPoint y: 295, endPoint x: 1422, endPoint y: 316, distance: 20.3
click at [1422, 304] on div "[PERSON_NAME] 23, CASA, [GEOGRAPHIC_DATA], [GEOGRAPHIC_DATA] Data de atendiment…" at bounding box center [743, 315] width 1427 height 257
click at [1422, 316] on div " Mais ações" at bounding box center [1415, 316] width 84 height 36
click at [1326, 329] on div "Não compareceu" at bounding box center [1330, 328] width 72 height 12
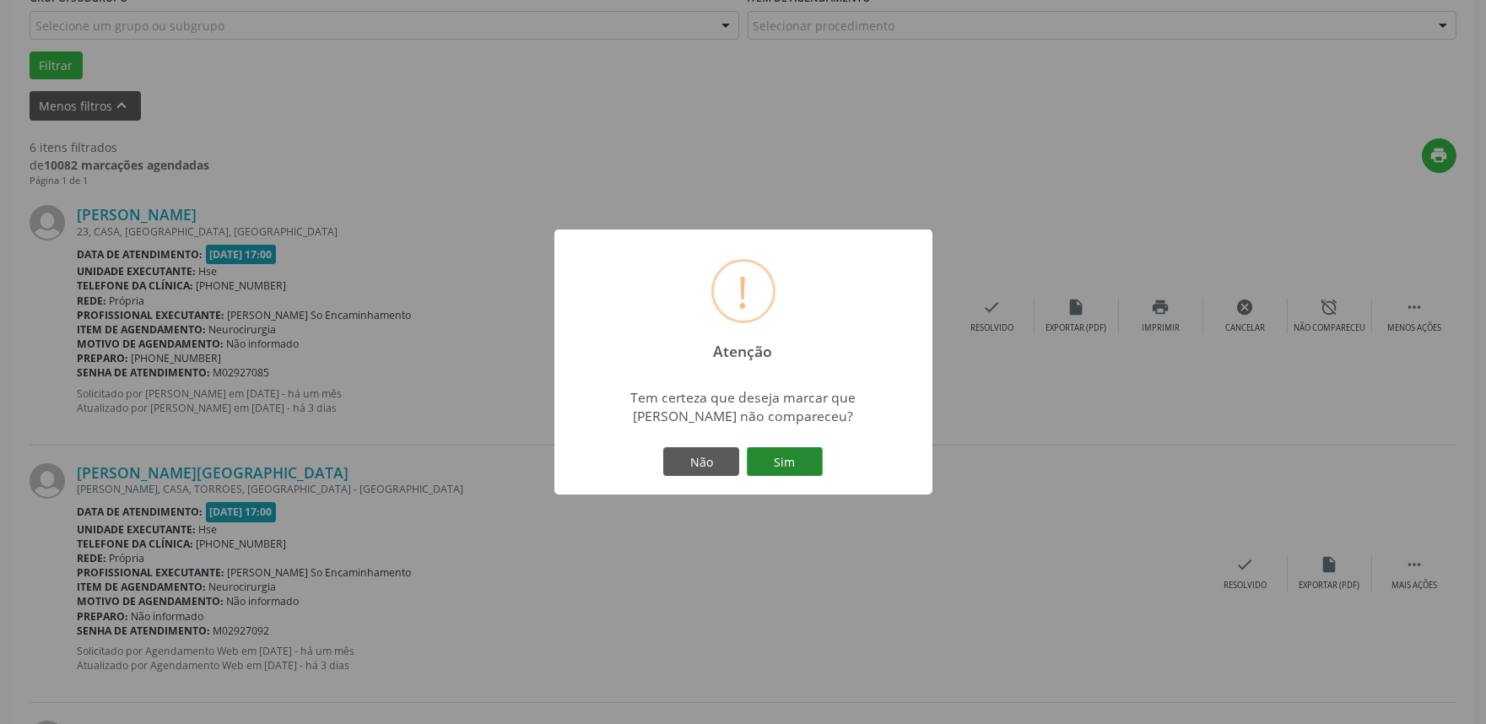
click at [792, 457] on button "Sim" at bounding box center [785, 461] width 76 height 29
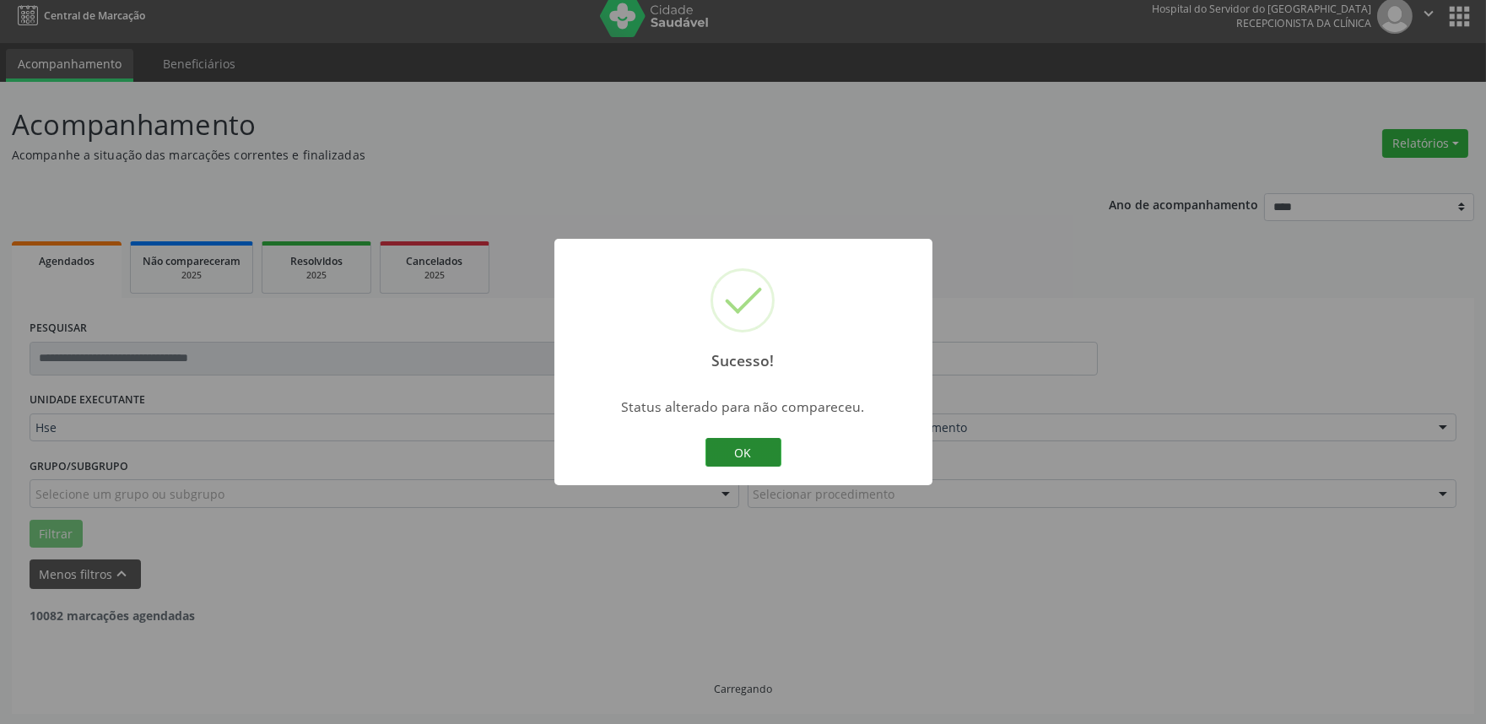
click at [738, 450] on button "OK" at bounding box center [744, 452] width 76 height 29
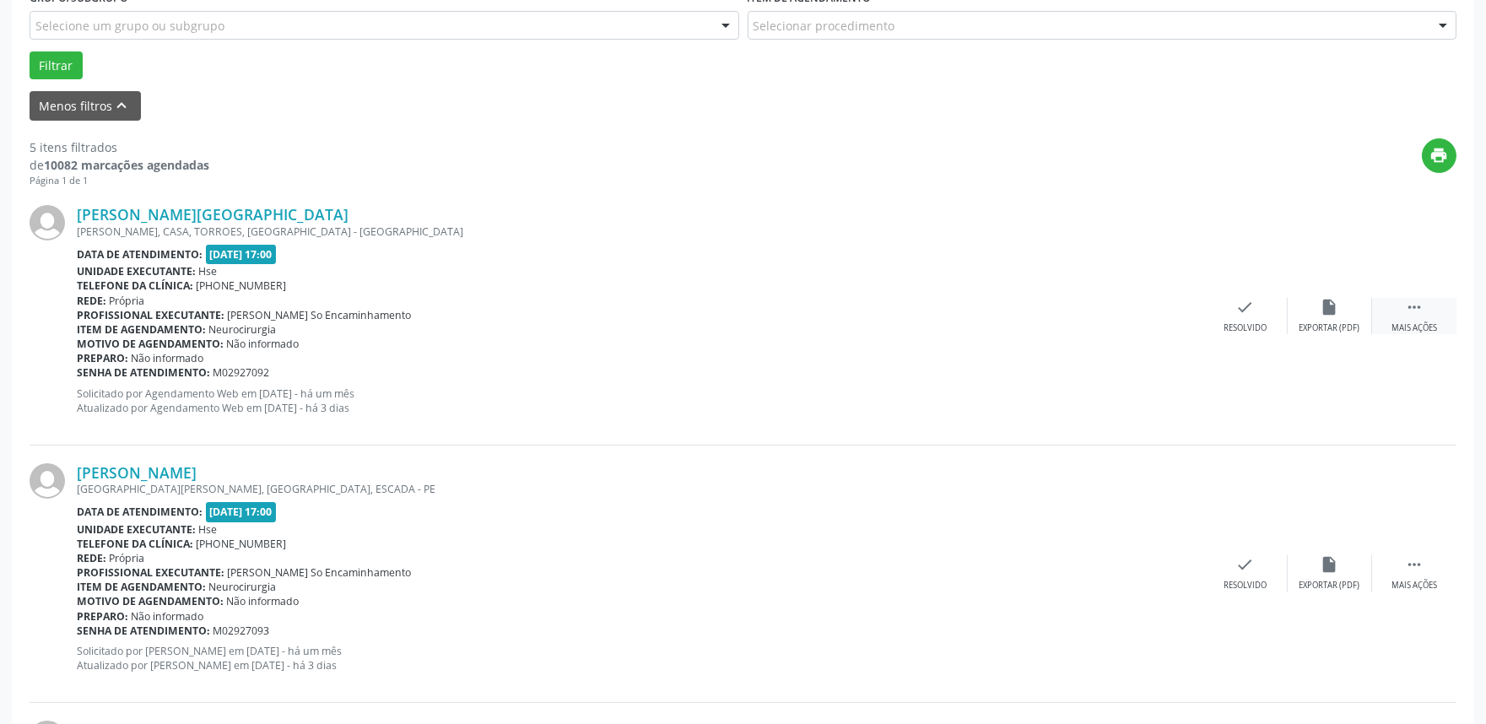
click at [1420, 313] on icon "" at bounding box center [1414, 307] width 19 height 19
click at [1337, 316] on div "alarm_off Não compareceu" at bounding box center [1330, 316] width 84 height 36
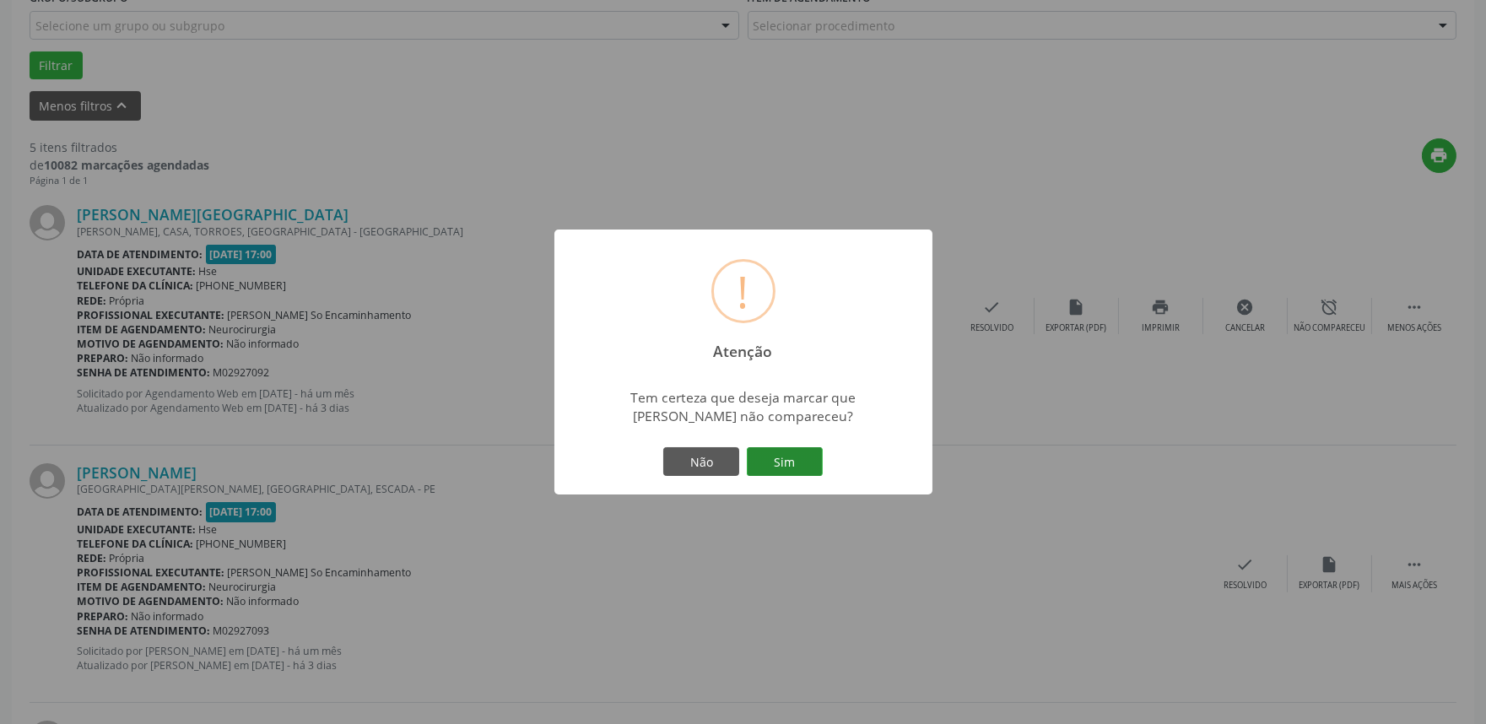
click at [795, 450] on button "Sim" at bounding box center [785, 461] width 76 height 29
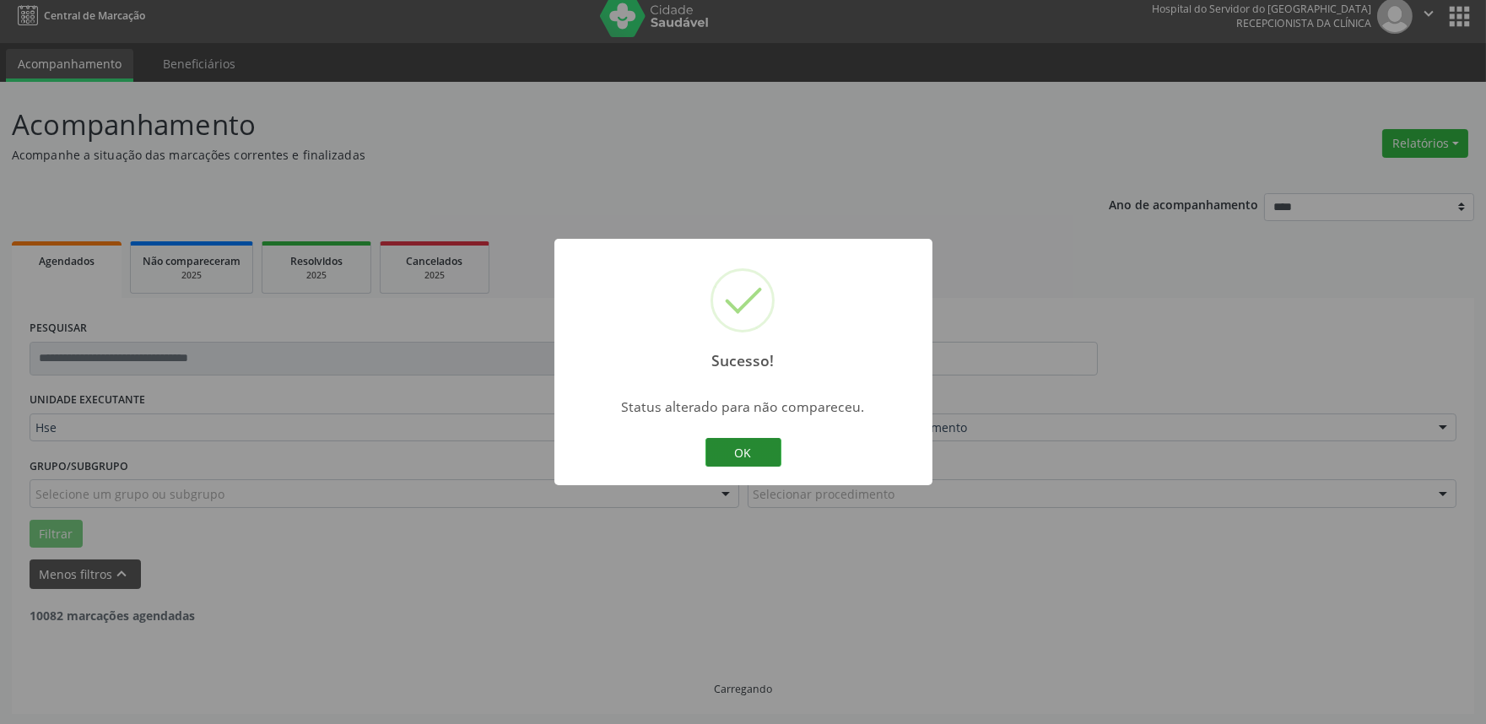
click at [747, 449] on button "OK" at bounding box center [744, 452] width 76 height 29
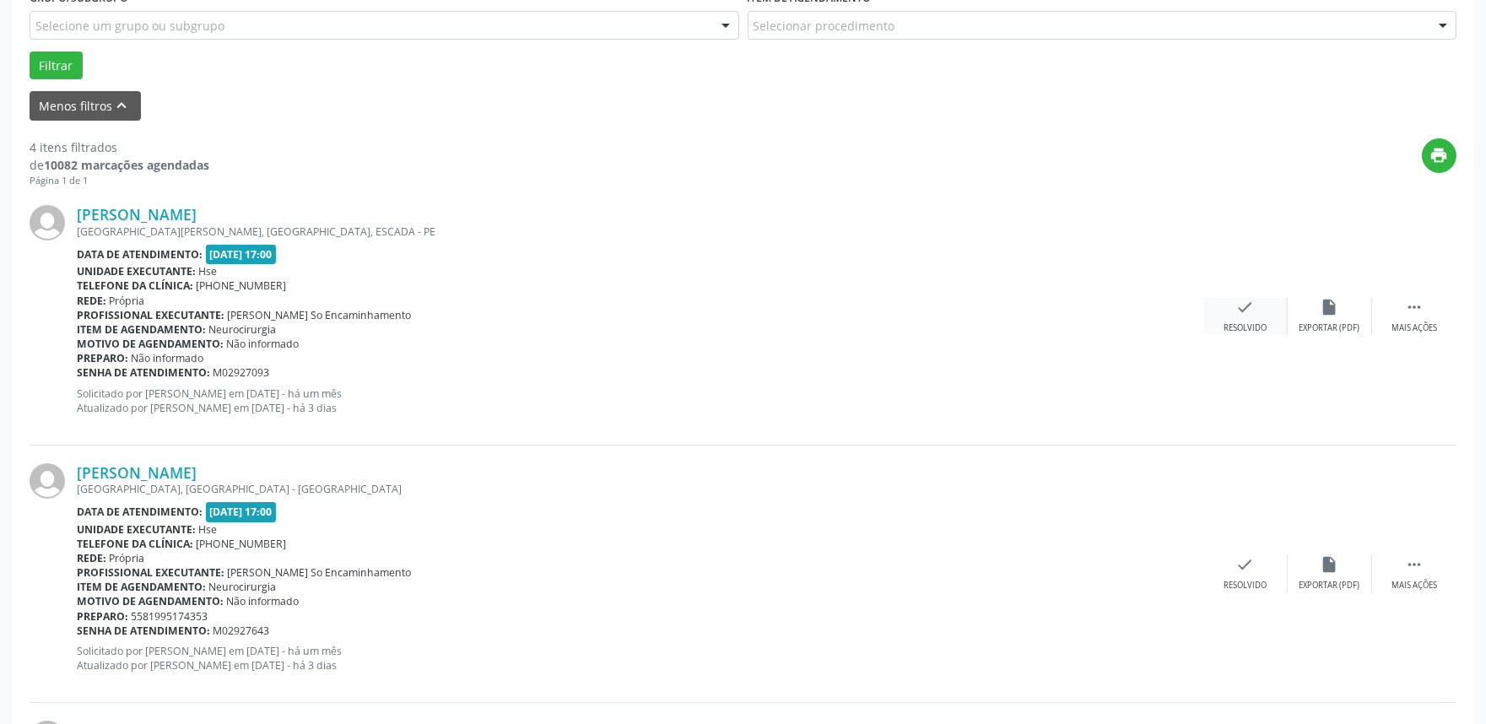
click at [1245, 328] on div "Resolvido" at bounding box center [1245, 328] width 43 height 12
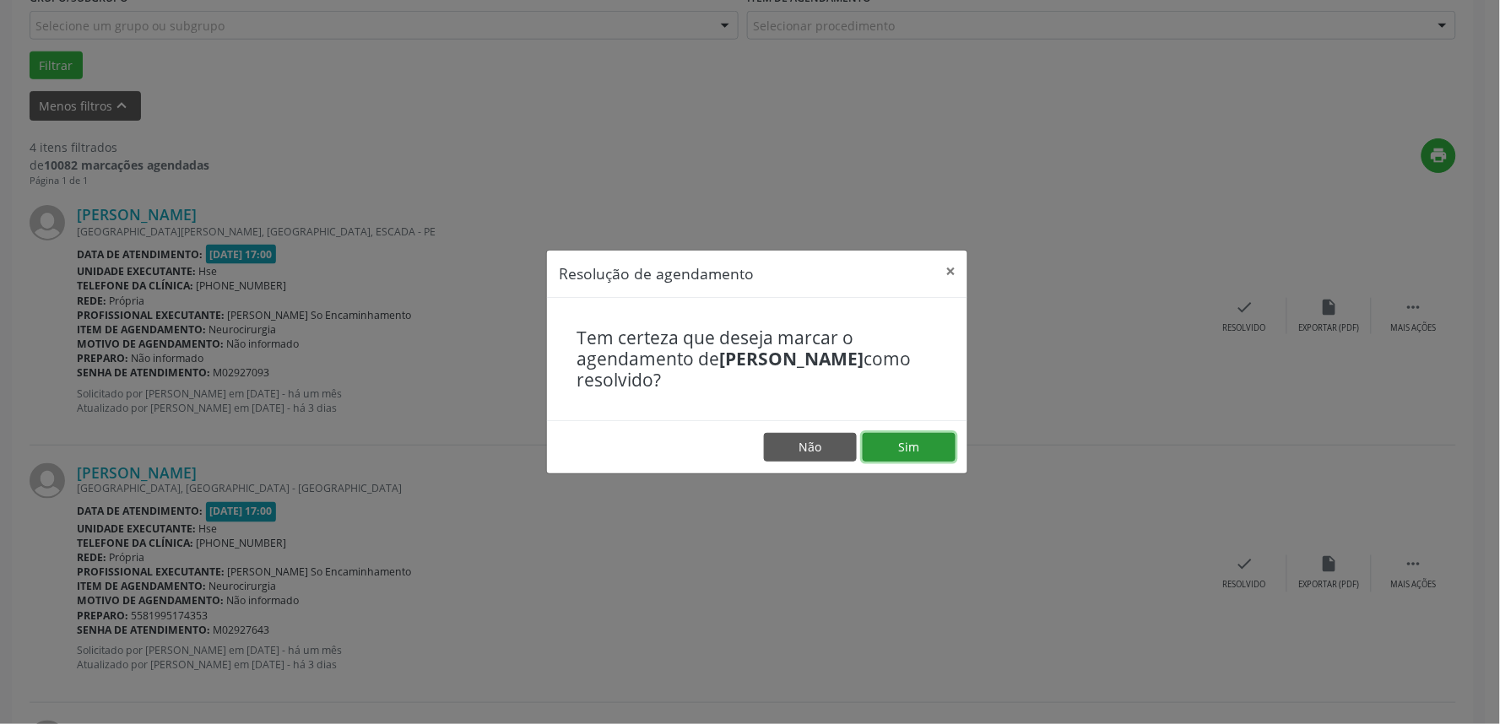
click at [940, 451] on button "Sim" at bounding box center [909, 447] width 93 height 29
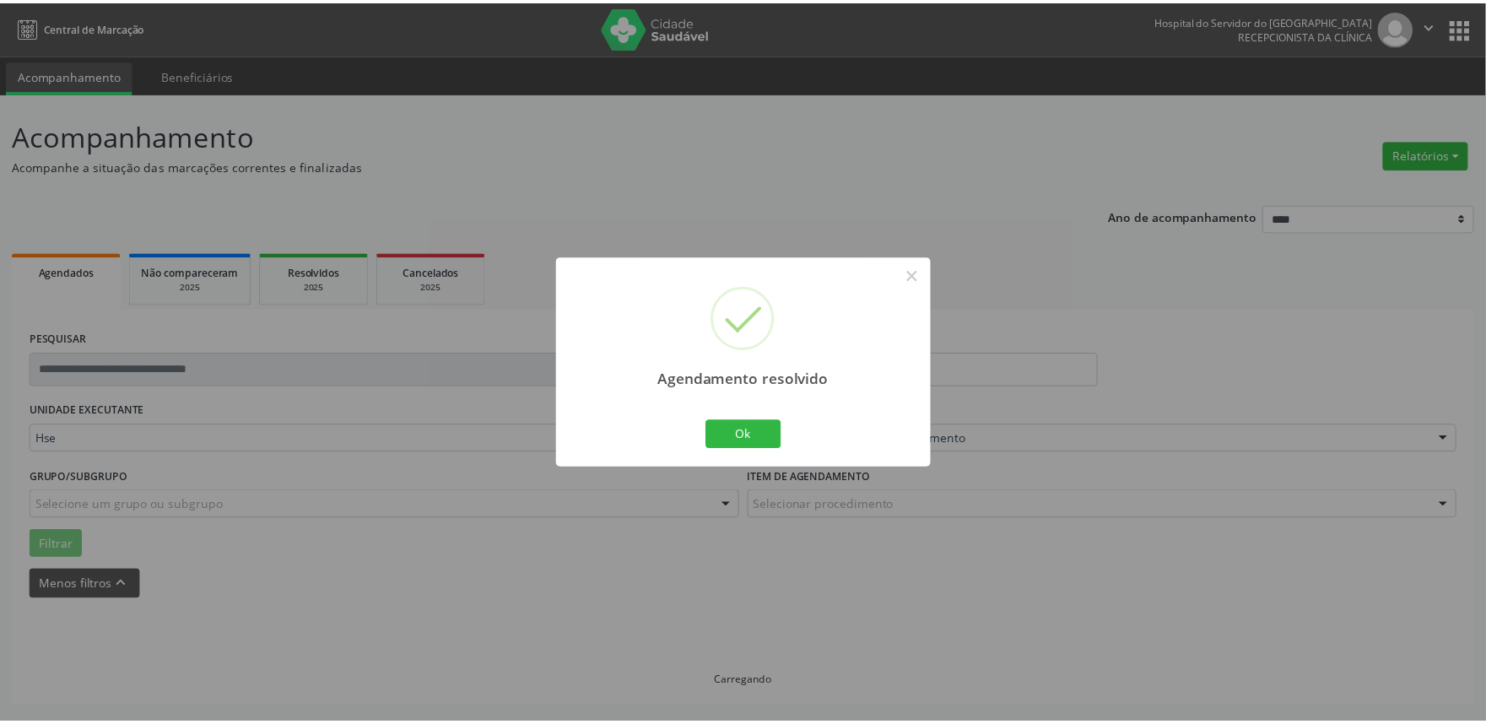
scroll to position [0, 0]
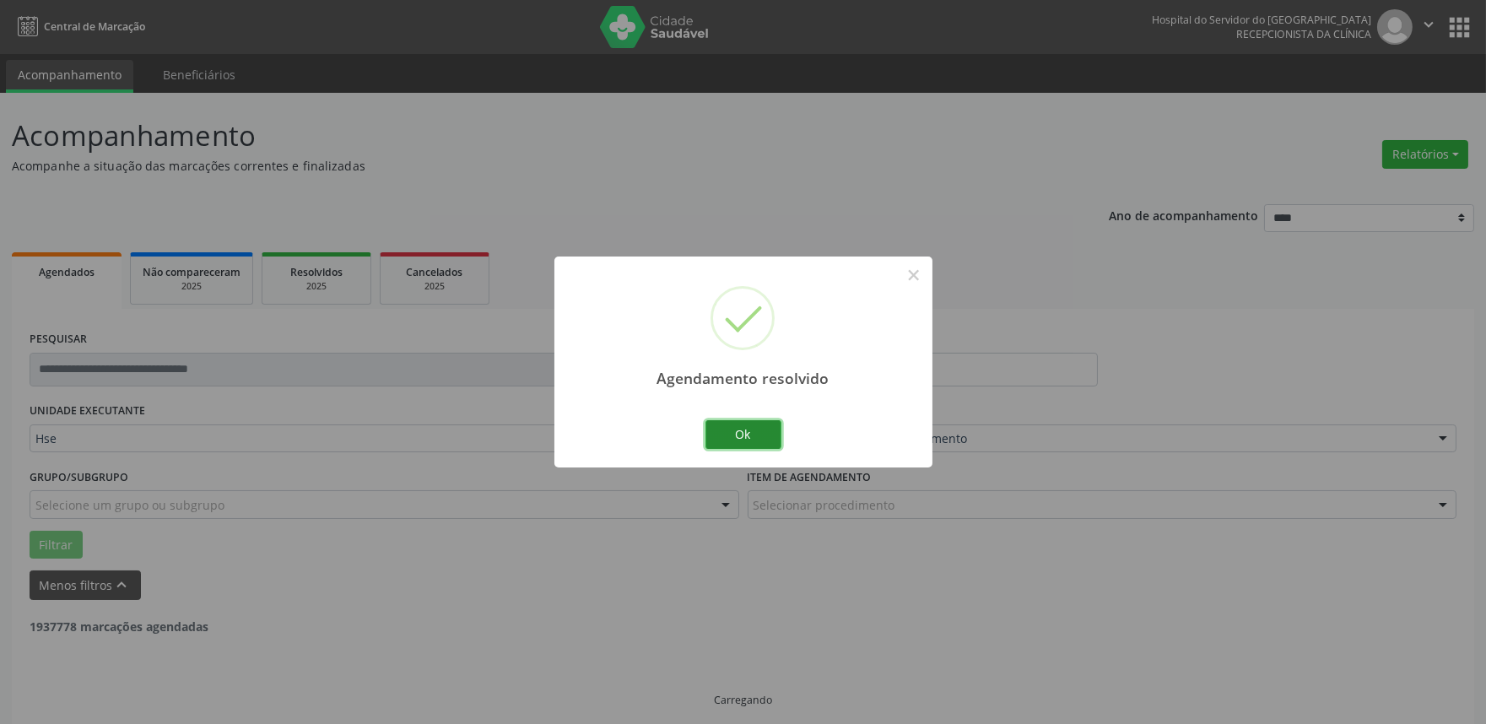
click at [766, 428] on button "Ok" at bounding box center [744, 434] width 76 height 29
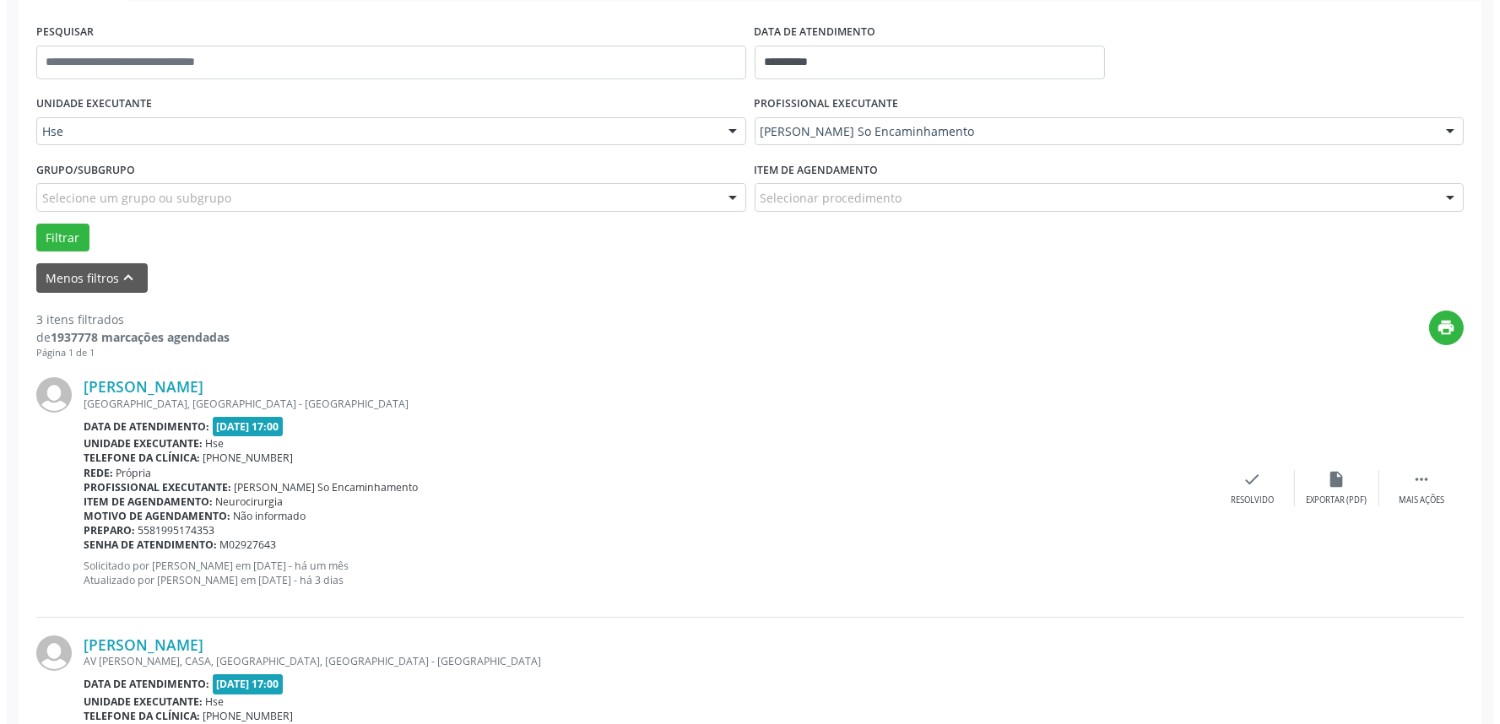
scroll to position [375, 0]
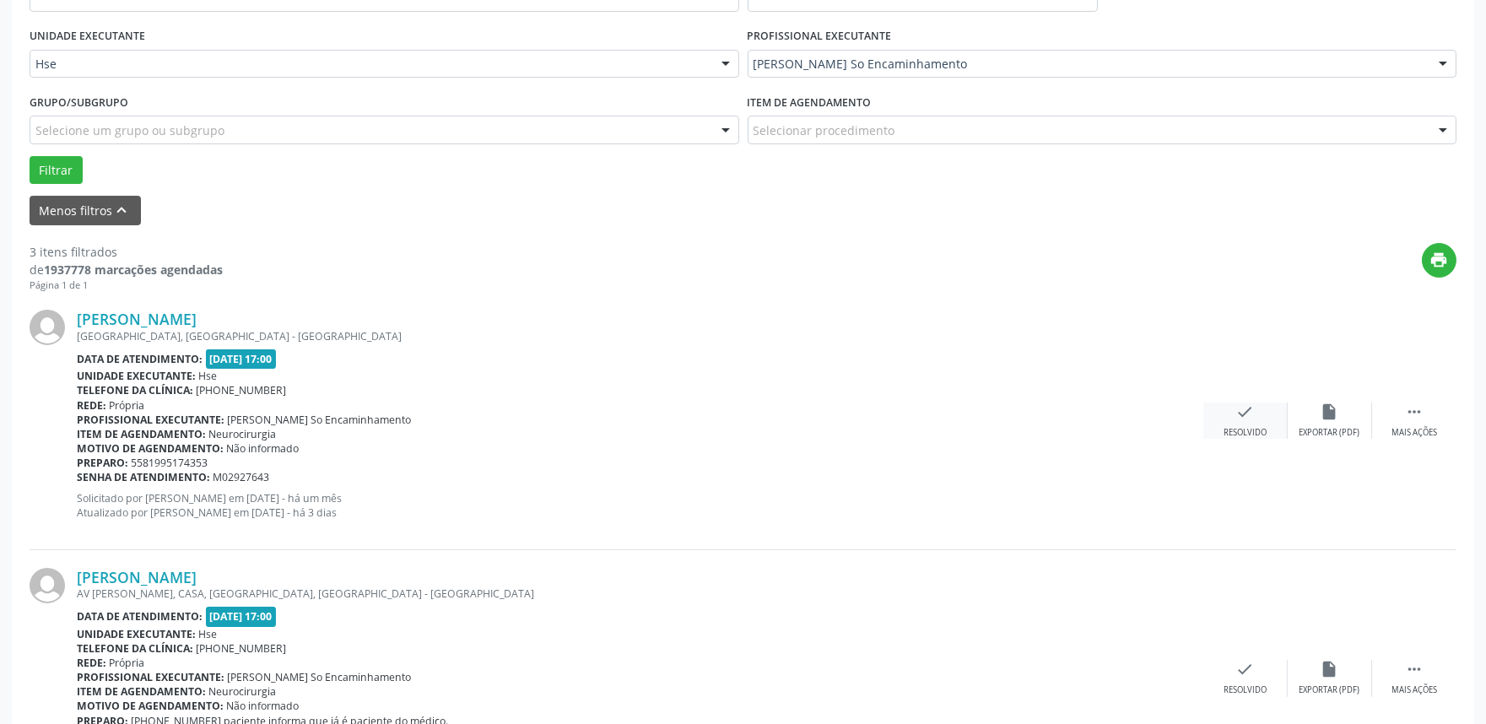
click at [1258, 420] on div "check Resolvido" at bounding box center [1246, 421] width 84 height 36
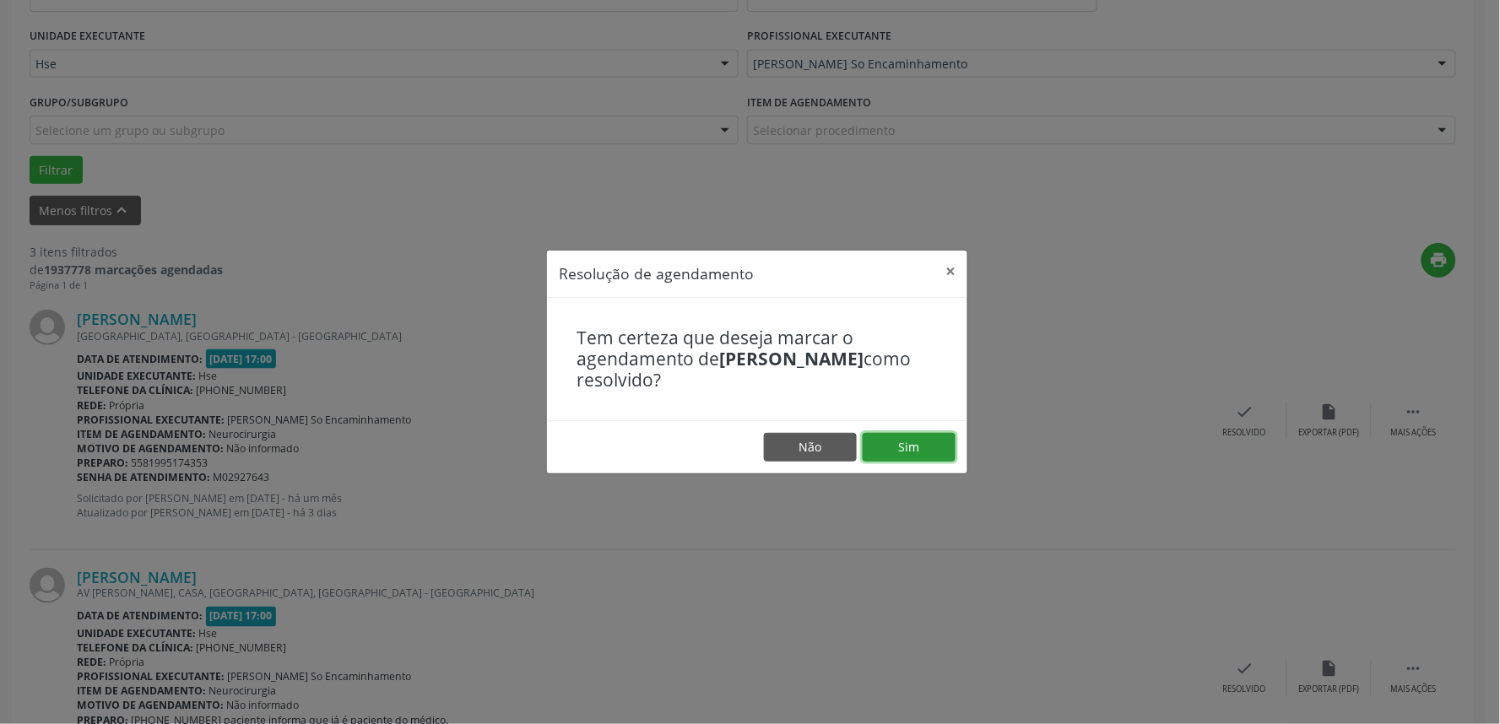
click at [895, 457] on button "Sim" at bounding box center [909, 447] width 93 height 29
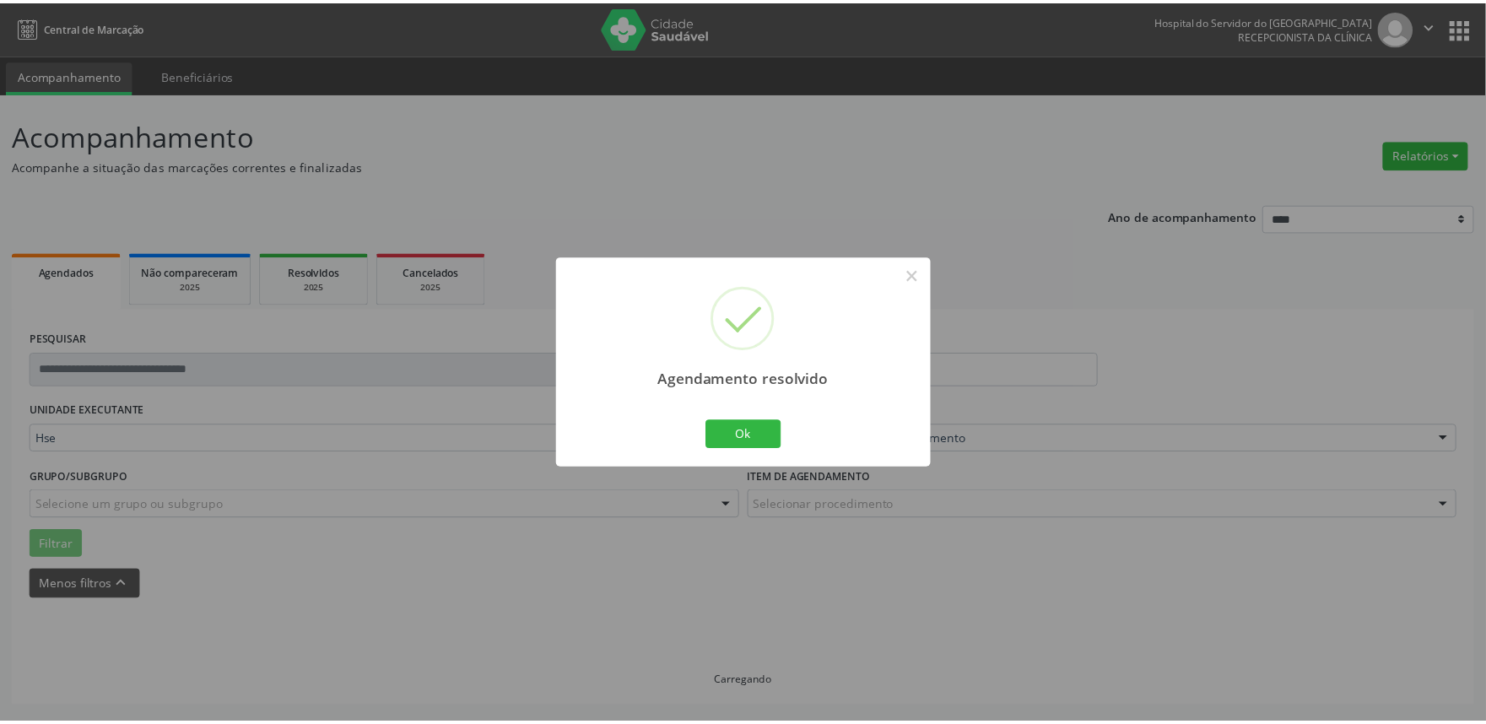
scroll to position [0, 0]
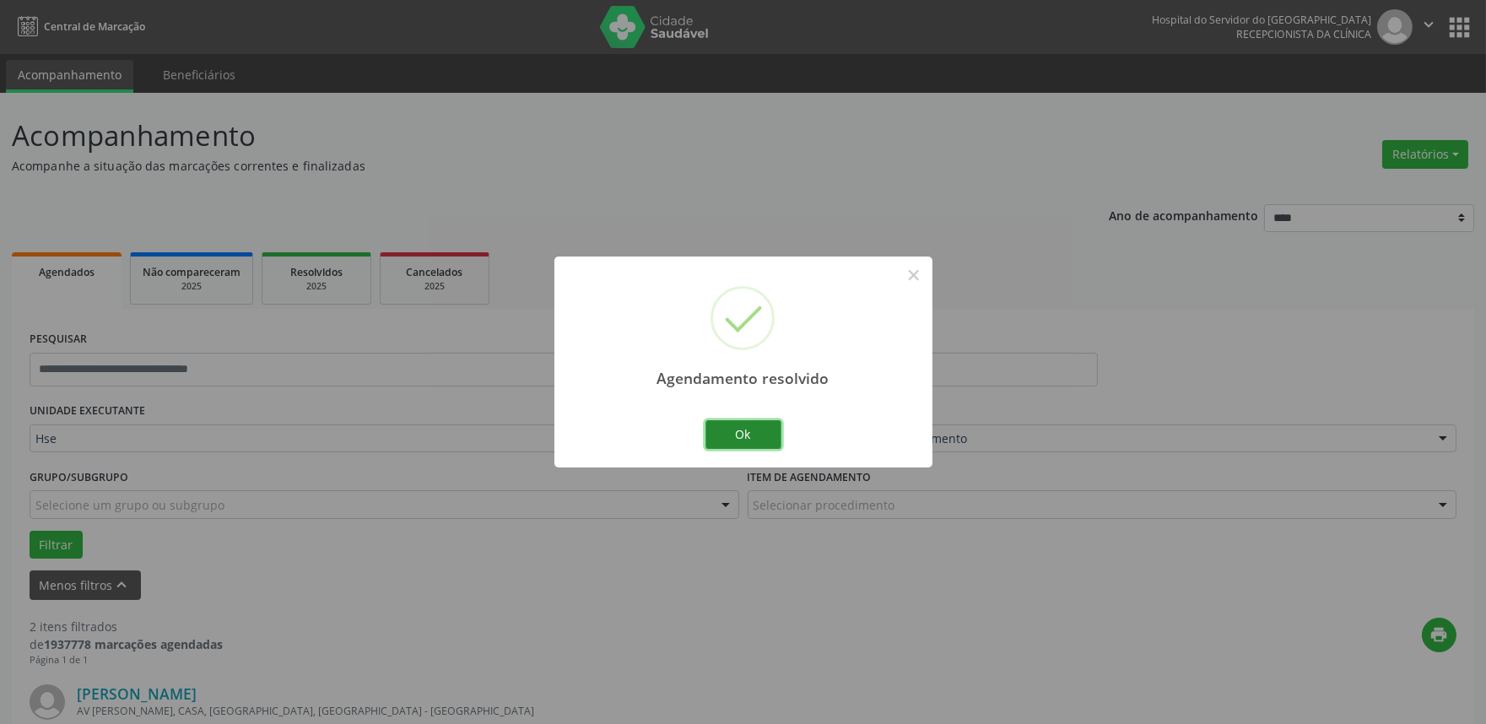
click at [743, 436] on button "Ok" at bounding box center [744, 434] width 76 height 29
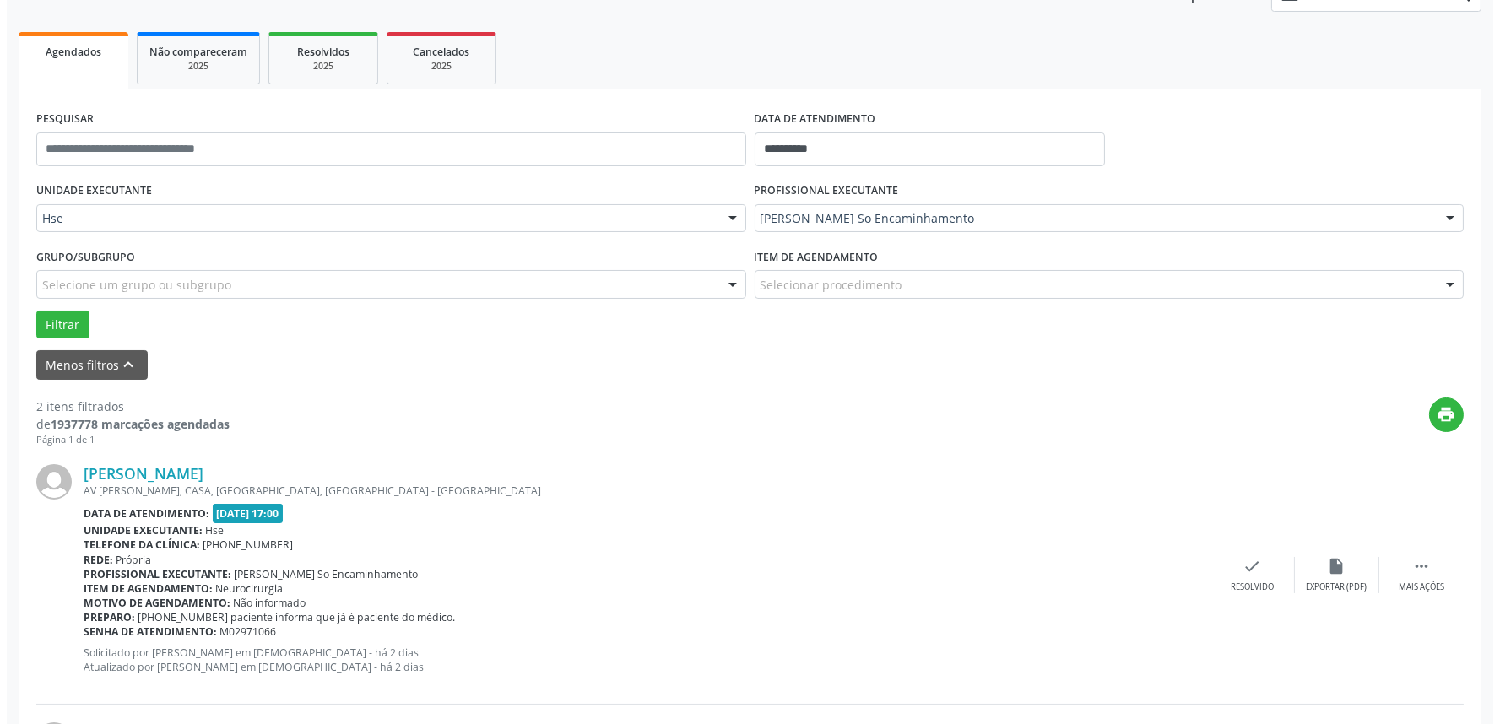
scroll to position [375, 0]
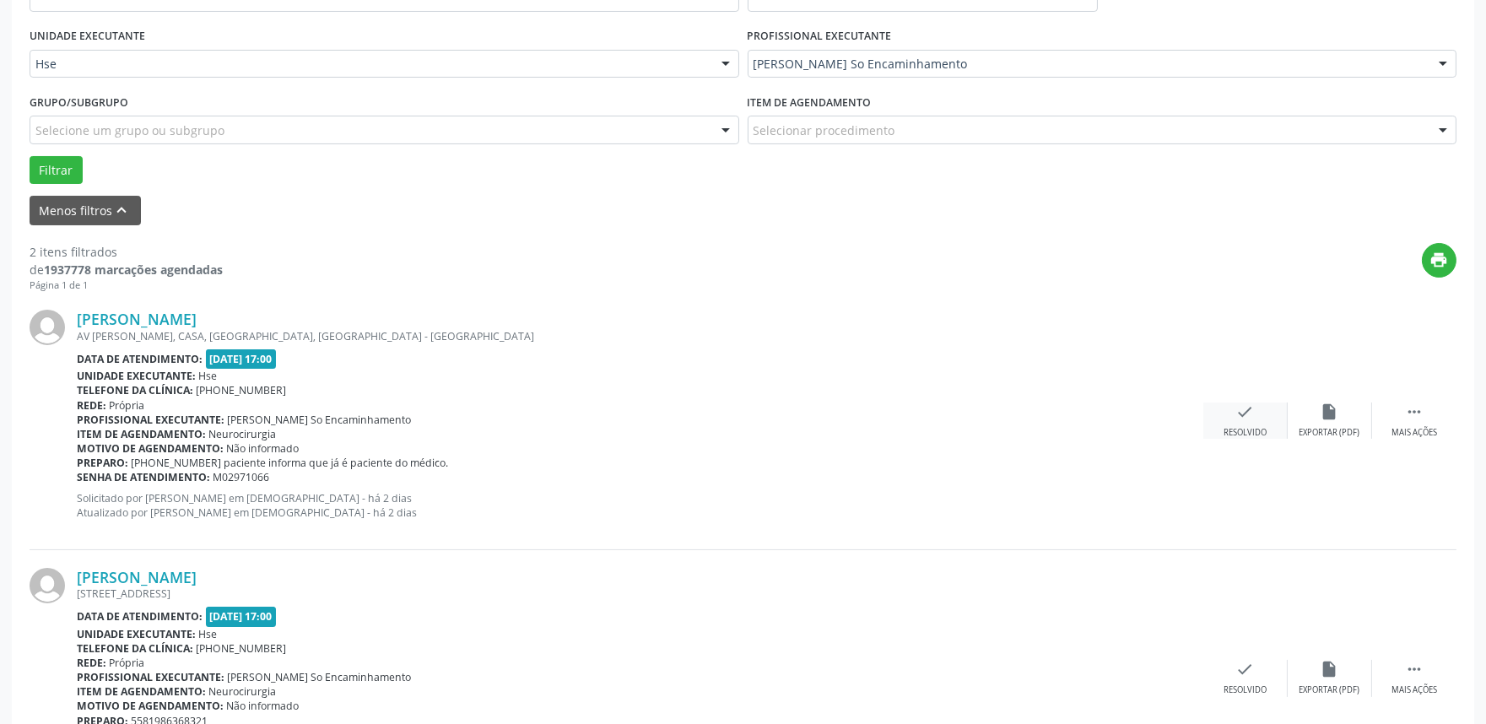
click at [1278, 432] on div "check Resolvido" at bounding box center [1246, 421] width 84 height 36
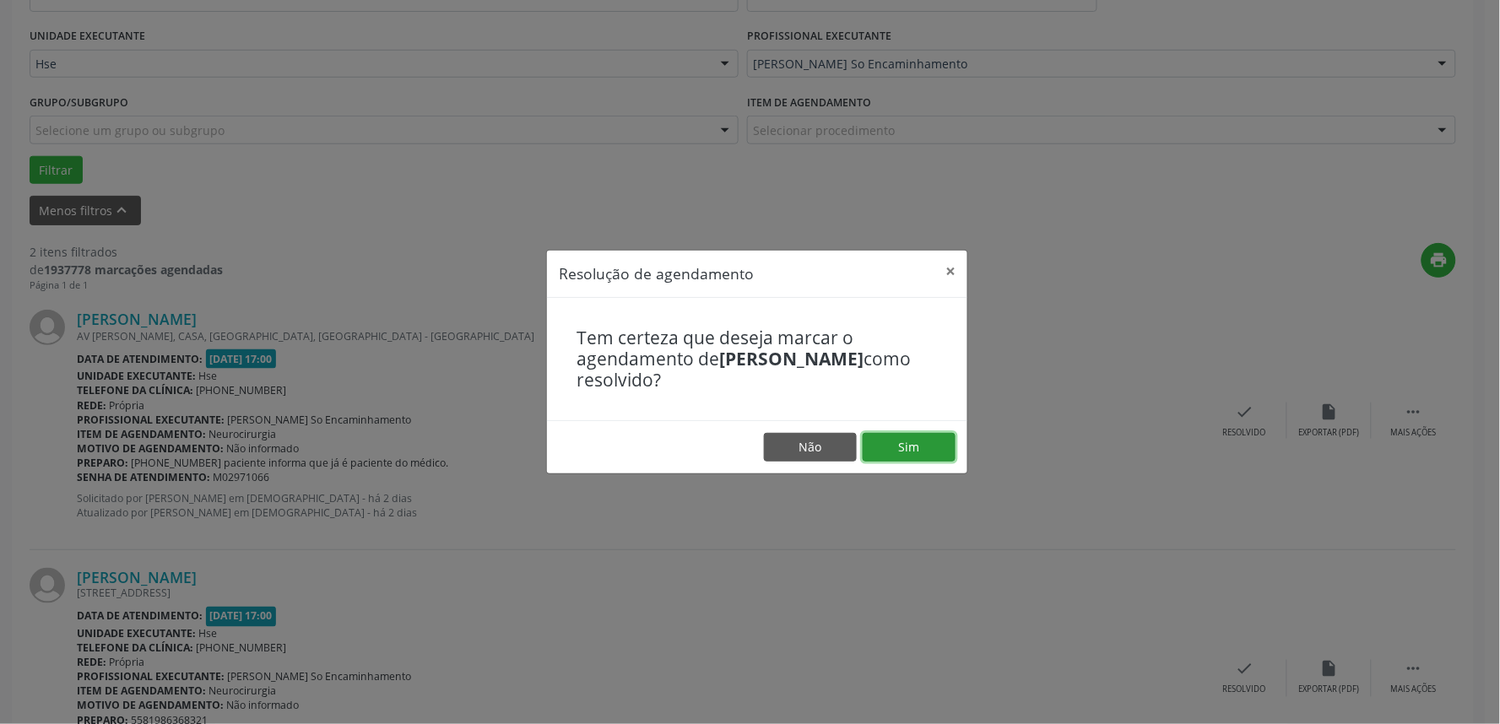
click at [921, 454] on button "Sim" at bounding box center [909, 447] width 93 height 29
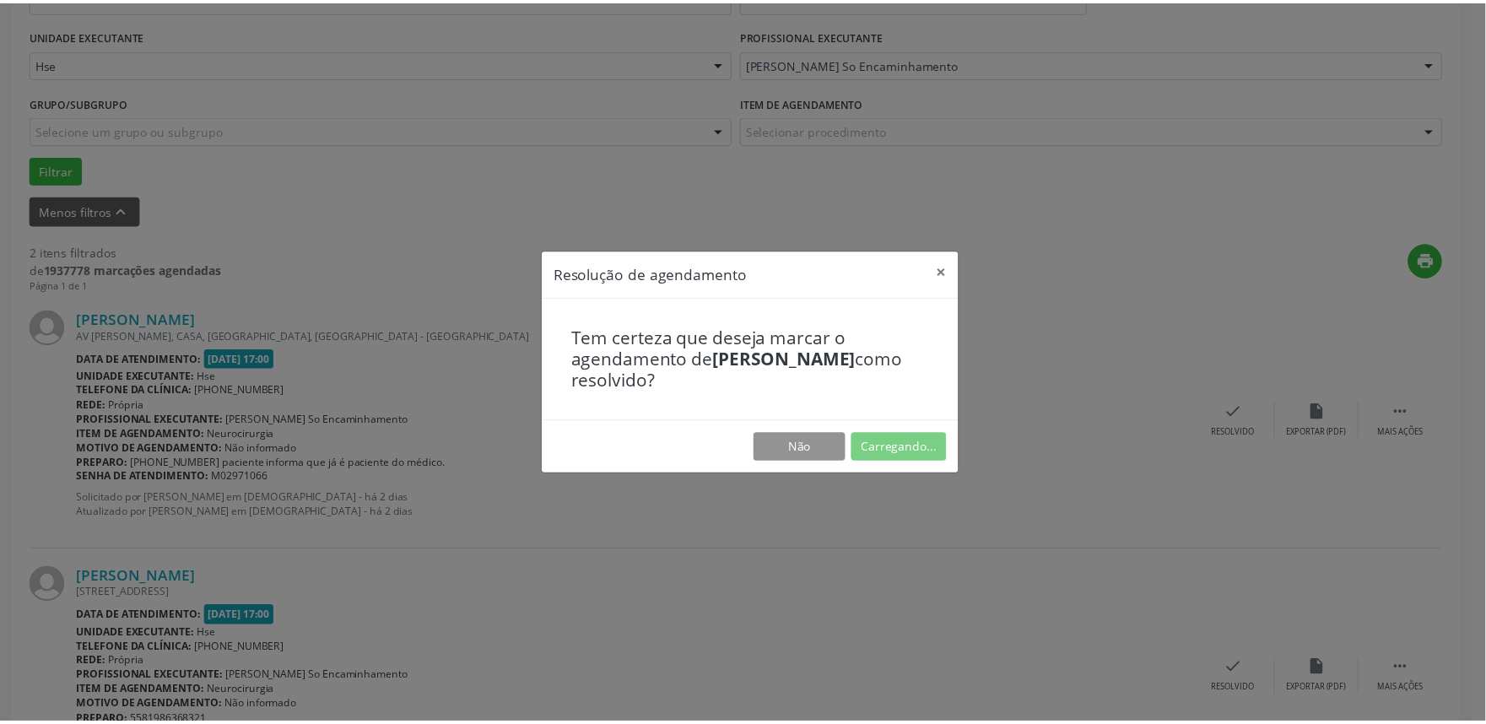
scroll to position [0, 0]
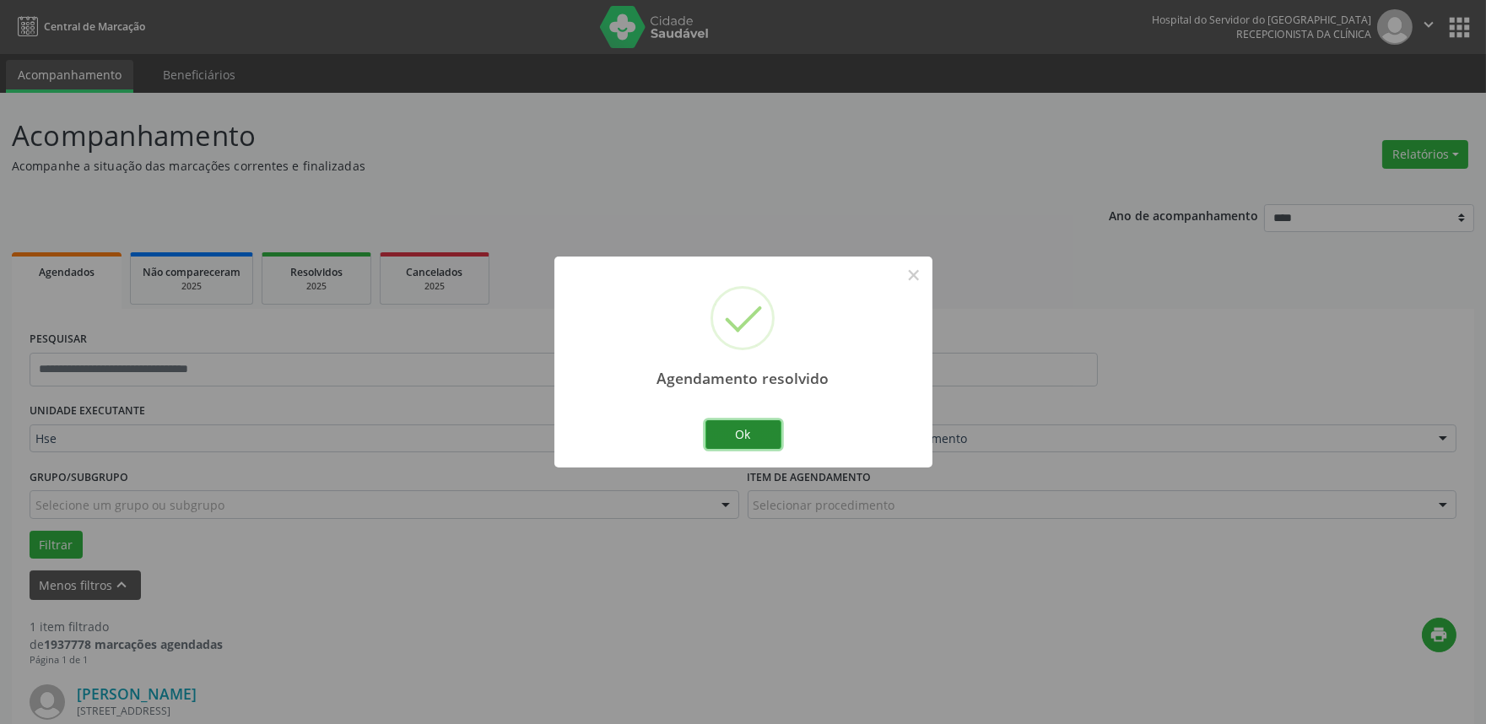
click at [712, 435] on button "Ok" at bounding box center [744, 434] width 76 height 29
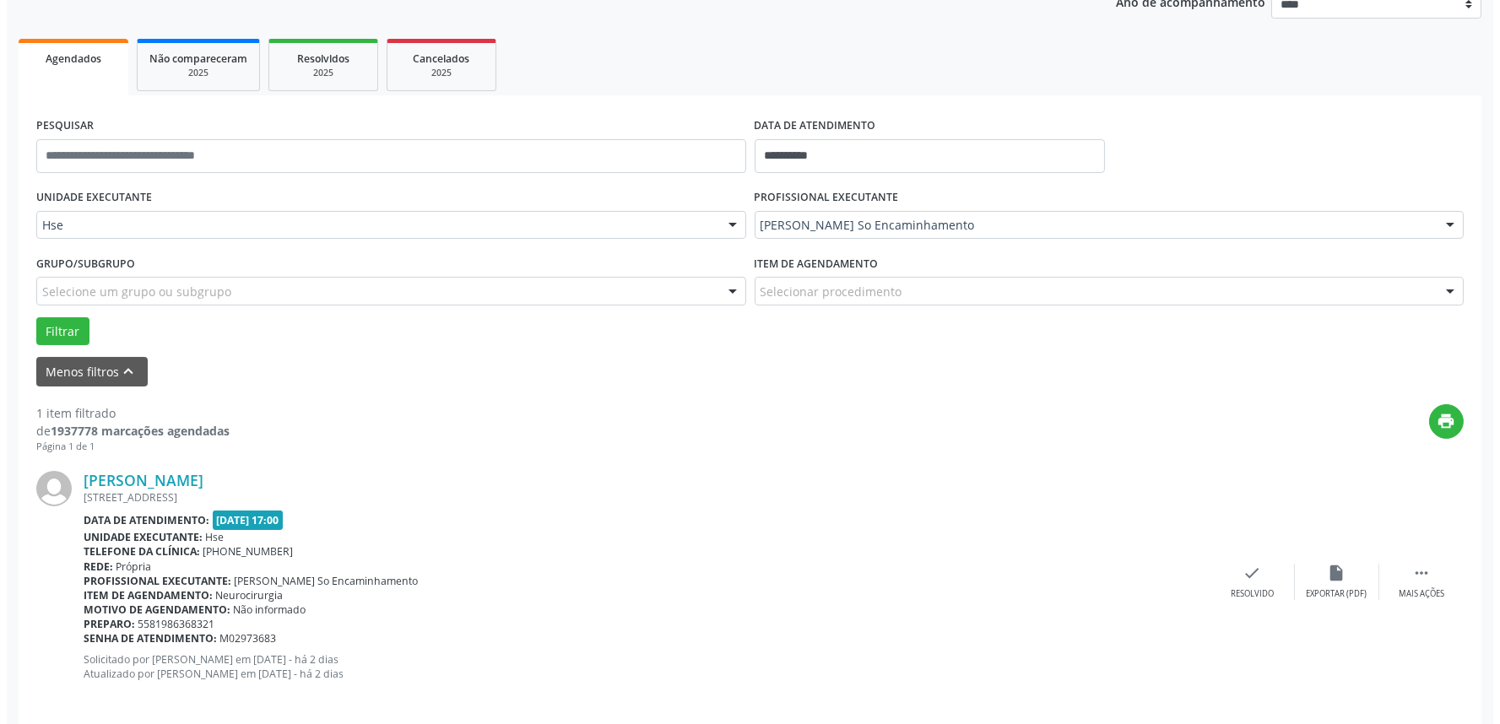
scroll to position [228, 0]
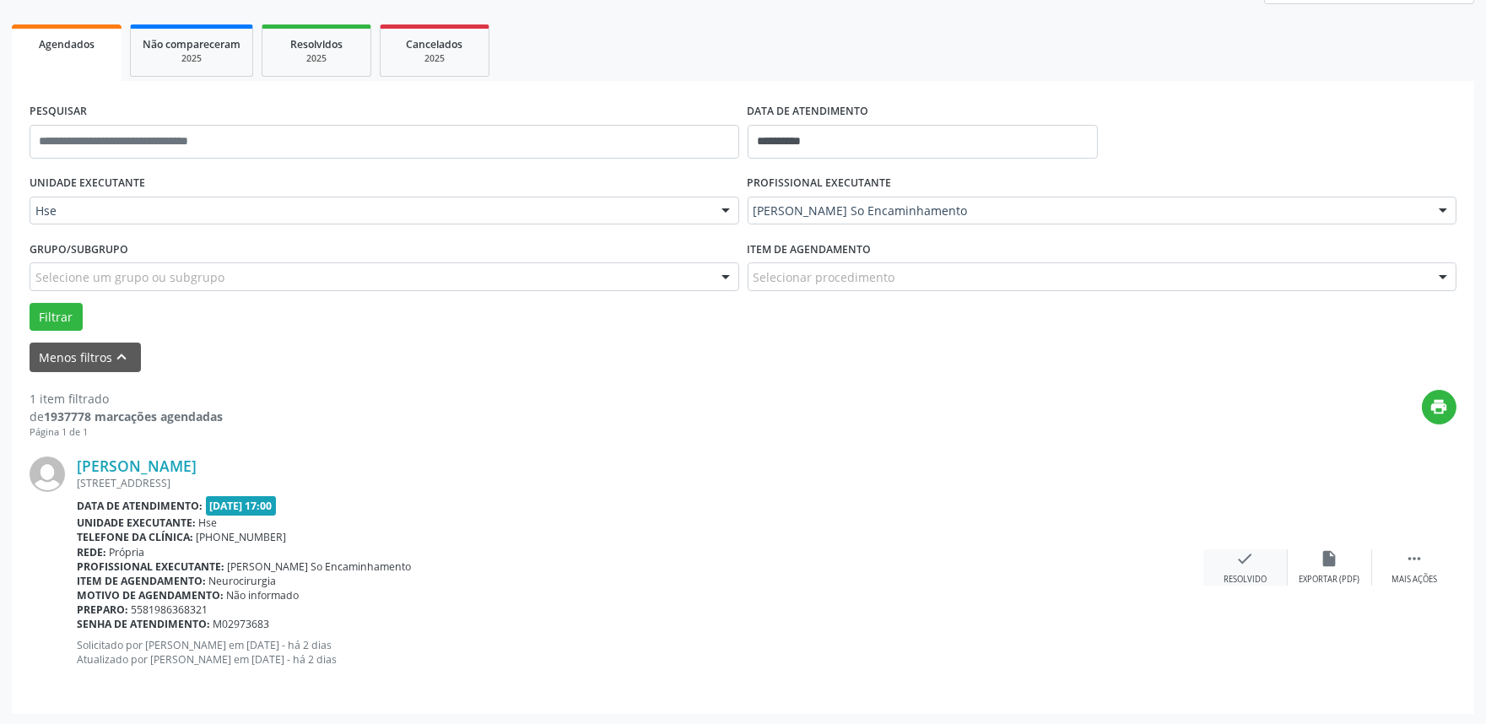
click at [1241, 574] on div "Resolvido" at bounding box center [1245, 580] width 43 height 12
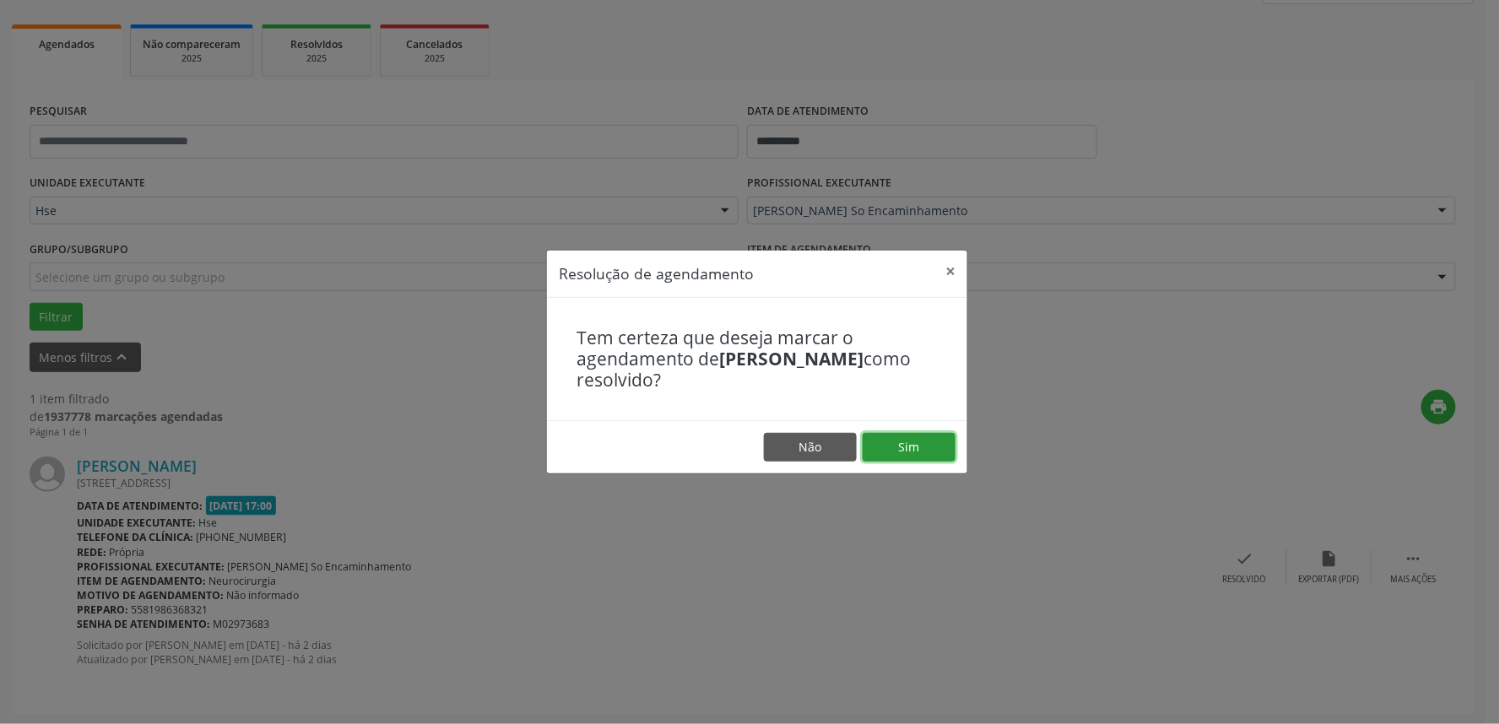
click at [897, 451] on button "Sim" at bounding box center [909, 447] width 93 height 29
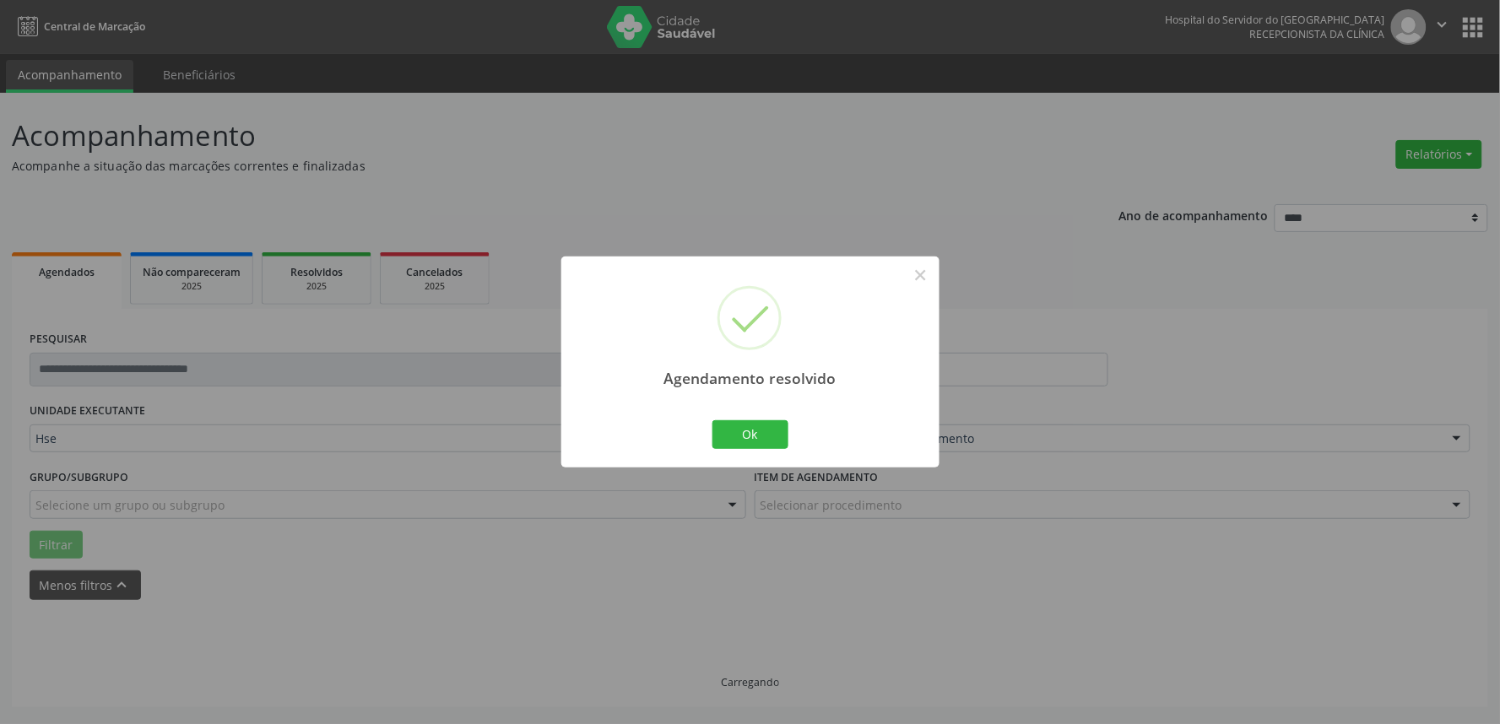
scroll to position [0, 0]
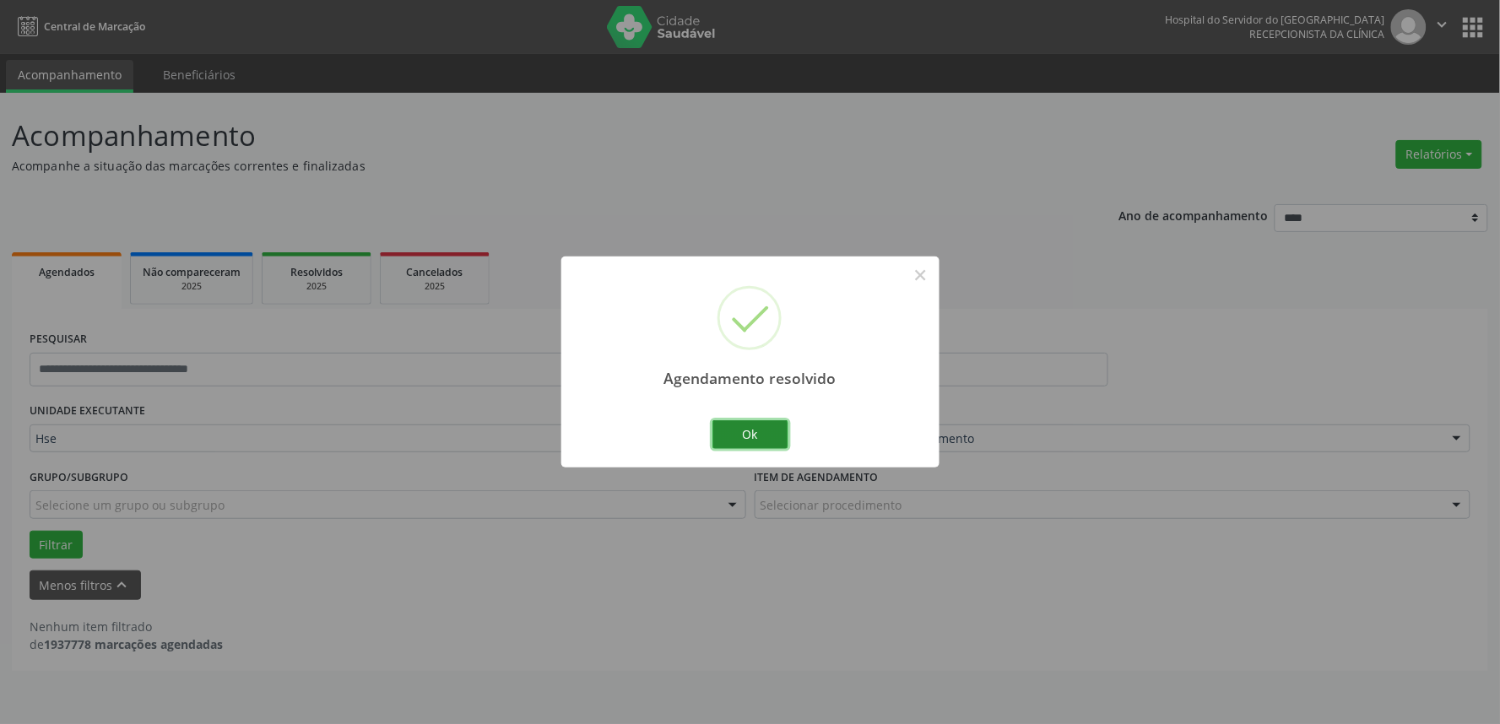
click at [761, 441] on button "Ok" at bounding box center [750, 434] width 76 height 29
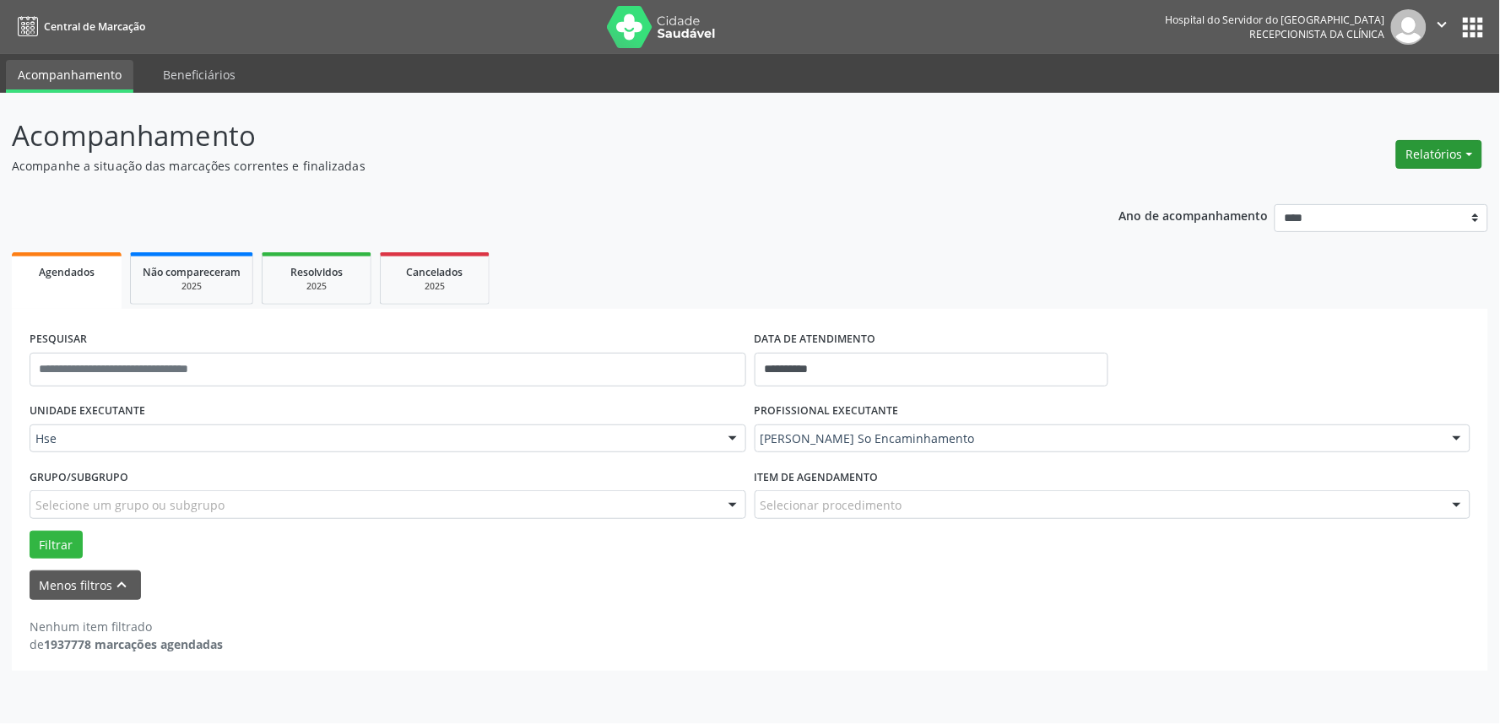
click at [1428, 161] on button "Relatórios" at bounding box center [1439, 154] width 86 height 29
click at [1401, 187] on link "Agendamentos" at bounding box center [1391, 190] width 181 height 24
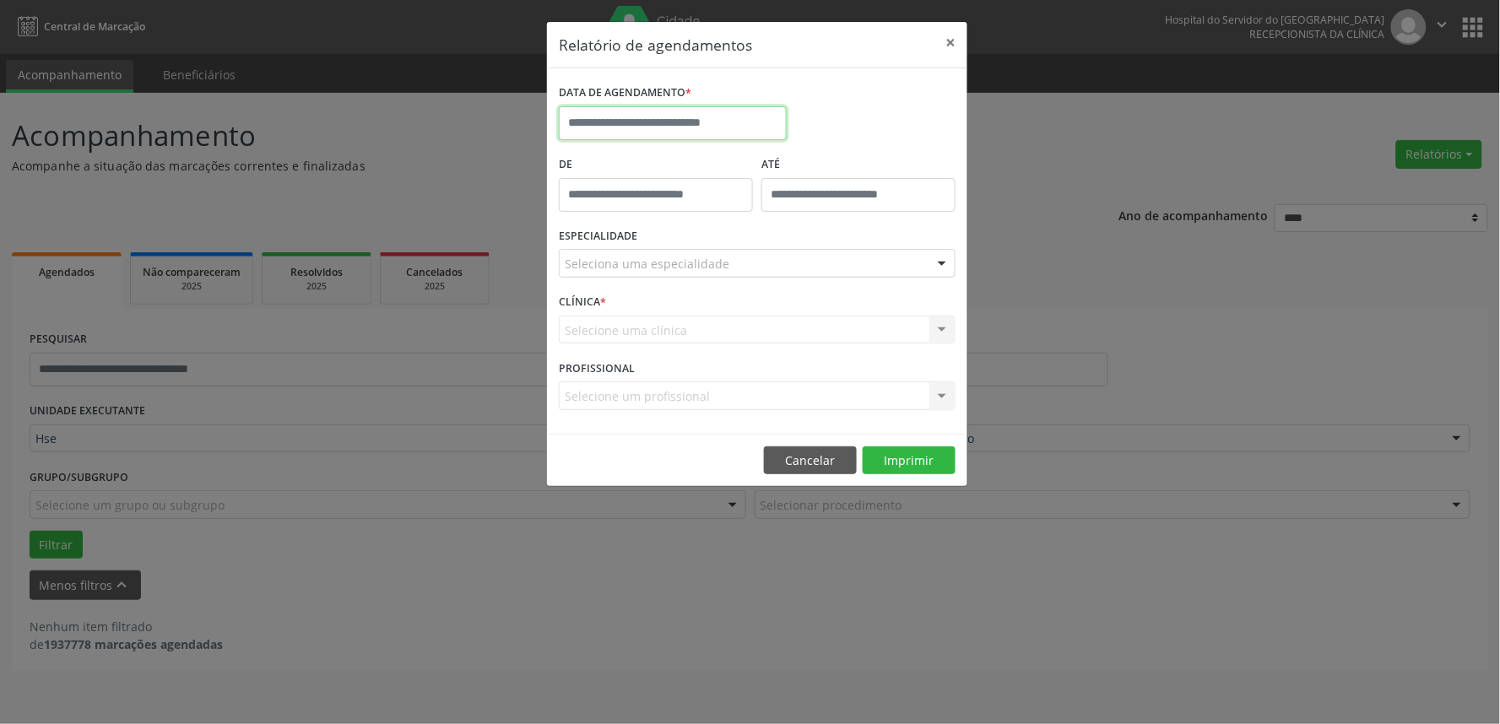
click at [684, 130] on input "text" at bounding box center [673, 123] width 228 height 34
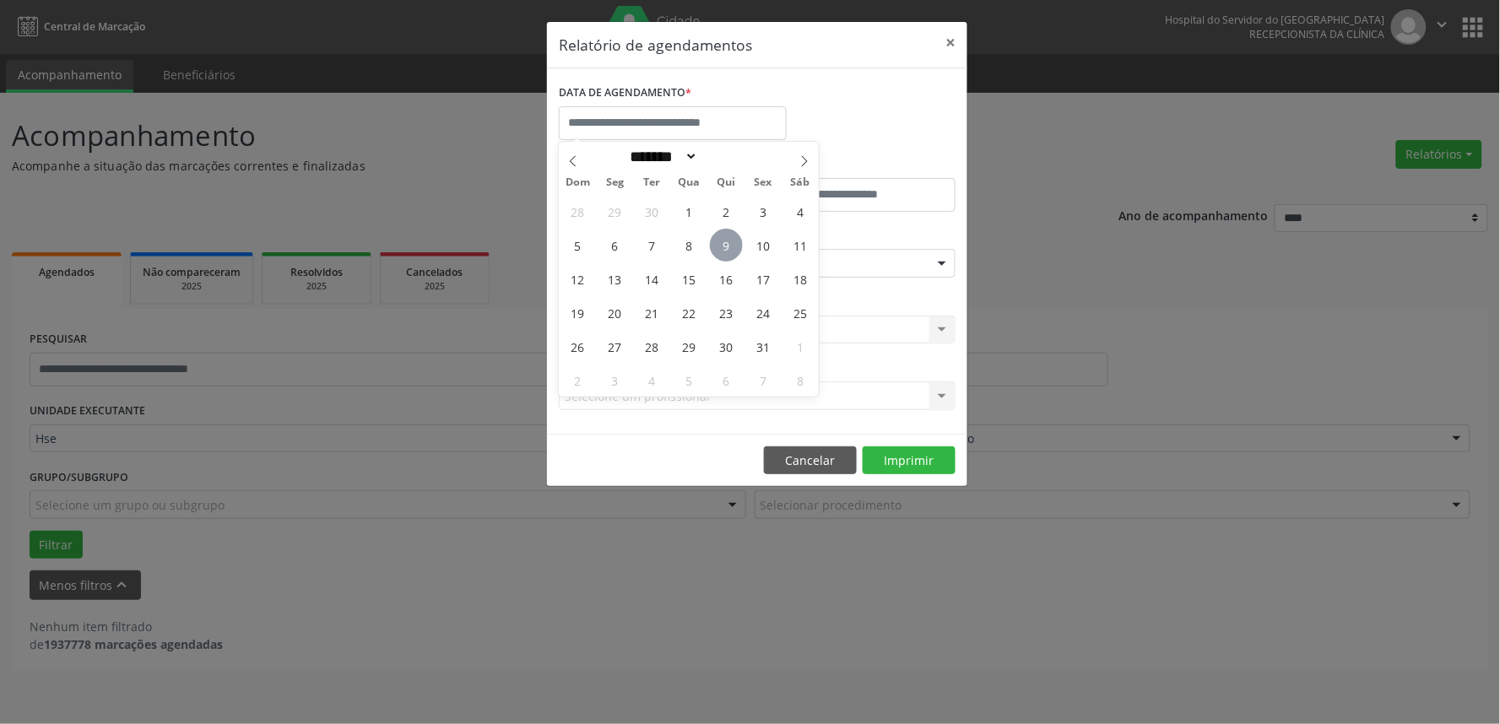
click at [726, 254] on span "9" at bounding box center [726, 245] width 33 height 33
type input "**********"
click at [726, 254] on span "9" at bounding box center [726, 245] width 33 height 33
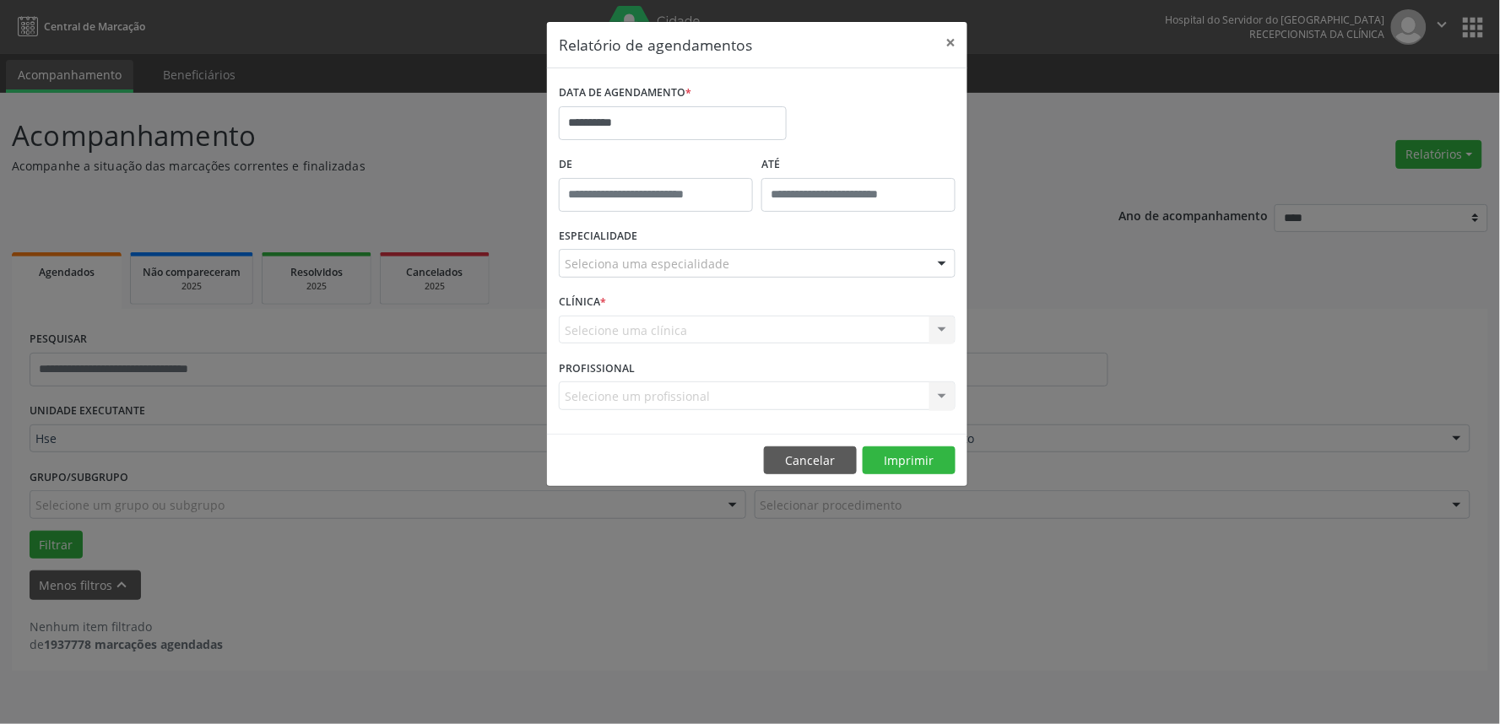
click at [723, 242] on div "ESPECIALIDADE Seleciona uma especialidade Todas as especialidades Alergologia A…" at bounding box center [757, 257] width 405 height 66
click at [723, 262] on div "Seleciona uma especialidade" at bounding box center [757, 263] width 397 height 29
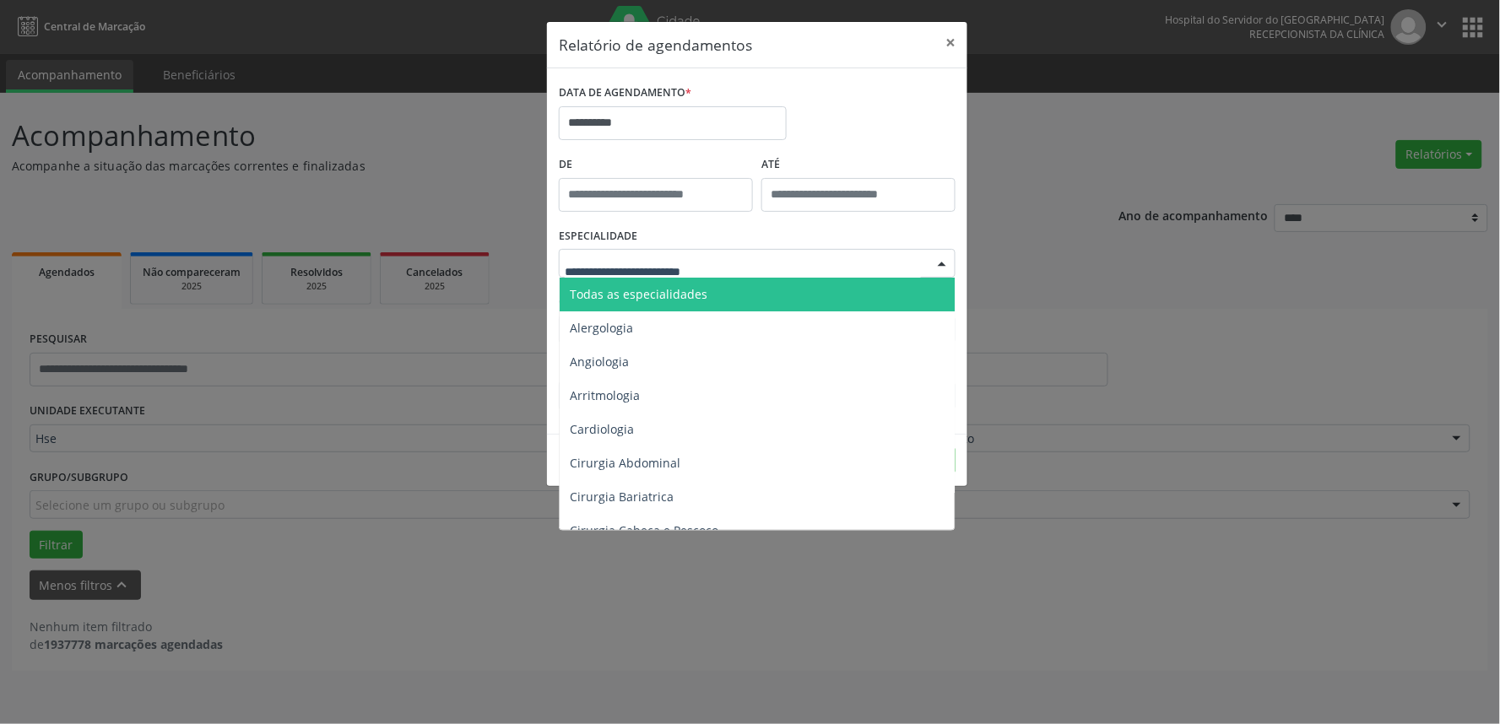
click at [723, 268] on input "text" at bounding box center [743, 272] width 356 height 34
drag, startPoint x: 813, startPoint y: 285, endPoint x: 903, endPoint y: 290, distance: 90.4
click at [814, 285] on span "Todas as especialidades" at bounding box center [759, 295] width 398 height 34
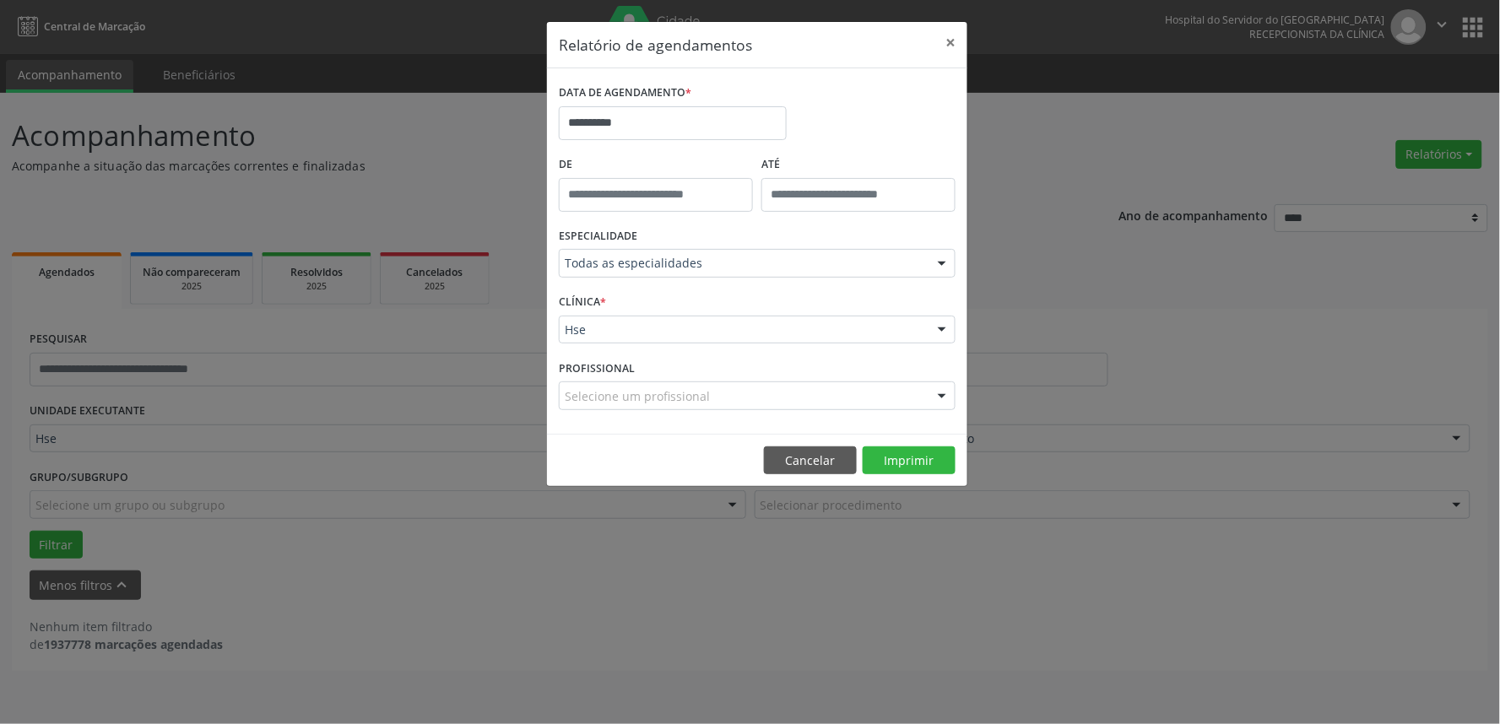
click at [927, 475] on footer "Cancelar Imprimir" at bounding box center [757, 460] width 420 height 53
click at [923, 461] on button "Imprimir" at bounding box center [909, 461] width 93 height 29
